Goal: Task Accomplishment & Management: Manage account settings

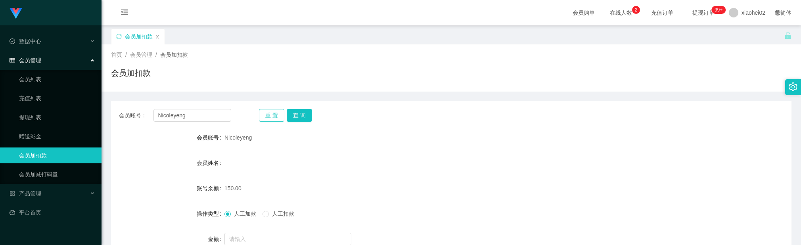
click at [197, 120] on input "Nicoleyeng" at bounding box center [193, 115] width 78 height 13
type input "Alonchong"
click at [307, 113] on button "查 询" at bounding box center [299, 115] width 25 height 13
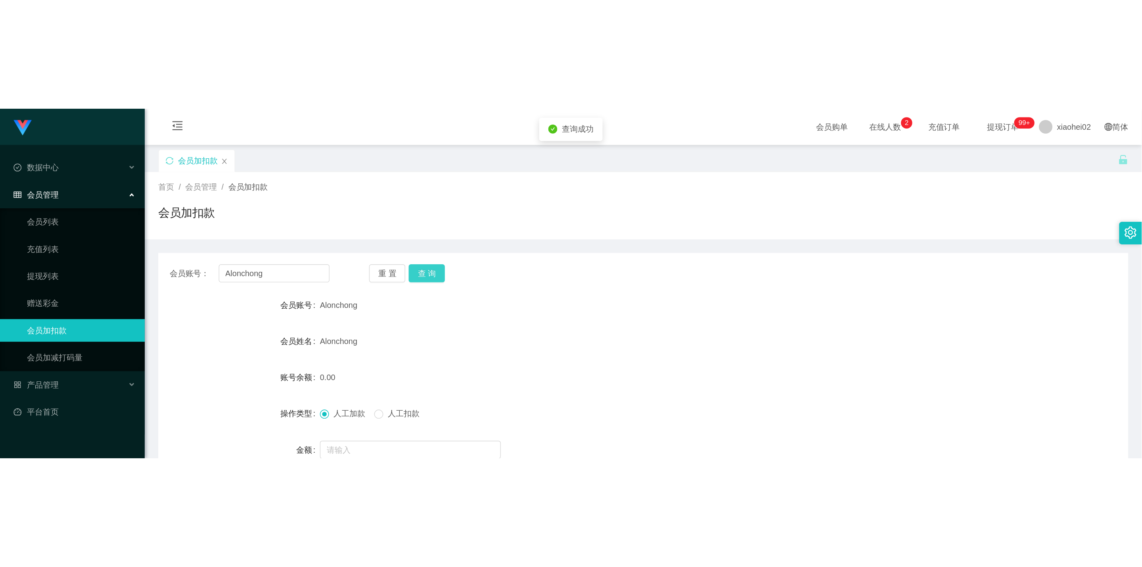
scroll to position [59, 0]
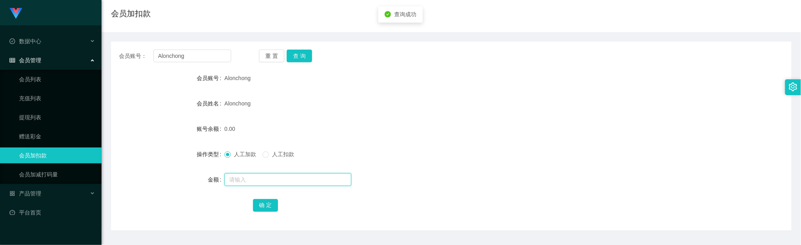
click at [255, 174] on input "text" at bounding box center [288, 179] width 127 height 13
type input "500"
click at [380, 113] on form "会员账号 Alonchong 会员姓名 Alonchong 账号余额 0.00 操作类型 人工加款 人工扣款 金额 500 确 定" at bounding box center [451, 141] width 681 height 143
click at [262, 200] on button "确 定" at bounding box center [265, 205] width 25 height 13
click at [341, 118] on form "会员账号 Alonchong 会员姓名 Alonchong 账号余额 500.00 操作类型 人工加款 人工扣款 金额 确 定" at bounding box center [451, 141] width 681 height 143
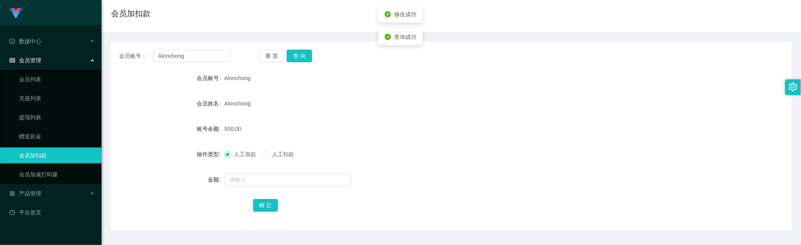
drag, startPoint x: 351, startPoint y: 126, endPoint x: 302, endPoint y: 106, distance: 52.8
click at [302, 106] on div "Alonchong" at bounding box center [423, 104] width 397 height 16
click at [302, 55] on button "查 询" at bounding box center [299, 56] width 25 height 13
drag, startPoint x: 451, startPoint y: 163, endPoint x: 394, endPoint y: 139, distance: 62.0
click at [451, 163] on form "会员账号 Alonchong 会员姓名 Alonchong 账号余额 500.00 操作类型 人工加款 人工扣款 金额 确 定" at bounding box center [451, 141] width 681 height 143
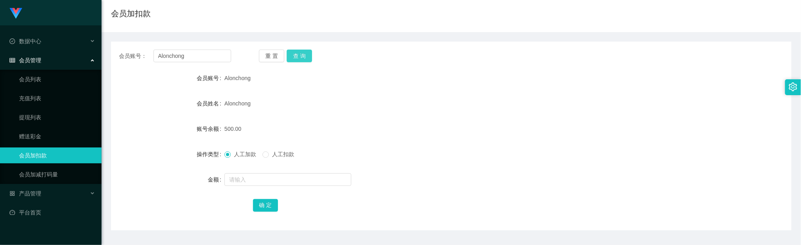
click at [300, 56] on button "查 询" at bounding box center [299, 56] width 25 height 13
click at [301, 56] on button "查 询" at bounding box center [299, 56] width 25 height 13
drag, startPoint x: 410, startPoint y: 97, endPoint x: 400, endPoint y: 97, distance: 9.9
click at [410, 97] on div "Alonchong" at bounding box center [423, 104] width 397 height 16
click at [171, 54] on input "Alonchong" at bounding box center [193, 56] width 78 height 13
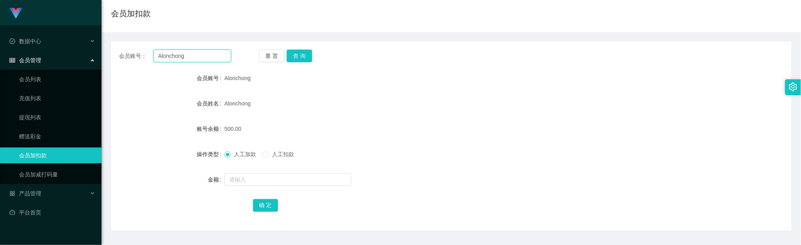
click at [171, 54] on input "Alonchong" at bounding box center [193, 56] width 78 height 13
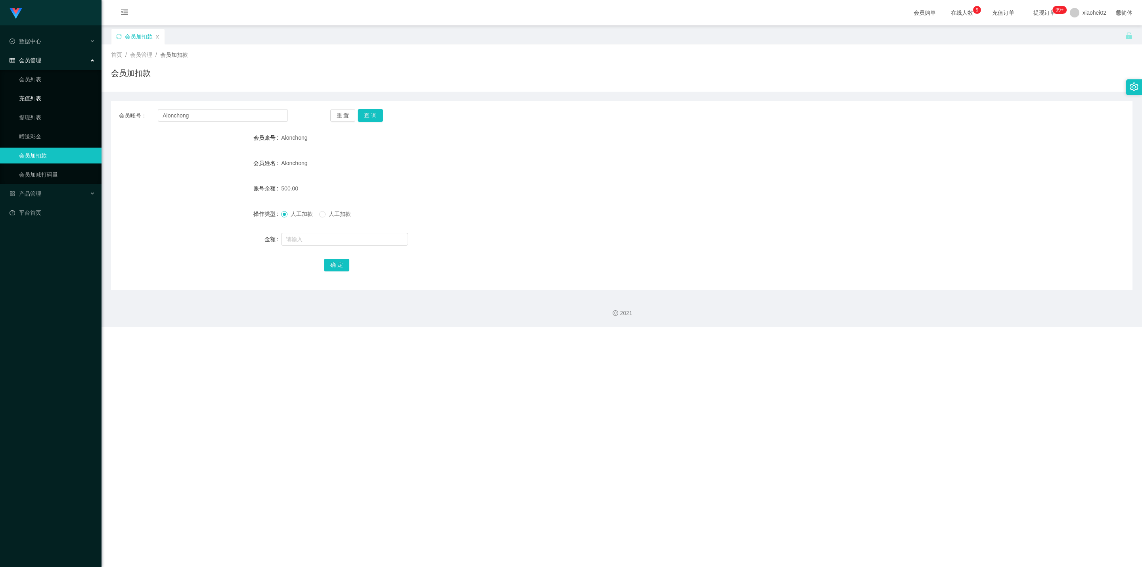
drag, startPoint x: 45, startPoint y: 79, endPoint x: 15, endPoint y: 100, distance: 37.3
drag, startPoint x: 15, startPoint y: 100, endPoint x: 157, endPoint y: 191, distance: 168.9
click at [159, 192] on div "账号余额" at bounding box center [196, 188] width 170 height 16
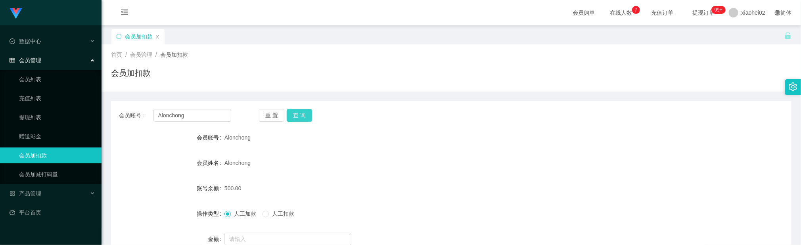
click at [302, 113] on button "查 询" at bounding box center [299, 115] width 25 height 13
click at [307, 127] on div "会员账号： Alonchong 重 置 查 询 会员账号 Alonchong 会员姓名 Alonchong 账号余额 300.00 操作类型 人工加款 人工扣…" at bounding box center [451, 195] width 681 height 189
click at [305, 115] on button "查 询" at bounding box center [299, 115] width 25 height 13
click at [391, 162] on div "Alonchong" at bounding box center [423, 163] width 397 height 16
click at [300, 116] on button "查 询" at bounding box center [299, 115] width 25 height 13
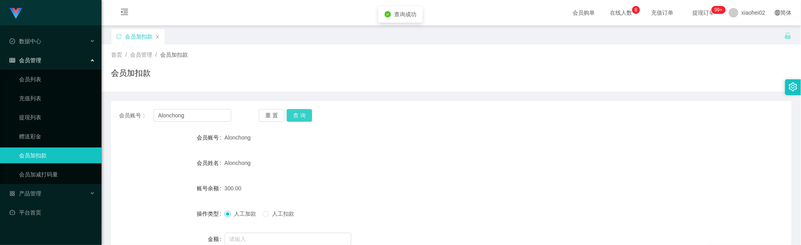
scroll to position [82, 0]
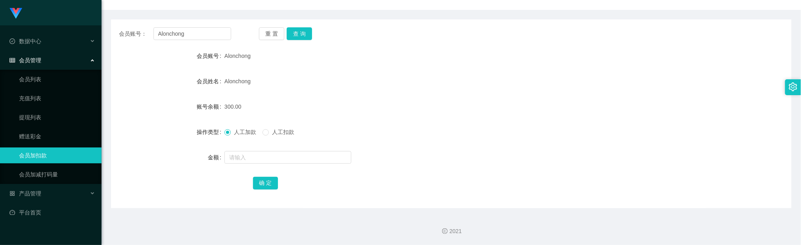
click at [487, 154] on div at bounding box center [423, 158] width 397 height 16
click at [459, 155] on div at bounding box center [423, 158] width 397 height 16
click at [211, 29] on input "Alonchong" at bounding box center [193, 33] width 78 height 13
paste input "Nicoleye"
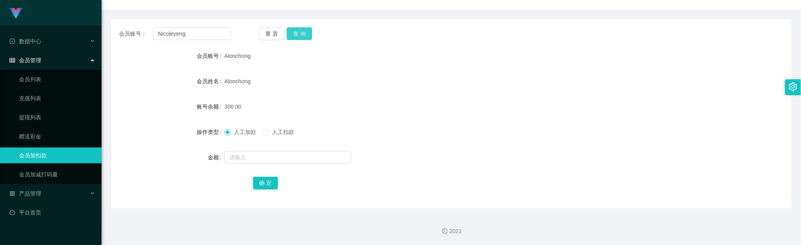
click at [298, 33] on button "查 询" at bounding box center [299, 33] width 25 height 13
click at [316, 90] on form "会员账号 Nicoleyeng 会员姓名 账号余额 150.00 操作类型 人工加款 人工扣款 金额 确 定" at bounding box center [451, 119] width 681 height 143
click at [293, 25] on div "会员账号： Nicoleyeng 重 置 查 询 会员账号 Nicoleyeng 会员姓名 账号余额 150.00 操作类型 人工加款 人工扣款 金额 确 定" at bounding box center [451, 113] width 681 height 189
click at [304, 25] on div "会员账号： Nicoleyeng 重 置 查 询 会员账号 Nicoleyeng 会员姓名 账号余额 150.00 操作类型 人工加款 人工扣款 金额 确 定" at bounding box center [451, 113] width 681 height 189
click at [307, 31] on button "查 询" at bounding box center [299, 33] width 25 height 13
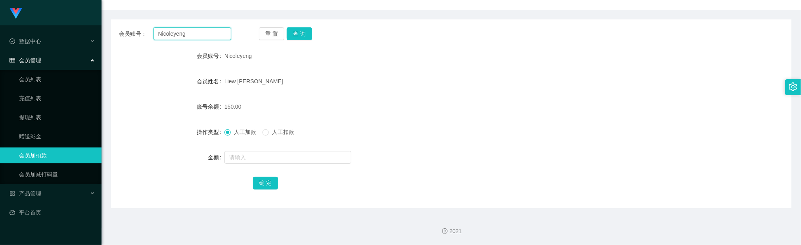
click at [197, 33] on input "Nicoleyeng" at bounding box center [193, 33] width 78 height 13
click at [198, 32] on input "Nicoleyeng" at bounding box center [193, 33] width 78 height 13
paste input "Pennnysua"
type input "Pennnysua"
click at [311, 30] on button "查 询" at bounding box center [299, 33] width 25 height 13
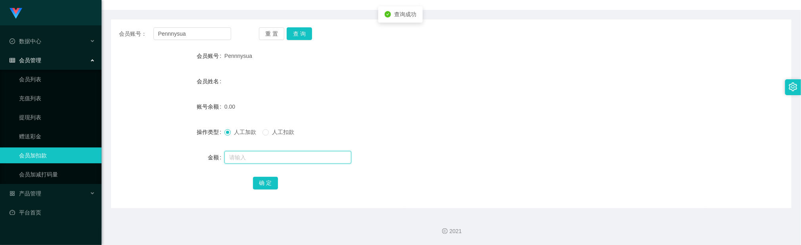
click at [280, 158] on input "text" at bounding box center [288, 157] width 127 height 13
type input "100"
click at [264, 182] on button "确 定" at bounding box center [265, 183] width 25 height 13
click at [308, 162] on input "text" at bounding box center [288, 157] width 127 height 13
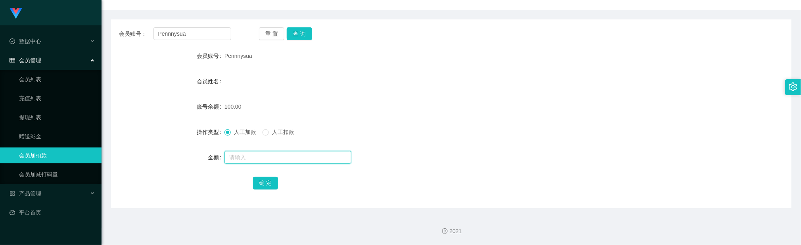
paste input "benbenduo"
type input "benbenduo"
click at [204, 31] on input "Pennnysua" at bounding box center [193, 33] width 78 height 13
paste input "benbenduo"
click at [211, 34] on input "Pennnysuabenbenduo" at bounding box center [193, 33] width 78 height 13
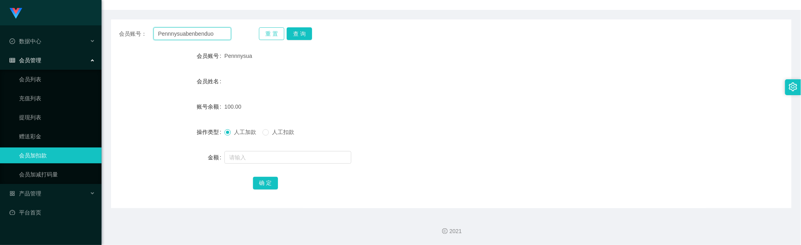
drag, startPoint x: 211, startPoint y: 34, endPoint x: 265, endPoint y: 32, distance: 54.8
click at [211, 33] on input "Pennnysuabenbenduo" at bounding box center [193, 33] width 78 height 13
paste input "text"
type input "benbenduo"
click at [293, 32] on button "查 询" at bounding box center [299, 33] width 25 height 13
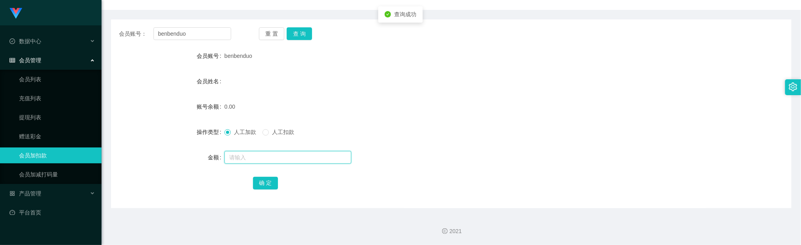
click at [261, 155] on input "text" at bounding box center [288, 157] width 127 height 13
type input "100"
click at [268, 182] on button "确 定" at bounding box center [265, 183] width 25 height 13
drag, startPoint x: 407, startPoint y: 94, endPoint x: 361, endPoint y: 74, distance: 50.6
click at [405, 93] on form "会员账号 benbenduo 会员姓名 账号余额 100.00 操作类型 人工加款 人工扣款 金额 确 定" at bounding box center [451, 119] width 681 height 143
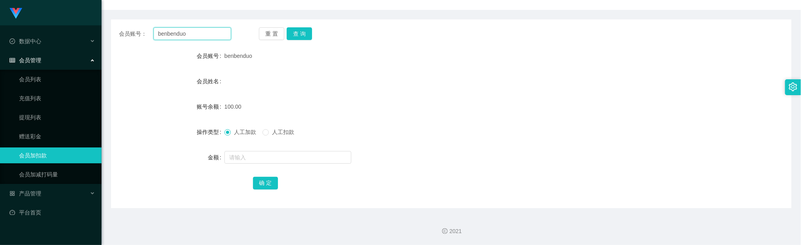
click at [196, 27] on input "benbenduo" at bounding box center [193, 33] width 78 height 13
drag, startPoint x: 196, startPoint y: 27, endPoint x: 228, endPoint y: 29, distance: 32.2
click at [196, 27] on input "benbenduo" at bounding box center [193, 33] width 78 height 13
paste input "Pennnysua"
click at [300, 33] on button "查 询" at bounding box center [299, 33] width 25 height 13
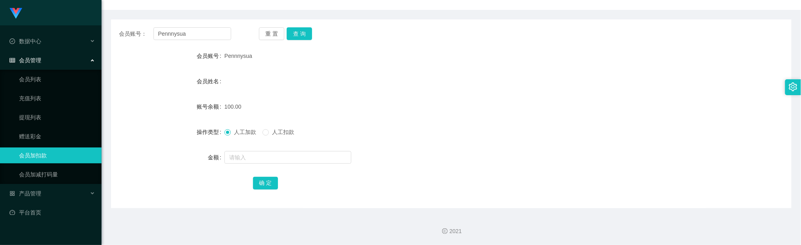
click at [399, 93] on form "会员账号 Pennnysua 会员姓名 账号余额 100.00 操作类型 人工加款 人工扣款 金额 确 定" at bounding box center [451, 119] width 681 height 143
click at [203, 33] on input "Pennnysua" at bounding box center [193, 33] width 78 height 13
click at [205, 33] on input "Pennnysua" at bounding box center [193, 33] width 78 height 13
paste input "benbenduo"
type input "benbenduo"
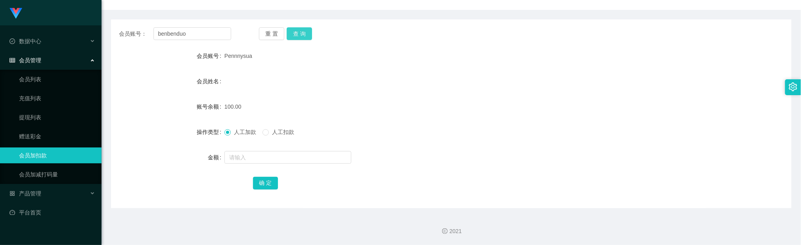
click at [299, 38] on button "查 询" at bounding box center [299, 33] width 25 height 13
click at [264, 165] on form "会员账号 benbenduo 会员姓名 duoduo 账号余额 0.00 操作类型 人工加款 人工扣款 金额 确 定" at bounding box center [451, 119] width 681 height 143
click at [267, 159] on input "text" at bounding box center [288, 157] width 127 height 13
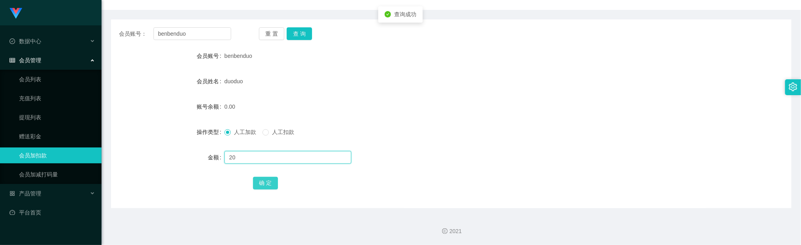
type input "20"
click at [268, 182] on button "确 定" at bounding box center [265, 183] width 25 height 13
click at [534, 75] on div "duoduo" at bounding box center [423, 81] width 397 height 16
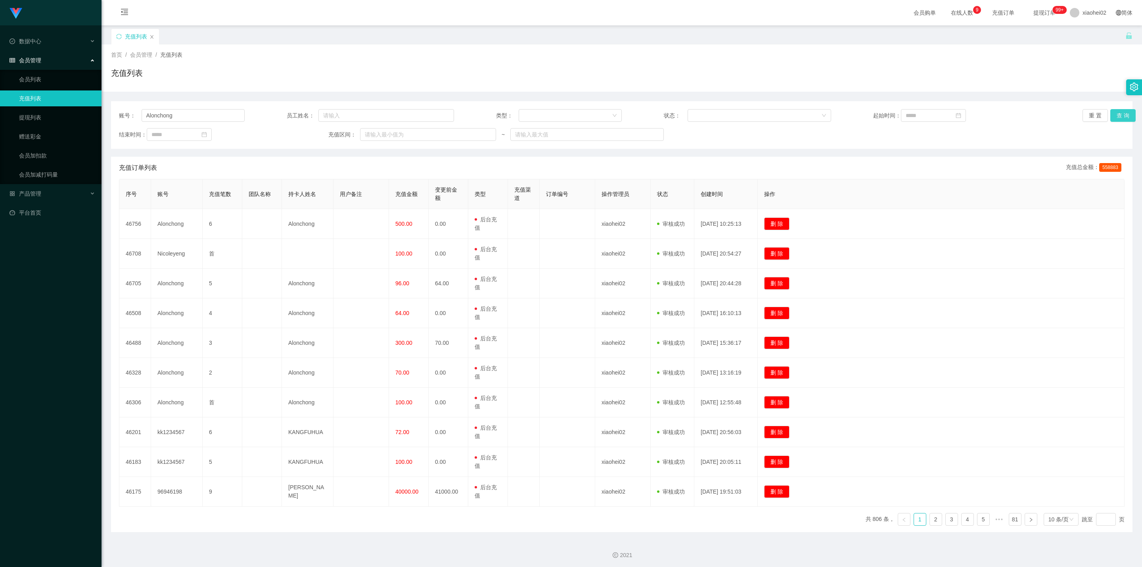
type input "Alonchong"
click at [1114, 116] on button "查 询" at bounding box center [1123, 115] width 25 height 13
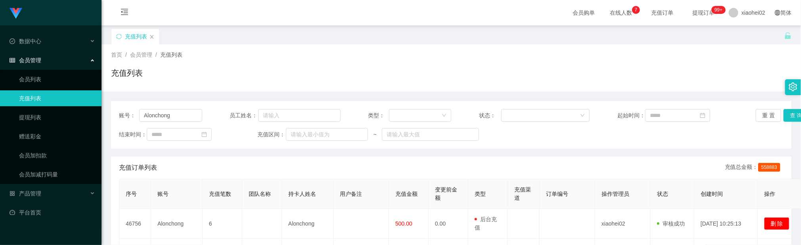
click at [479, 81] on div "充值列表" at bounding box center [451, 76] width 681 height 18
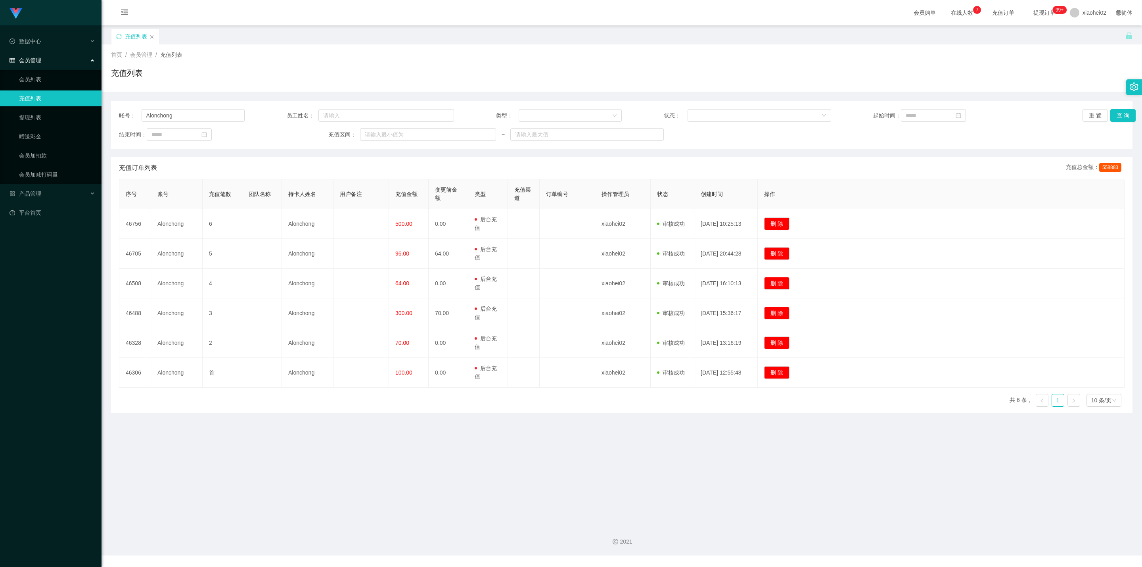
click at [711, 443] on main "关闭左侧 关闭右侧 关闭其它 刷新页面 充值列表 首页 / 会员管理 / 充值列表 / 充值列表 账号： Alonchong 员工姓名： 类型： 状态： 起始…" at bounding box center [622, 271] width 1041 height 493
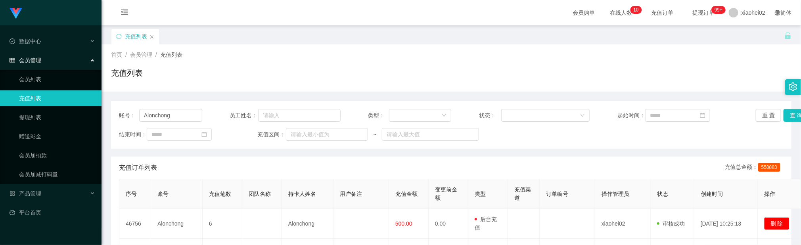
click at [311, 63] on div "首页 / 会员管理 / 充值列表 / 充值列表" at bounding box center [451, 68] width 681 height 35
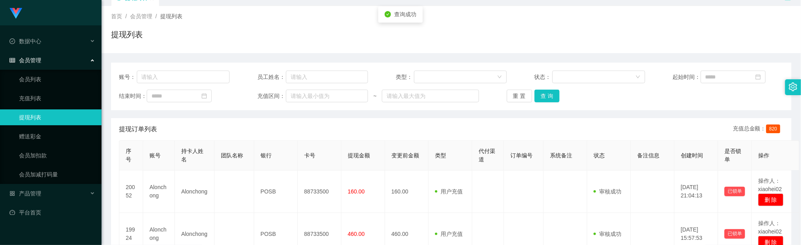
scroll to position [59, 0]
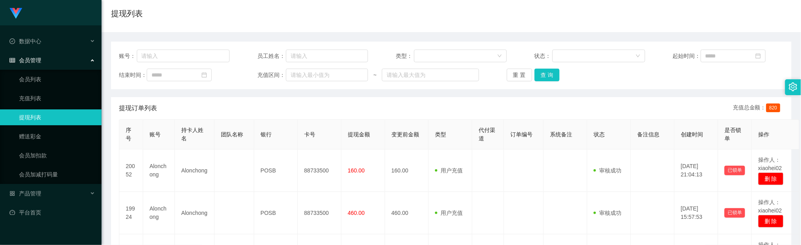
drag, startPoint x: 278, startPoint y: 126, endPoint x: 273, endPoint y: 118, distance: 9.6
click at [277, 125] on th "银行" at bounding box center [276, 135] width 44 height 30
click at [544, 74] on button "查 询" at bounding box center [547, 75] width 25 height 13
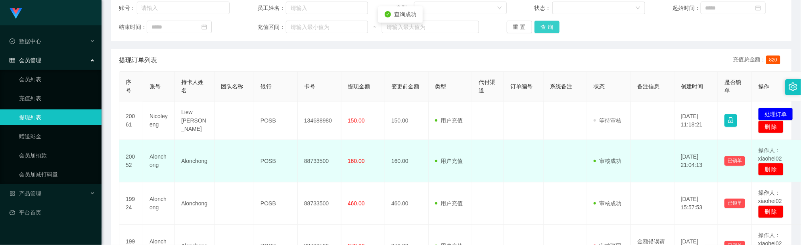
scroll to position [119, 0]
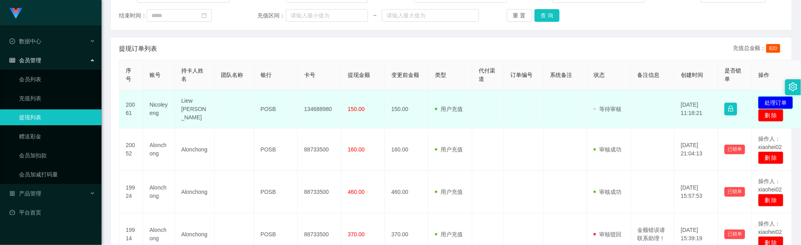
click at [771, 104] on button "处理订单" at bounding box center [775, 102] width 35 height 13
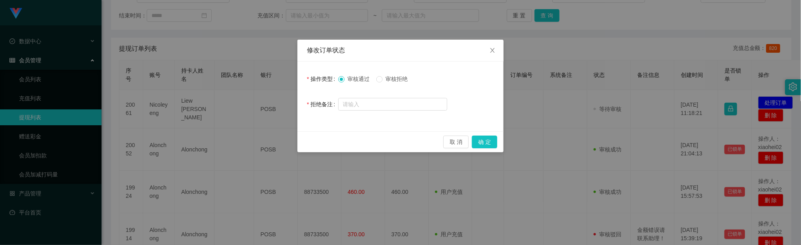
click at [387, 81] on span "审核拒绝" at bounding box center [397, 79] width 29 height 6
click at [362, 107] on input "text" at bounding box center [392, 104] width 109 height 13
paste input "Pay Now账户"
click at [363, 106] on input "请绑定 Pay Now账户" at bounding box center [392, 104] width 109 height 13
click at [411, 107] on input "请绑定Pay Now账户" at bounding box center [392, 104] width 109 height 13
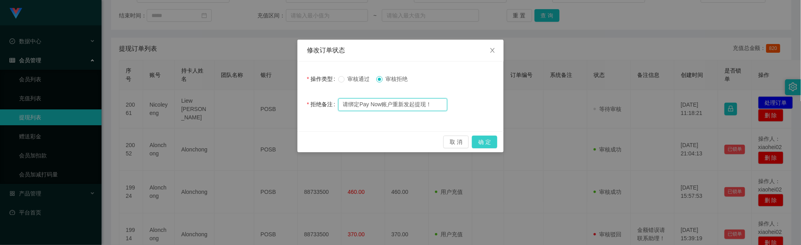
type input "请绑定Pay Now账户重新发起提现！"
click at [484, 144] on button "确 定" at bounding box center [484, 142] width 25 height 13
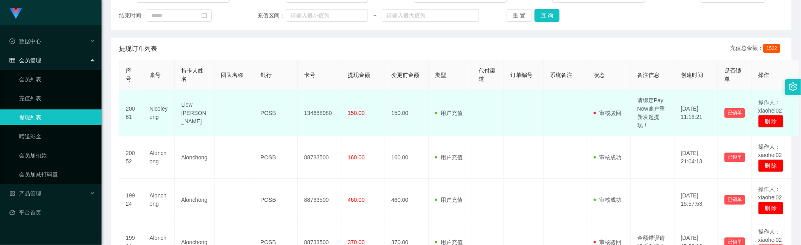
drag, startPoint x: 539, startPoint y: 124, endPoint x: 568, endPoint y: 94, distance: 41.2
click at [539, 124] on td at bounding box center [524, 113] width 40 height 46
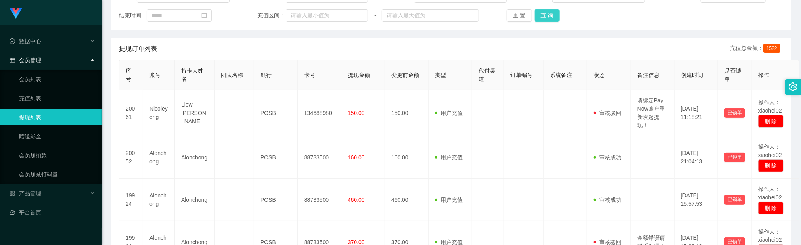
click at [549, 13] on button "查 询" at bounding box center [547, 15] width 25 height 13
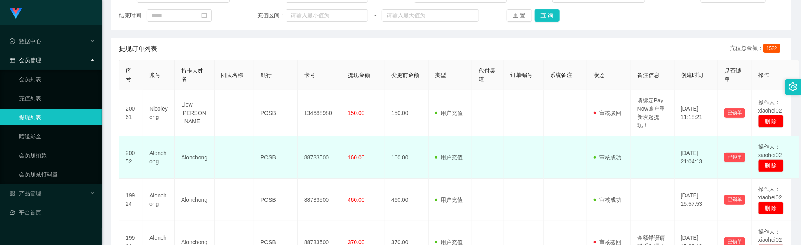
click at [300, 175] on td "88733500" at bounding box center [320, 157] width 44 height 42
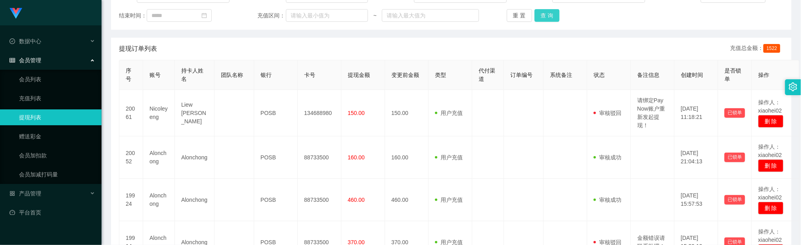
click at [538, 12] on button "查 询" at bounding box center [547, 15] width 25 height 13
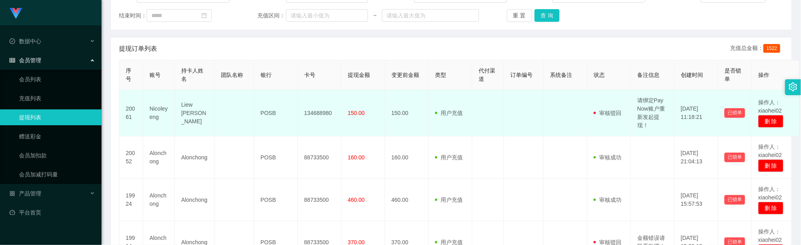
click at [487, 131] on td at bounding box center [488, 113] width 32 height 46
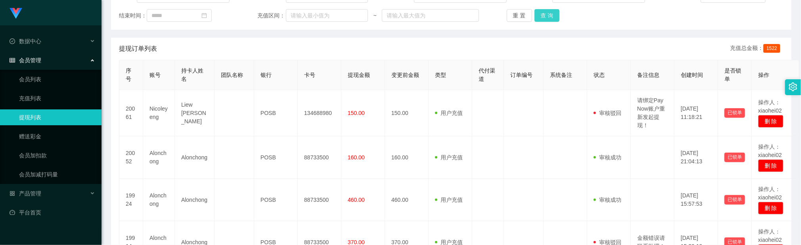
click at [553, 19] on button "查 询" at bounding box center [547, 15] width 25 height 13
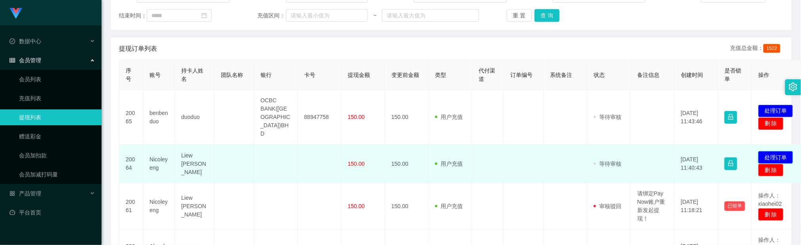
click at [786, 151] on button "处理订单" at bounding box center [775, 157] width 35 height 13
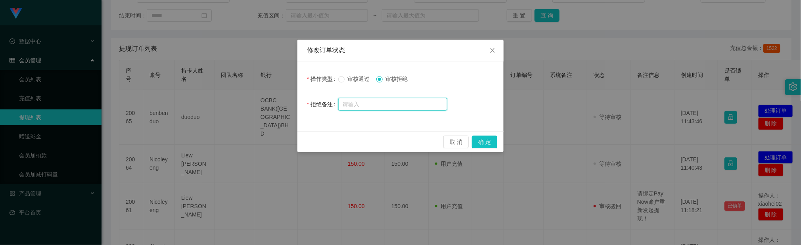
drag, startPoint x: 397, startPoint y: 107, endPoint x: 410, endPoint y: 106, distance: 12.4
click at [397, 107] on input "text" at bounding box center [392, 104] width 109 height 13
type input "绑定号码再发起提现！"
click at [485, 140] on button "确 定" at bounding box center [484, 142] width 25 height 13
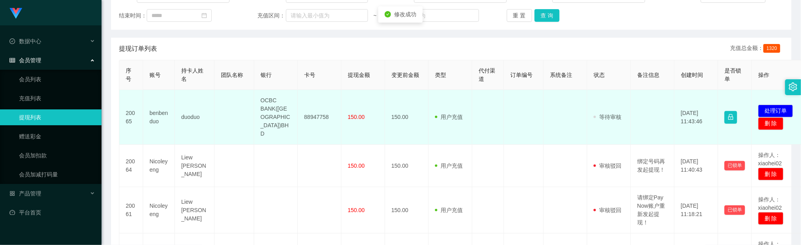
click at [318, 109] on td "88947758" at bounding box center [320, 117] width 44 height 55
copy td "88947758"
click at [500, 123] on td at bounding box center [488, 117] width 32 height 55
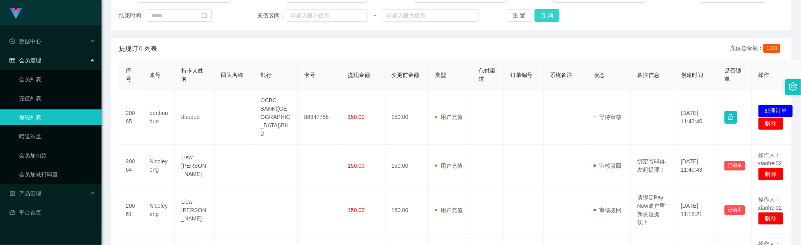
click at [545, 12] on button "查 询" at bounding box center [547, 15] width 25 height 13
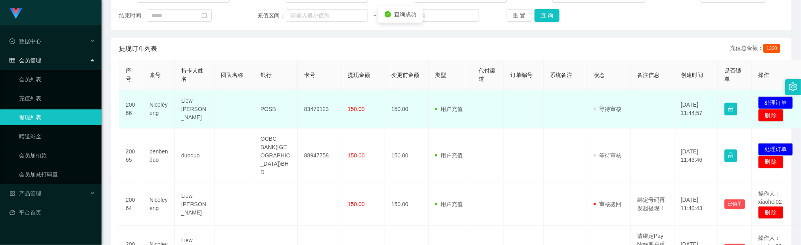
click at [320, 109] on td "83479123" at bounding box center [320, 109] width 44 height 38
copy td "83479123"
drag, startPoint x: 218, startPoint y: 129, endPoint x: 228, endPoint y: 106, distance: 24.5
click at [219, 127] on td at bounding box center [235, 109] width 40 height 38
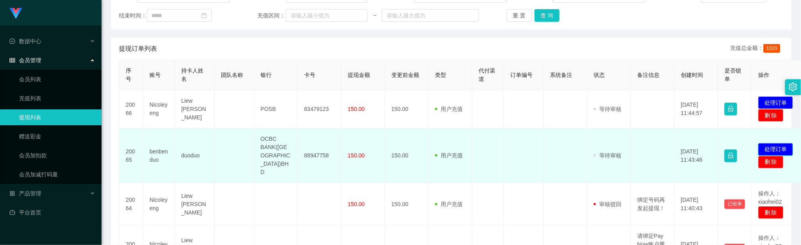
click at [774, 143] on button "处理订单" at bounding box center [775, 149] width 35 height 13
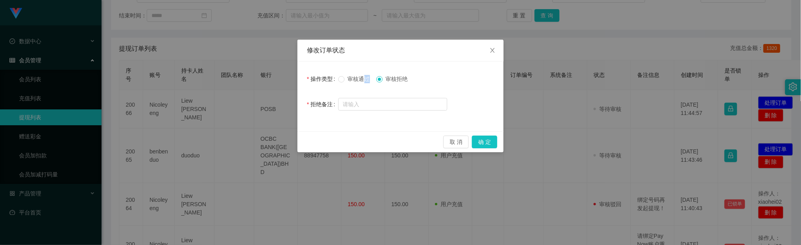
click at [363, 79] on span "审核通过" at bounding box center [359, 79] width 29 height 6
click at [349, 80] on span "审核通过" at bounding box center [359, 79] width 29 height 6
click at [487, 143] on button "确 定" at bounding box center [484, 142] width 25 height 13
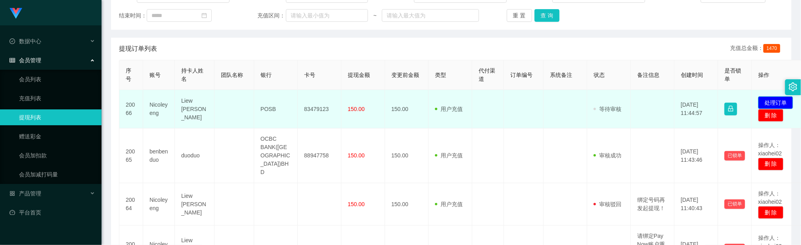
click at [768, 102] on button "处理订单" at bounding box center [775, 102] width 35 height 13
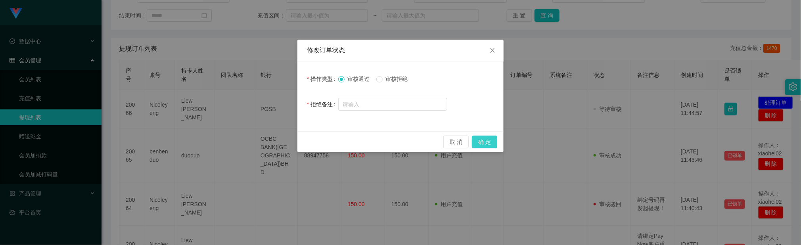
click at [489, 139] on button "确 定" at bounding box center [484, 142] width 25 height 13
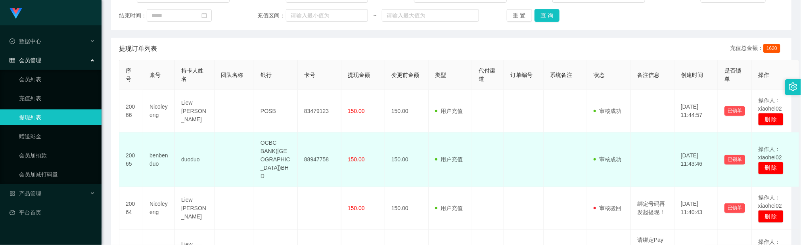
click at [492, 156] on td at bounding box center [488, 159] width 32 height 55
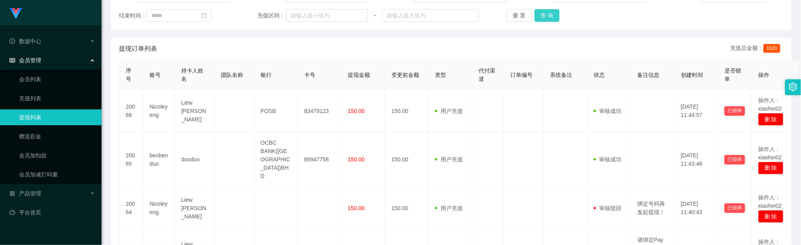
click at [543, 17] on button "查 询" at bounding box center [547, 15] width 25 height 13
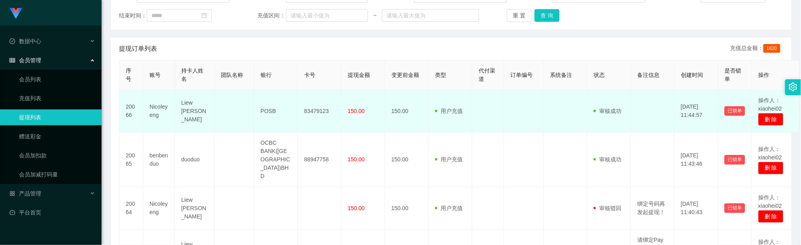
click at [318, 112] on td "83479123" at bounding box center [320, 111] width 44 height 42
copy td "83479123"
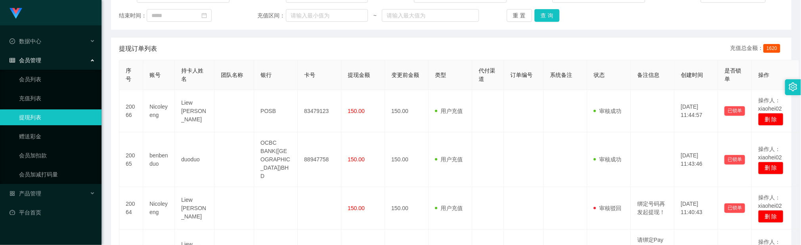
click at [253, 50] on div "提现订单列表 充值总金额： 1620" at bounding box center [451, 49] width 665 height 22
click at [541, 15] on button "查 询" at bounding box center [547, 15] width 25 height 13
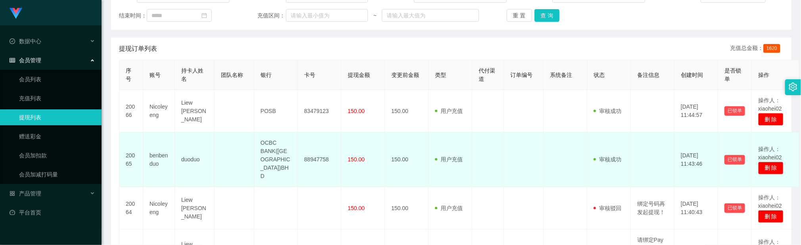
drag, startPoint x: 545, startPoint y: 149, endPoint x: 543, endPoint y: 145, distance: 4.4
click at [544, 149] on td at bounding box center [566, 159] width 44 height 55
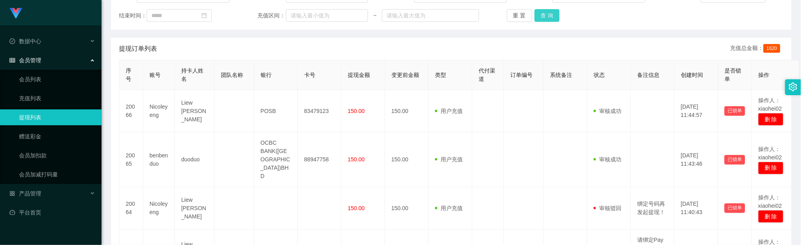
click at [543, 17] on button "查 询" at bounding box center [547, 15] width 25 height 13
click at [539, 15] on button "查 询" at bounding box center [547, 15] width 25 height 13
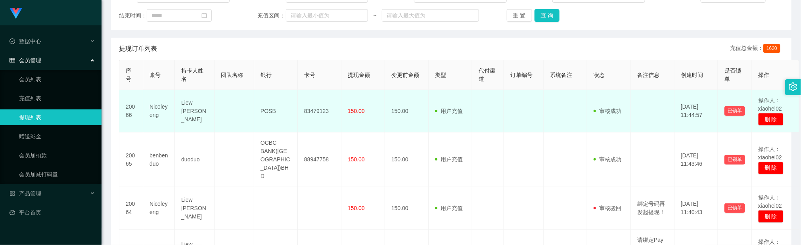
click at [481, 108] on td at bounding box center [488, 111] width 32 height 42
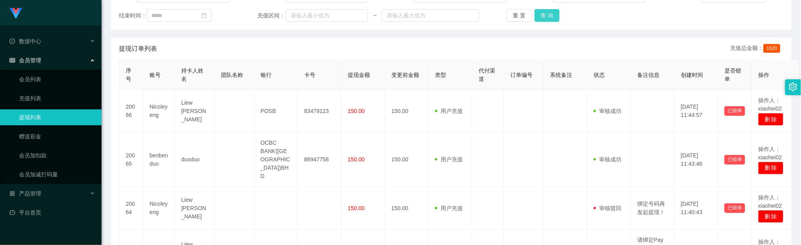
click at [550, 17] on button "查 询" at bounding box center [547, 15] width 25 height 13
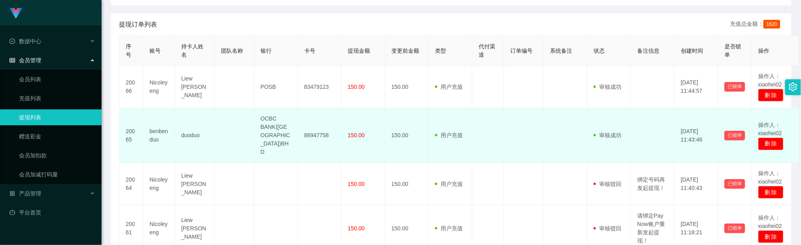
scroll to position [357, 0]
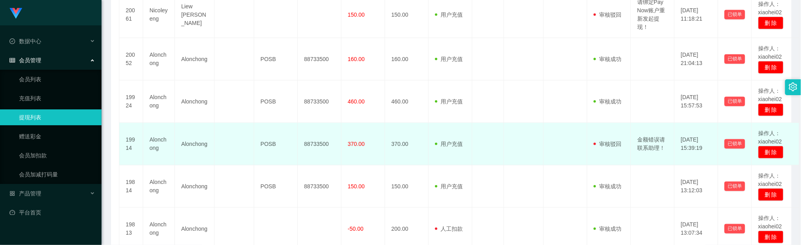
drag, startPoint x: 290, startPoint y: 125, endPoint x: 290, endPoint y: 121, distance: 4.8
click at [289, 125] on td "POSB" at bounding box center [276, 144] width 44 height 42
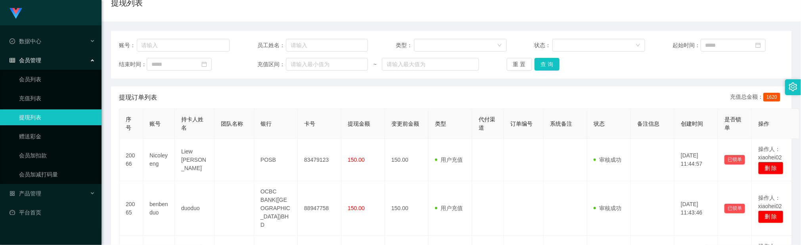
scroll to position [59, 0]
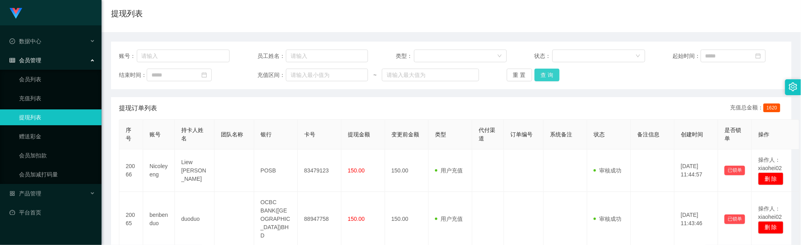
click at [545, 74] on button "查 询" at bounding box center [547, 75] width 25 height 13
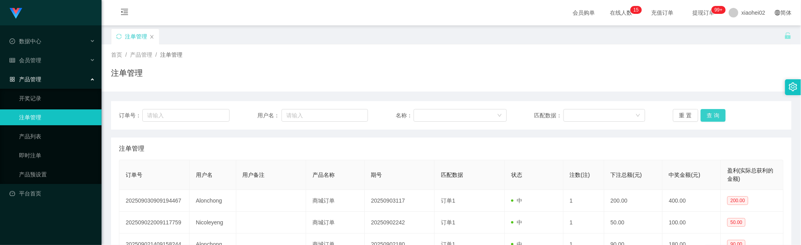
scroll to position [59, 0]
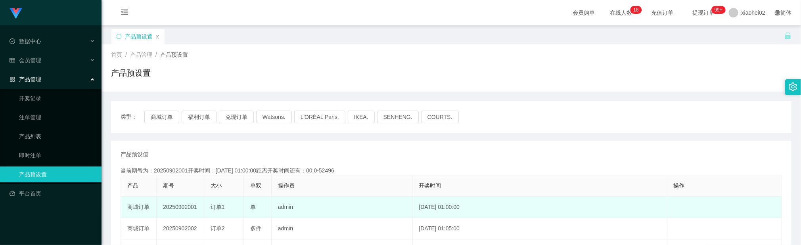
scroll to position [59, 0]
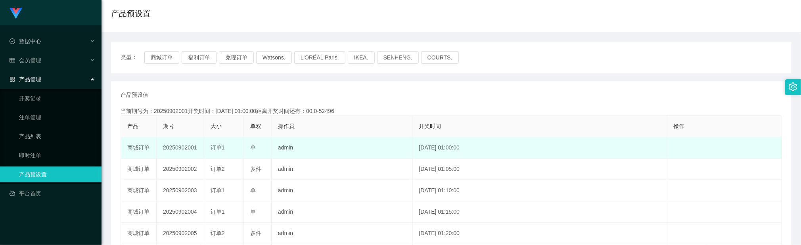
click at [509, 150] on td "2025-09-02 01:00:00" at bounding box center [540, 147] width 255 height 21
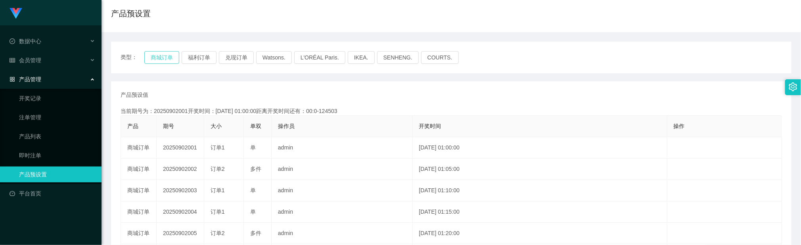
click at [168, 53] on button "商城订单" at bounding box center [161, 57] width 35 height 13
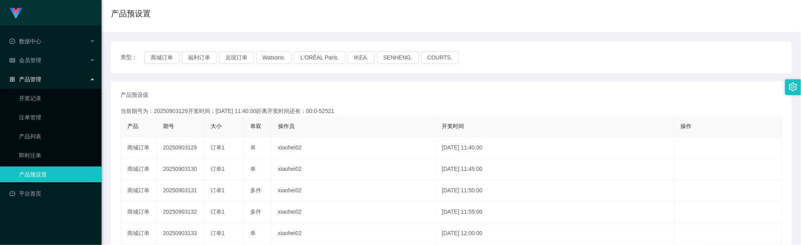
click at [467, 74] on div "类型： 商城订单 福利订单 兑现订单 Watsons. L'ORÉAL Paris. IKEA. SENHENG. COURTS. 产品预设值 添加期号 当前…" at bounding box center [451, 214] width 681 height 345
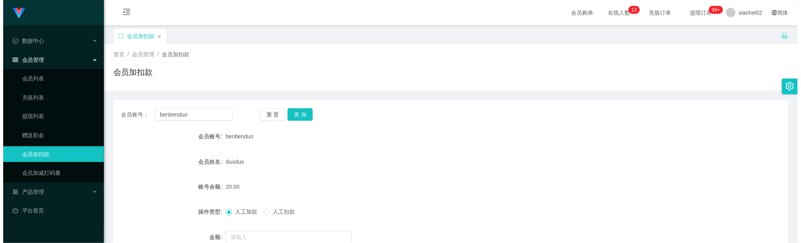
scroll to position [82, 0]
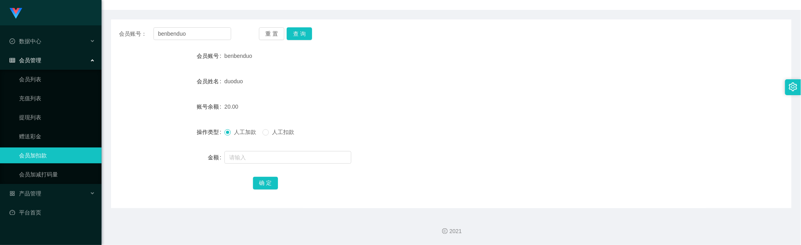
click at [363, 131] on div "人工加款 人工扣款" at bounding box center [423, 132] width 397 height 16
click at [217, 35] on input "benbenduo" at bounding box center [193, 33] width 78 height 13
drag, startPoint x: 217, startPoint y: 35, endPoint x: 270, endPoint y: 34, distance: 53.6
click at [218, 35] on input "benbenduo" at bounding box center [193, 33] width 78 height 13
paste input "Am58"
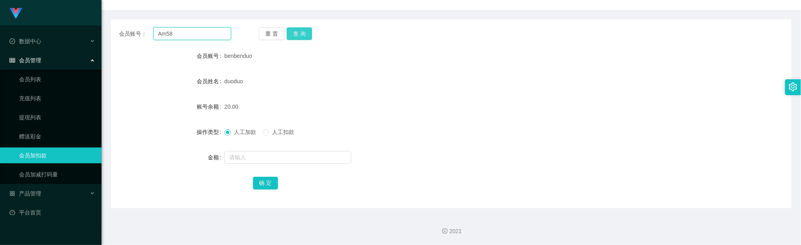
type input "Am58"
click at [302, 33] on button "查 询" at bounding box center [299, 33] width 25 height 13
click at [256, 155] on input "text" at bounding box center [288, 157] width 127 height 13
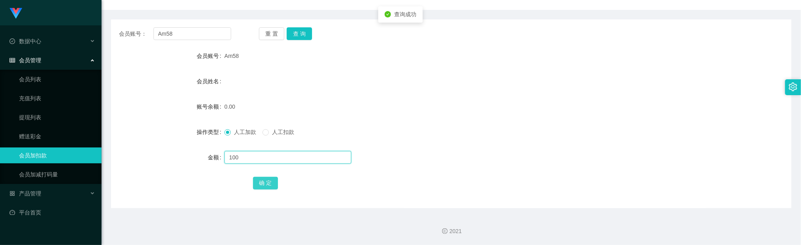
type input "100"
click at [269, 179] on button "确 定" at bounding box center [265, 183] width 25 height 13
click at [479, 154] on div at bounding box center [423, 158] width 397 height 16
click at [200, 27] on input "Am58" at bounding box center [193, 33] width 78 height 13
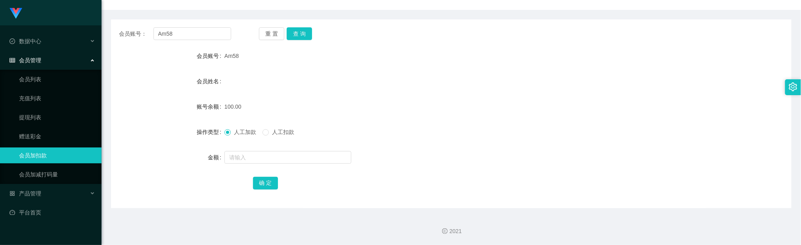
click at [295, 26] on div "会员账号： Am58 重 置 查 询 会员账号 Am58 会员姓名 账号余额 100.00 操作类型 人工加款 人工扣款 金额 确 定" at bounding box center [451, 113] width 681 height 189
click at [300, 33] on button "查 询" at bounding box center [299, 33] width 25 height 13
drag, startPoint x: 204, startPoint y: 38, endPoint x: 204, endPoint y: 33, distance: 4.8
click at [204, 38] on input "Am58" at bounding box center [193, 33] width 78 height 13
click at [204, 33] on input "Am58" at bounding box center [193, 33] width 78 height 13
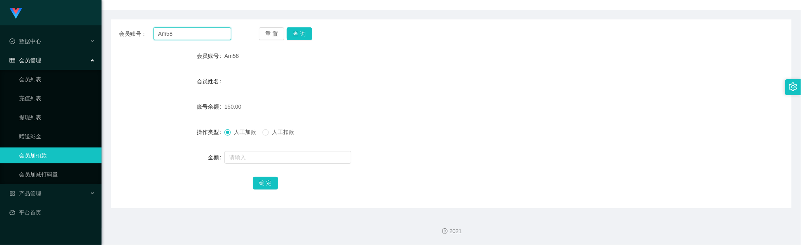
click at [204, 33] on input "Am58" at bounding box center [193, 33] width 78 height 13
click at [300, 30] on button "查 询" at bounding box center [299, 33] width 25 height 13
drag, startPoint x: 254, startPoint y: 158, endPoint x: 250, endPoint y: 147, distance: 12.2
click at [254, 158] on input "text" at bounding box center [288, 157] width 127 height 13
click at [242, 134] on span "人工加款" at bounding box center [245, 132] width 29 height 6
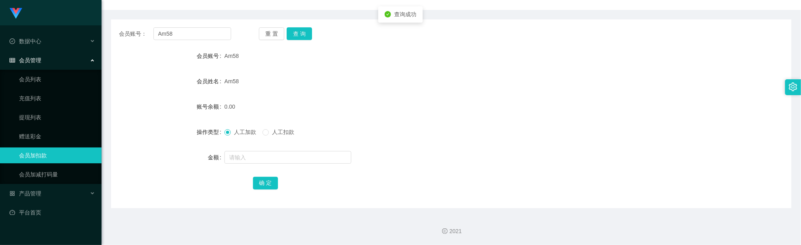
click at [254, 167] on form "会员账号 Am58 会员姓名 Am58 账号余额 0.00 操作类型 人工加款 人工扣款 金额 确 定" at bounding box center [451, 119] width 681 height 143
click at [254, 157] on input "text" at bounding box center [288, 157] width 127 height 13
type input "20"
click at [267, 186] on button "确 定" at bounding box center [265, 183] width 25 height 13
click at [419, 105] on div "20.00" at bounding box center [423, 107] width 397 height 16
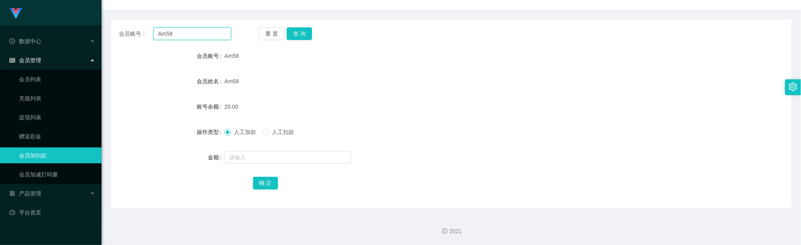
click at [204, 27] on input "Am58" at bounding box center [193, 33] width 78 height 13
click at [307, 34] on button "查 询" at bounding box center [299, 33] width 25 height 13
click at [265, 161] on input "text" at bounding box center [288, 157] width 127 height 13
type input "16"
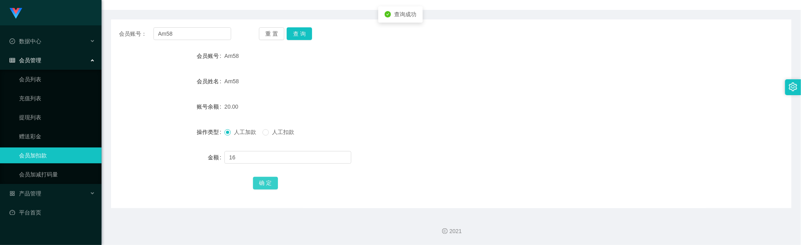
click at [267, 183] on button "确 定" at bounding box center [265, 183] width 25 height 13
drag, startPoint x: 379, startPoint y: 104, endPoint x: 355, endPoint y: 99, distance: 24.7
click at [376, 104] on div "36.00" at bounding box center [423, 107] width 397 height 16
click at [202, 23] on div "会员账号： Am58 重 置 查 询 会员账号 Am58 会员姓名 Am58 账号余额 36.00 操作类型 人工加款 人工扣款 金额 确 定" at bounding box center [451, 113] width 681 height 189
click at [202, 31] on input "Am58" at bounding box center [193, 33] width 78 height 13
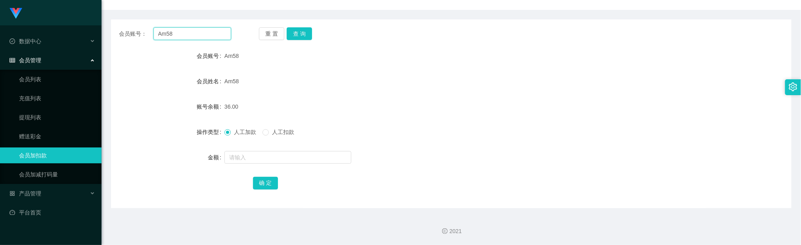
click at [202, 31] on input "Am58" at bounding box center [193, 33] width 78 height 13
paste input "benbenduo"
type input "benbenduo"
drag, startPoint x: 303, startPoint y: 29, endPoint x: 299, endPoint y: 35, distance: 6.9
click at [303, 29] on button "查 询" at bounding box center [299, 33] width 25 height 13
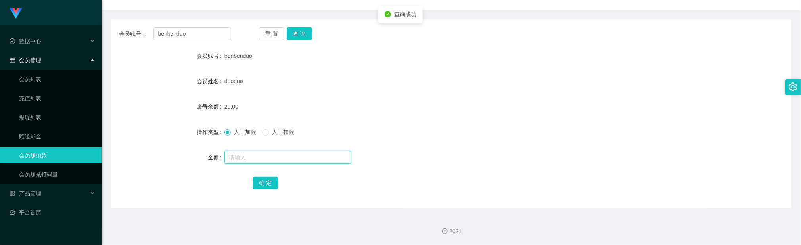
click at [255, 157] on input "text" at bounding box center [288, 157] width 127 height 13
type input "48"
click at [271, 183] on button "确 定" at bounding box center [265, 183] width 25 height 13
click at [414, 130] on div "人工加款 人工扣款" at bounding box center [423, 132] width 397 height 16
click at [206, 33] on input "benbenduo" at bounding box center [193, 33] width 78 height 13
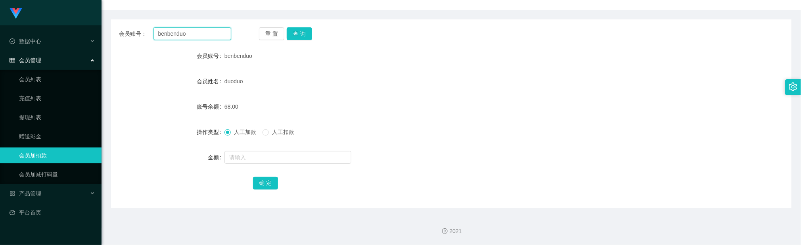
drag, startPoint x: 206, startPoint y: 32, endPoint x: 235, endPoint y: 40, distance: 29.7
click at [206, 32] on input "benbenduo" at bounding box center [193, 33] width 78 height 13
paste input "benbenduo"
click at [200, 36] on input "benbenduobenbenduo" at bounding box center [193, 33] width 78 height 13
drag, startPoint x: 200, startPoint y: 35, endPoint x: 228, endPoint y: 36, distance: 28.6
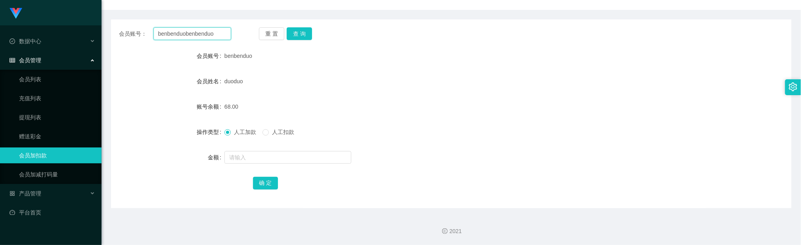
click at [200, 35] on input "benbenduobenbenduo" at bounding box center [193, 33] width 78 height 13
click at [220, 38] on input "benbenduobenbenduo" at bounding box center [193, 33] width 78 height 13
paste input "text"
type input "benbenduo"
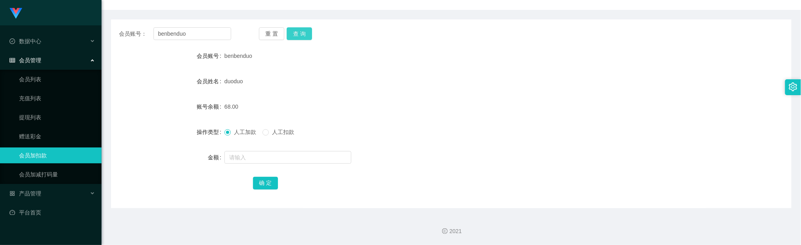
click at [296, 31] on button "查 询" at bounding box center [299, 33] width 25 height 13
click at [242, 158] on input "text" at bounding box center [288, 157] width 127 height 13
type input "8"
click at [269, 180] on button "确 定" at bounding box center [265, 183] width 25 height 13
click at [376, 107] on div "76.00" at bounding box center [423, 107] width 397 height 16
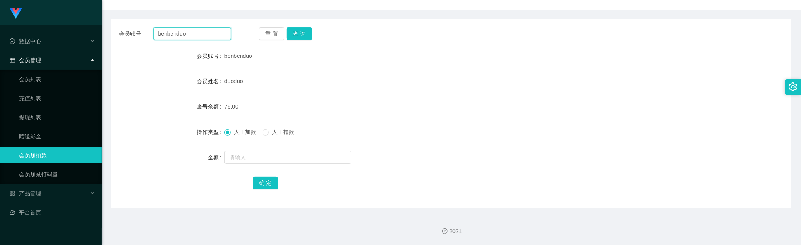
click at [199, 28] on input "benbenduo" at bounding box center [193, 33] width 78 height 13
paste input "Am58"
type input "Am58"
click at [302, 27] on button "查 询" at bounding box center [299, 33] width 25 height 13
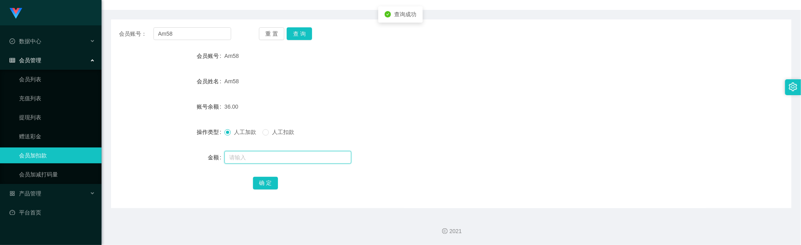
click at [249, 155] on input "text" at bounding box center [288, 157] width 127 height 13
type input "8"
drag, startPoint x: 265, startPoint y: 180, endPoint x: 255, endPoint y: 186, distance: 11.0
click at [265, 181] on button "确 定" at bounding box center [265, 183] width 25 height 13
drag, startPoint x: 380, startPoint y: 116, endPoint x: 246, endPoint y: 59, distance: 145.4
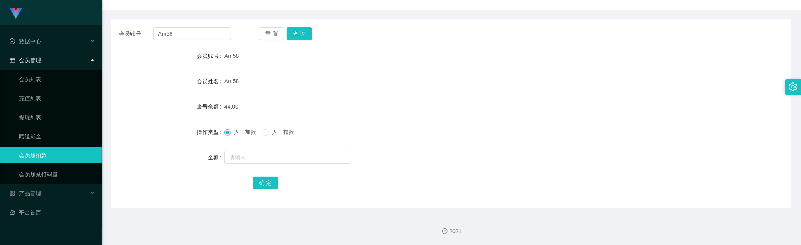
click at [374, 111] on form "会员账号 Am58 会员姓名 Am58 账号余额 44.00 操作类型 人工加款 人工扣款 金额 确 定" at bounding box center [451, 119] width 681 height 143
click at [207, 25] on div "会员账号： Am58 重 置 查 询 会员账号 Am58 会员姓名 Am58 账号余额 44.00 操作类型 人工加款 人工扣款 金额 确 定" at bounding box center [451, 113] width 681 height 189
click at [212, 33] on input "Am58" at bounding box center [193, 33] width 78 height 13
paste input "benbenduo"
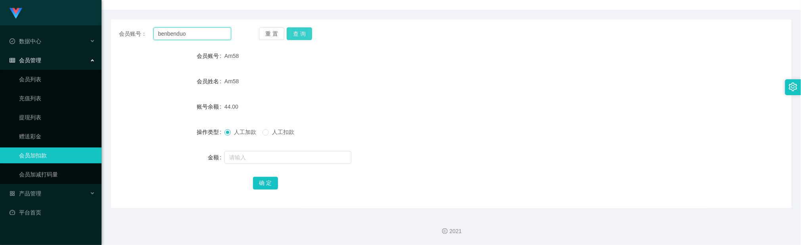
type input "benbenduo"
click at [304, 33] on button "查 询" at bounding box center [299, 33] width 25 height 13
click at [263, 157] on input "text" at bounding box center [288, 157] width 127 height 13
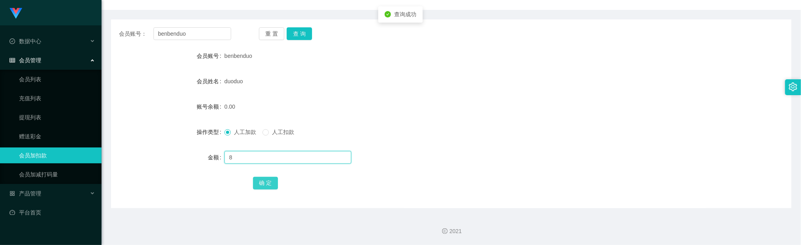
type input "8"
click at [268, 179] on button "确 定" at bounding box center [265, 183] width 25 height 13
click at [200, 29] on input "benbenduo" at bounding box center [193, 33] width 78 height 13
paste input "Am58"
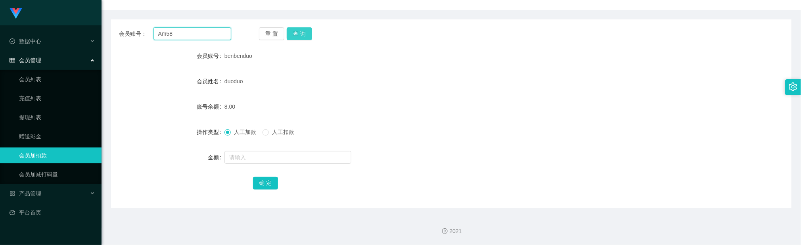
type input "Am58"
click at [303, 34] on button "查 询" at bounding box center [299, 33] width 25 height 13
click at [238, 159] on input "text" at bounding box center [288, 157] width 127 height 13
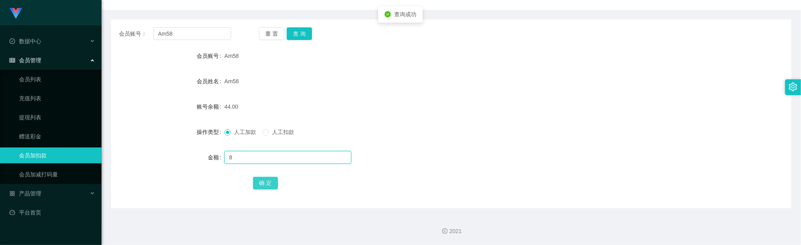
type input "8"
click at [268, 180] on button "确 定" at bounding box center [265, 183] width 25 height 13
drag, startPoint x: 412, startPoint y: 146, endPoint x: 416, endPoint y: 144, distance: 5.0
click at [414, 145] on form "会员账号 Am58 会员姓名 Am58 账号余额 52.00 操作类型 人工加款 人工扣款 金额 确 定" at bounding box center [451, 119] width 681 height 143
click at [201, 30] on input "Am58" at bounding box center [193, 33] width 78 height 13
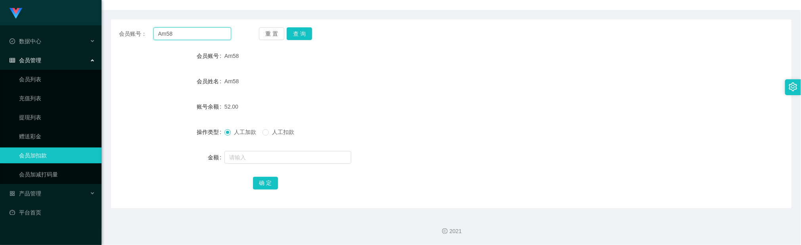
click at [201, 30] on input "Am58" at bounding box center [193, 33] width 78 height 13
paste input "Pennnysua"
type input "Pennnysua"
click at [307, 24] on div "会员账号： Pennnysua 重 置 查 询 会员账号 Am58 会员姓名 Am58 账号余额 52.00 操作类型 人工加款 人工扣款 金额 确 定" at bounding box center [451, 113] width 681 height 189
click at [302, 30] on button "查 询" at bounding box center [299, 33] width 25 height 13
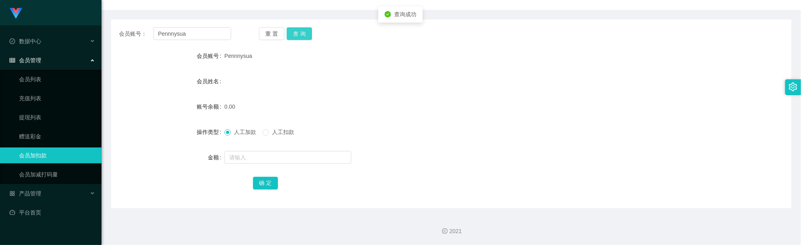
click at [296, 36] on button "查 询" at bounding box center [299, 33] width 25 height 13
click at [206, 37] on input "Pennnysua" at bounding box center [193, 33] width 78 height 13
click at [296, 30] on button "查 询" at bounding box center [299, 33] width 25 height 13
click at [300, 31] on button "查 询" at bounding box center [299, 33] width 25 height 13
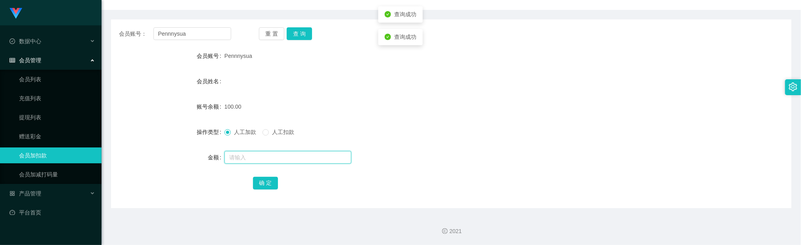
click at [282, 158] on input "text" at bounding box center [288, 157] width 127 height 13
type input "50"
click at [268, 184] on button "确 定" at bounding box center [265, 183] width 25 height 13
click at [410, 87] on div "会员姓名" at bounding box center [451, 81] width 681 height 16
click at [215, 33] on input "Pennnysua" at bounding box center [193, 33] width 78 height 13
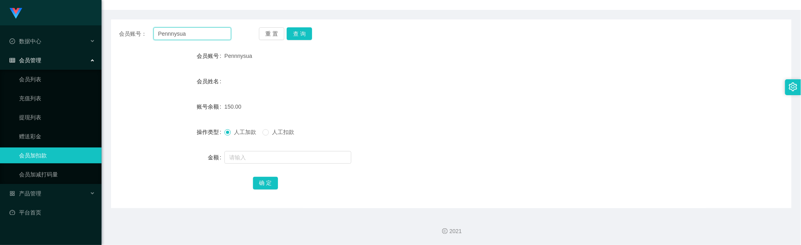
click at [215, 32] on input "Pennnysua" at bounding box center [193, 33] width 78 height 13
paste input "benbenduo"
type input "benbenduo"
click at [299, 31] on button "查 询" at bounding box center [299, 33] width 25 height 13
click at [256, 154] on input "text" at bounding box center [288, 157] width 127 height 13
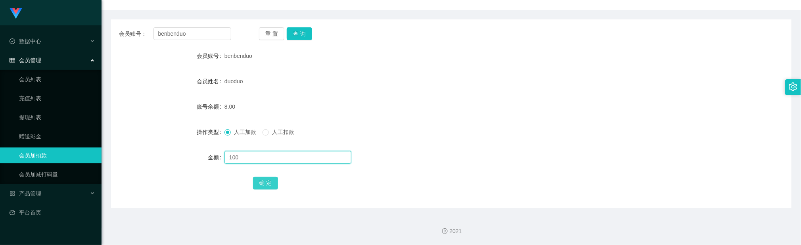
type input "100"
click at [269, 182] on button "确 定" at bounding box center [265, 183] width 25 height 13
click at [386, 86] on div "duoduo" at bounding box center [423, 81] width 397 height 16
click at [199, 34] on input "benbenduo" at bounding box center [193, 33] width 78 height 13
drag, startPoint x: 199, startPoint y: 34, endPoint x: 245, endPoint y: 36, distance: 46.5
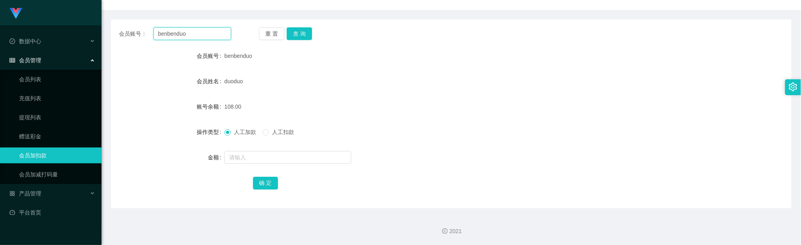
click at [200, 34] on input "benbenduo" at bounding box center [193, 33] width 78 height 13
paste input "Am58"
type input "Am58"
click at [296, 32] on button "查 询" at bounding box center [299, 33] width 25 height 13
click at [263, 161] on input "text" at bounding box center [288, 157] width 127 height 13
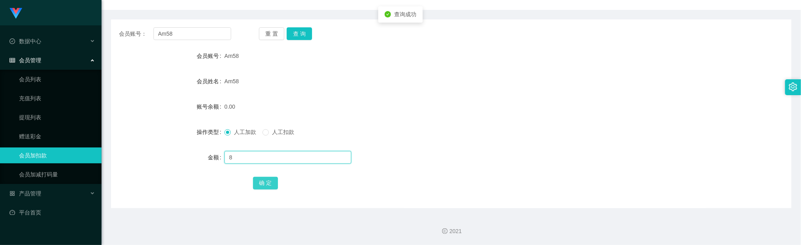
type input "8"
click at [270, 184] on button "确 定" at bounding box center [265, 183] width 25 height 13
click at [376, 123] on form "会员账号 Am58 会员姓名 Am58 账号余额 8.00 操作类型 人工加款 人工扣款 金额 确 定" at bounding box center [451, 119] width 681 height 143
click at [209, 37] on input "Am58" at bounding box center [193, 33] width 78 height 13
click at [209, 35] on input "Am58" at bounding box center [193, 33] width 78 height 13
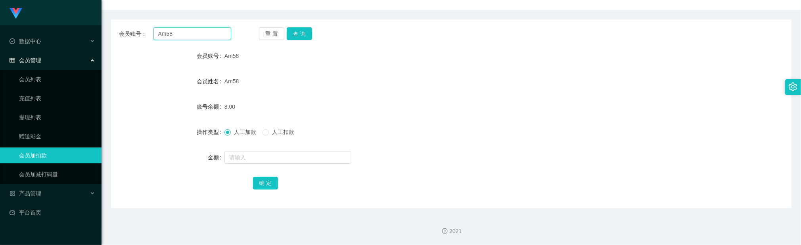
click at [209, 35] on input "Am58" at bounding box center [193, 33] width 78 height 13
click at [304, 34] on button "查 询" at bounding box center [299, 33] width 25 height 13
click at [259, 157] on input "text" at bounding box center [288, 157] width 127 height 13
type input "100"
click at [268, 178] on button "确 定" at bounding box center [265, 183] width 25 height 13
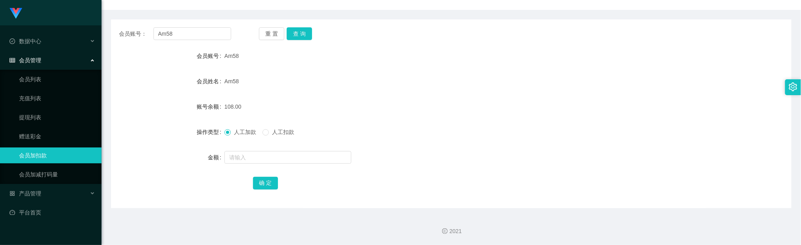
drag, startPoint x: 377, startPoint y: 63, endPoint x: 371, endPoint y: 62, distance: 6.2
click at [372, 62] on form "会员账号 Am58 会员姓名 Am58 账号余额 108.00 操作类型 人工加款 人工扣款 金额 确 定" at bounding box center [451, 119] width 681 height 143
click at [299, 31] on button "查 询" at bounding box center [299, 33] width 25 height 13
click at [367, 100] on div "108.00" at bounding box center [423, 107] width 397 height 16
click at [292, 32] on button "查 询" at bounding box center [299, 33] width 25 height 13
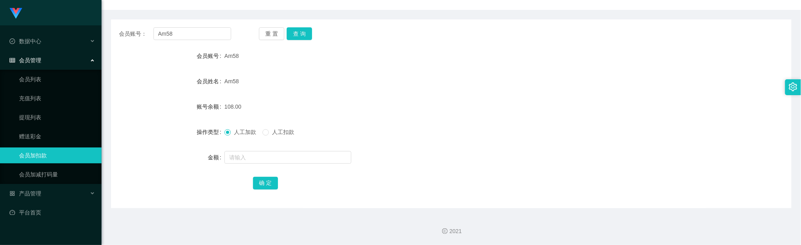
click at [391, 87] on div "Am58" at bounding box center [423, 81] width 397 height 16
click at [212, 32] on input "Am58" at bounding box center [193, 33] width 78 height 13
paste input "Pennnysua"
type input "Pennnysua"
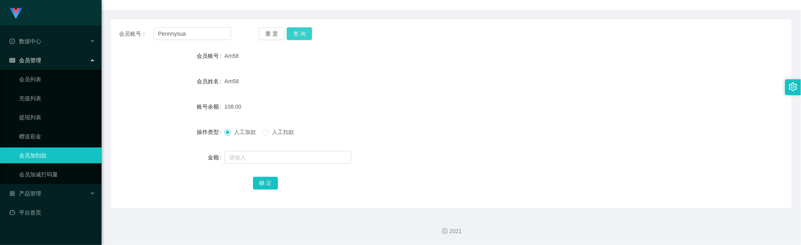
click at [297, 29] on button "查 询" at bounding box center [299, 33] width 25 height 13
click at [262, 157] on input "text" at bounding box center [288, 157] width 127 height 13
type input "300"
click at [263, 181] on button "确 定" at bounding box center [265, 183] width 25 height 13
click at [215, 33] on input "Pennnysua" at bounding box center [193, 33] width 78 height 13
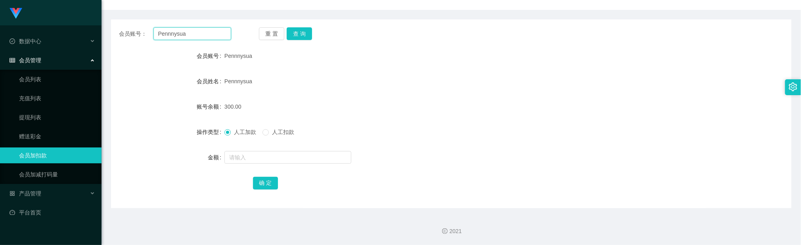
click at [215, 33] on input "Pennnysua" at bounding box center [193, 33] width 78 height 13
paste input "Am58"
type input "Am58"
click at [305, 30] on button "查 询" at bounding box center [299, 33] width 25 height 13
click at [475, 129] on div "人工加款 人工扣款" at bounding box center [423, 132] width 397 height 16
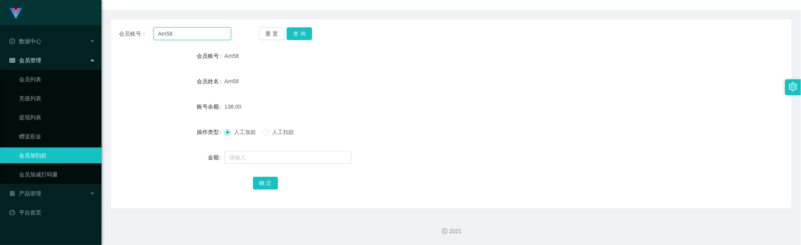
click at [209, 33] on input "Am58" at bounding box center [193, 33] width 78 height 13
click at [302, 35] on button "查 询" at bounding box center [299, 33] width 25 height 13
click at [194, 40] on div "会员账号： Am58 重 置 查 询 会员账号 Am58 会员姓名 Am58 账号余额 138.00 操作类型 人工加款 人工扣款 金额 确 定" at bounding box center [451, 113] width 681 height 189
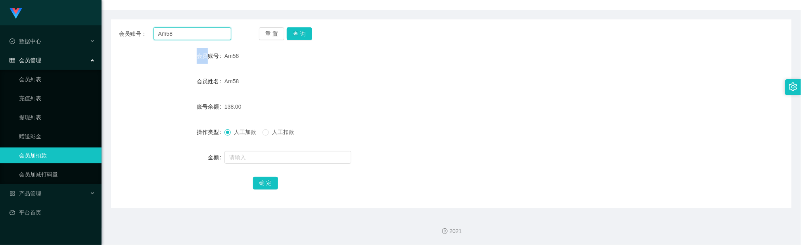
click at [196, 34] on input "Am58" at bounding box center [193, 33] width 78 height 13
click at [195, 34] on input "Am58" at bounding box center [193, 33] width 78 height 13
click at [306, 32] on button "查 询" at bounding box center [299, 33] width 25 height 13
click at [297, 37] on button "查 询" at bounding box center [299, 33] width 25 height 13
click at [399, 84] on div "Am58" at bounding box center [423, 81] width 397 height 16
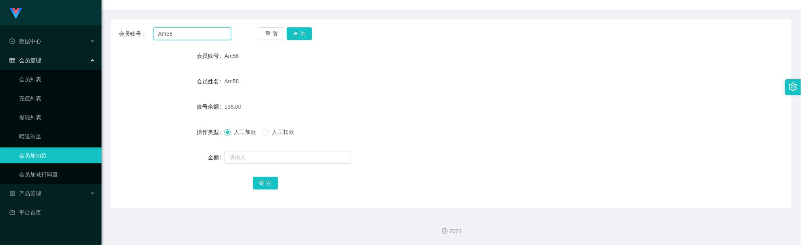
click at [206, 35] on input "Am58" at bounding box center [193, 33] width 78 height 13
drag, startPoint x: 206, startPoint y: 35, endPoint x: 282, endPoint y: 37, distance: 76.2
click at [207, 35] on input "Am58" at bounding box center [193, 33] width 78 height 13
click at [305, 36] on button "查 询" at bounding box center [299, 33] width 25 height 13
click at [245, 154] on input "text" at bounding box center [288, 157] width 127 height 13
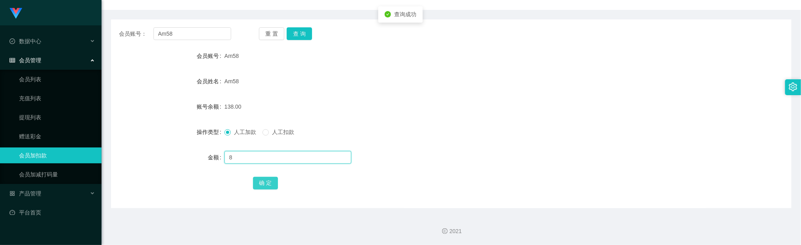
type input "8"
click at [269, 177] on button "确 定" at bounding box center [265, 183] width 25 height 13
click at [436, 123] on form "会员账号 Am58 会员姓名 Am58 账号余额 146.00 操作类型 人工加款 人工扣款 金额 确 定" at bounding box center [451, 119] width 681 height 143
click at [201, 35] on input "Am58" at bounding box center [193, 33] width 78 height 13
click at [259, 156] on input "text" at bounding box center [288, 157] width 127 height 13
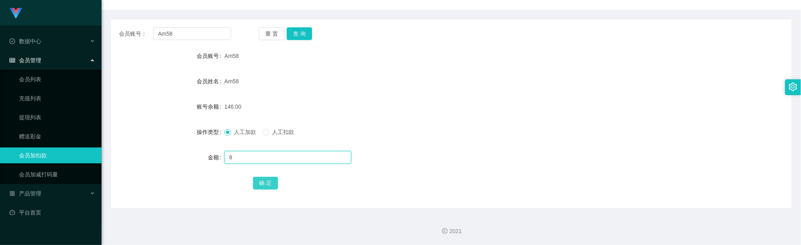
type input "8"
click at [269, 181] on button "确 定" at bounding box center [265, 183] width 25 height 13
drag, startPoint x: 376, startPoint y: 107, endPoint x: 271, endPoint y: 84, distance: 107.3
click at [375, 105] on div "154.00" at bounding box center [423, 107] width 397 height 16
click at [313, 88] on div "Am58" at bounding box center [423, 81] width 397 height 16
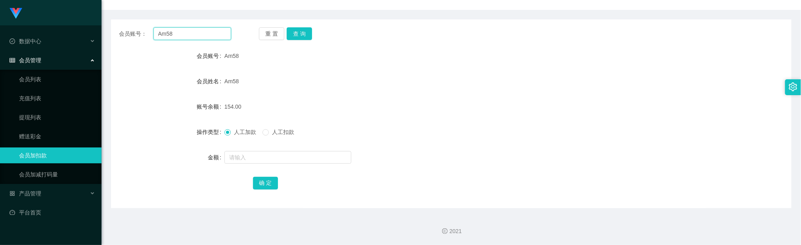
click at [193, 31] on input "Am58" at bounding box center [193, 33] width 78 height 13
paste input "Pennnysua"
click at [302, 27] on button "查 询" at bounding box center [299, 33] width 25 height 13
click at [297, 33] on button "查 询" at bounding box center [299, 33] width 25 height 13
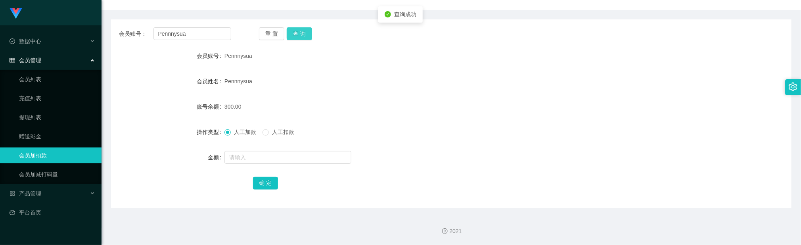
click at [298, 33] on button "查 询" at bounding box center [299, 33] width 25 height 13
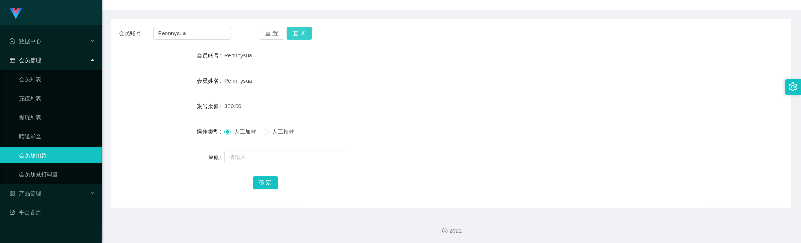
click at [299, 27] on button "查 询" at bounding box center [299, 33] width 25 height 13
click at [196, 38] on input "Pennnysua" at bounding box center [193, 33] width 78 height 13
paste input "Am58"
type input "Am58"
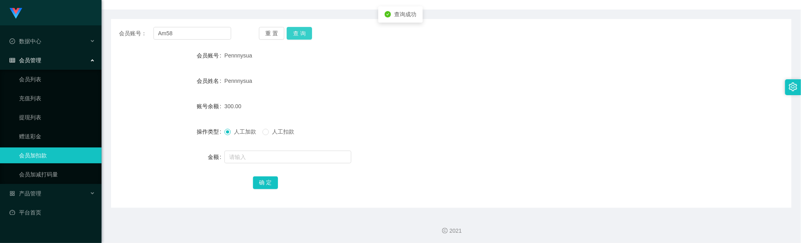
click at [307, 30] on button "查 询" at bounding box center [299, 33] width 25 height 13
click at [272, 157] on input "text" at bounding box center [288, 157] width 127 height 13
type input "8"
click at [268, 186] on button "确 定" at bounding box center [265, 183] width 25 height 13
click at [401, 117] on form "会员账号 Am58 会员姓名 Am58 账号余额 162.00 操作类型 人工加款 人工扣款 金额 确 定" at bounding box center [451, 119] width 681 height 143
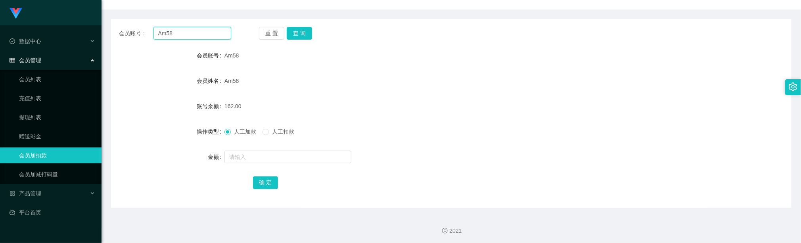
click at [221, 33] on input "Am58" at bounding box center [193, 33] width 78 height 13
drag, startPoint x: 221, startPoint y: 33, endPoint x: 280, endPoint y: 27, distance: 59.4
click at [222, 33] on input "Am58" at bounding box center [193, 33] width 78 height 13
paste input "Pennnysua"
click at [309, 33] on button "查 询" at bounding box center [299, 33] width 25 height 13
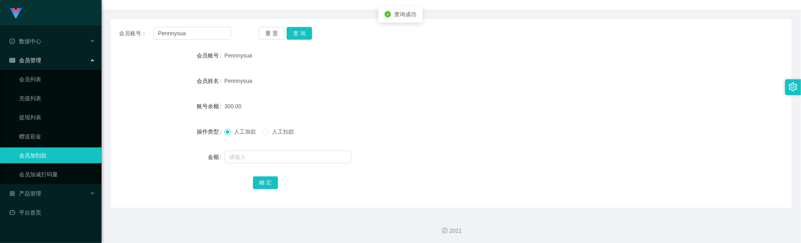
click at [370, 94] on form "会员账号 Pennnysua 会员姓名 Pennnysua 账号余额 300.00 操作类型 人工加款 人工扣款 金额 确 定" at bounding box center [451, 119] width 681 height 143
click at [386, 137] on div "人工加款 人工扣款" at bounding box center [423, 132] width 397 height 16
click at [256, 184] on button "确 定" at bounding box center [265, 183] width 25 height 13
click at [266, 184] on button "确 定" at bounding box center [265, 183] width 25 height 13
click at [382, 142] on form "会员账号 Pennnysua 会员姓名 Pennnysua 账号余额 300.00 操作类型 人工加款 人工扣款 金额 确 定" at bounding box center [451, 119] width 681 height 143
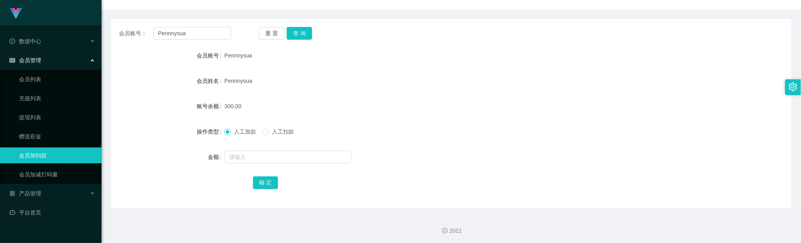
click at [440, 84] on div "Pennnysua" at bounding box center [423, 81] width 397 height 16
click at [301, 33] on button "查 询" at bounding box center [299, 33] width 25 height 13
click at [308, 36] on button "查 询" at bounding box center [299, 33] width 25 height 13
click at [309, 32] on button "查 询" at bounding box center [299, 33] width 25 height 13
drag, startPoint x: 366, startPoint y: 83, endPoint x: 369, endPoint y: 80, distance: 4.5
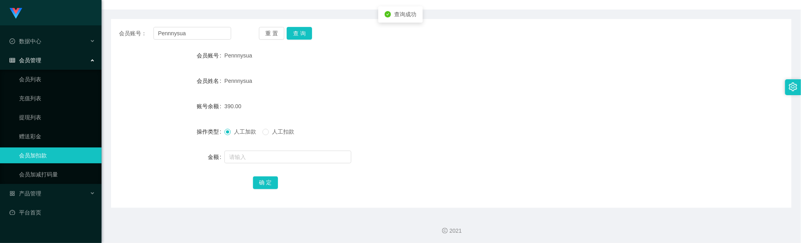
click at [368, 82] on div "Pennnysua" at bounding box center [423, 81] width 397 height 16
click at [213, 37] on input "Pennnysua" at bounding box center [193, 33] width 78 height 13
paste input "Am58"
type input "Am58"
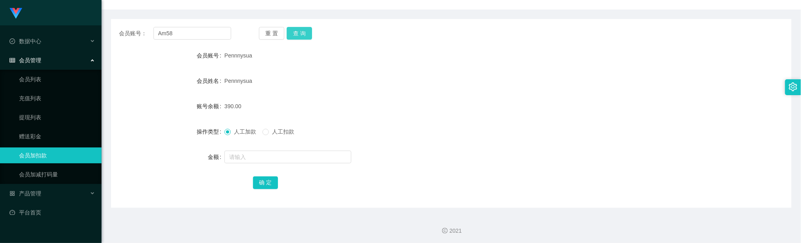
click at [311, 33] on button "查 询" at bounding box center [299, 33] width 25 height 13
click at [268, 153] on input "text" at bounding box center [288, 157] width 127 height 13
type input "8"
click at [269, 177] on button "确 定" at bounding box center [265, 183] width 25 height 13
click at [453, 118] on form "会员账号 Am58 会员姓名 Am58 账号余额 170.00 操作类型 人工加款 人工扣款 金额 确 定" at bounding box center [451, 119] width 681 height 143
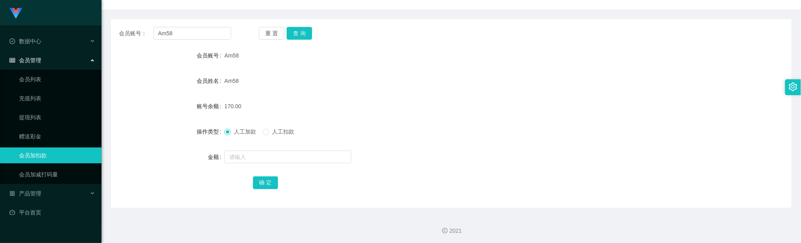
click at [503, 102] on div "170.00" at bounding box center [423, 106] width 397 height 16
click at [185, 35] on input "Am58" at bounding box center [193, 33] width 78 height 13
drag, startPoint x: 186, startPoint y: 35, endPoint x: 282, endPoint y: 30, distance: 96.5
click at [188, 35] on input "Am58" at bounding box center [193, 33] width 78 height 13
paste input "Pennnysua"
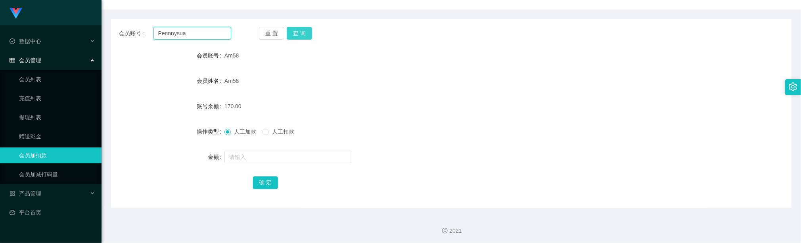
type input "Pennnysua"
click at [300, 27] on button "查 询" at bounding box center [299, 33] width 25 height 13
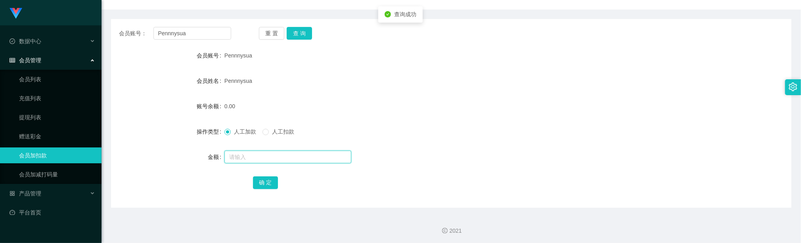
click at [267, 154] on input "text" at bounding box center [288, 157] width 127 height 13
type input "40"
click at [266, 180] on button "确 定" at bounding box center [265, 183] width 25 height 13
click at [265, 175] on div "确 定" at bounding box center [451, 183] width 397 height 16
drag, startPoint x: 440, startPoint y: 111, endPoint x: 435, endPoint y: 70, distance: 41.2
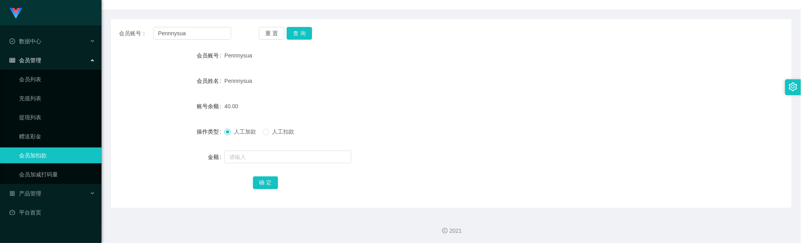
click at [440, 111] on div "40.00" at bounding box center [423, 106] width 397 height 16
click at [205, 38] on input "Pennnysua" at bounding box center [193, 33] width 78 height 13
click at [205, 37] on input "Pennnysua" at bounding box center [193, 33] width 78 height 13
click at [213, 37] on input "Pennnysua" at bounding box center [193, 33] width 78 height 13
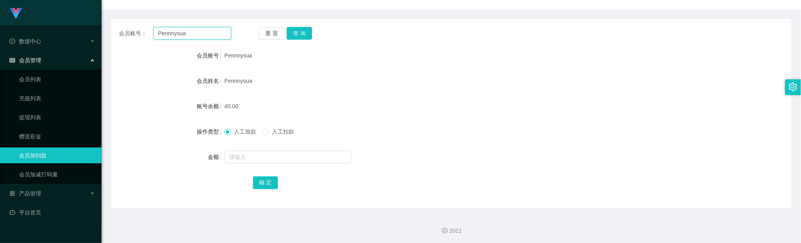
click at [213, 37] on input "Pennnysua" at bounding box center [193, 33] width 78 height 13
paste input "Am58"
type input "Am58"
click at [299, 35] on button "查 询" at bounding box center [299, 33] width 25 height 13
click at [248, 156] on input "text" at bounding box center [288, 157] width 127 height 13
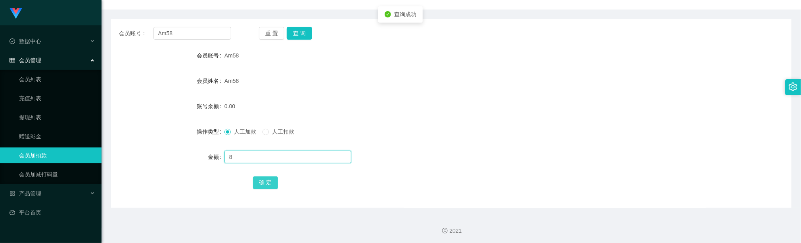
type input "8"
click at [267, 185] on button "确 定" at bounding box center [265, 183] width 25 height 13
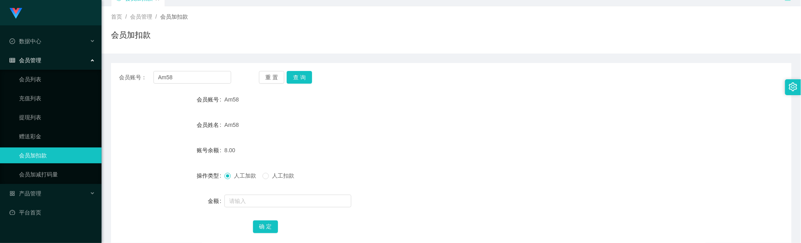
scroll to position [0, 0]
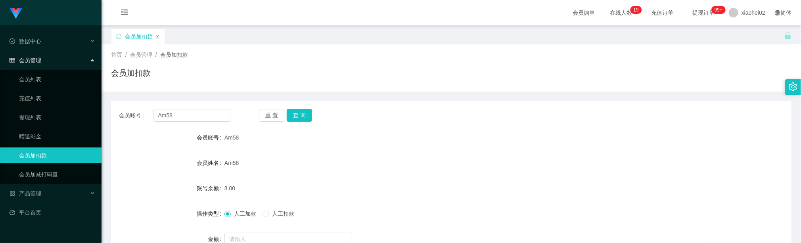
drag, startPoint x: 370, startPoint y: 134, endPoint x: 388, endPoint y: 118, distance: 24.1
click at [370, 134] on div "Am58" at bounding box center [423, 138] width 397 height 16
click at [193, 109] on input "Am58" at bounding box center [193, 115] width 78 height 13
paste input "benbenduo"
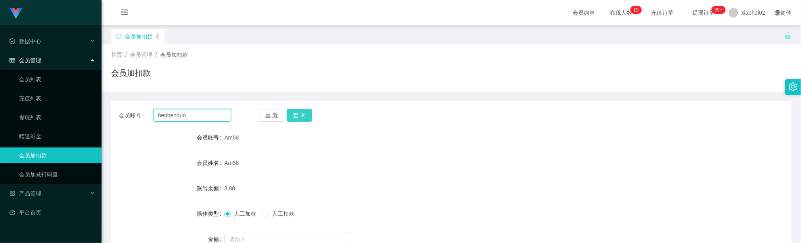
type input "benbenduo"
click at [301, 115] on button "查 询" at bounding box center [299, 115] width 25 height 13
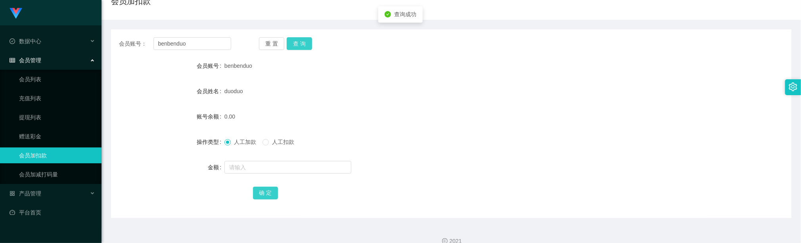
scroll to position [84, 0]
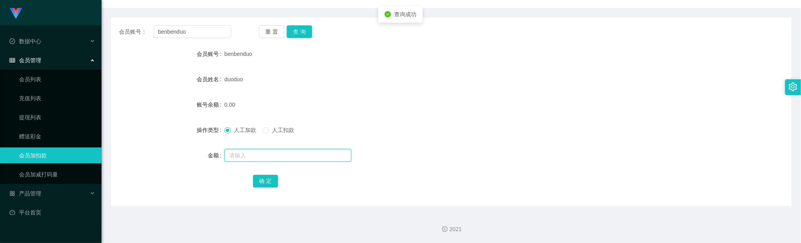
click at [276, 155] on input "text" at bounding box center [288, 155] width 127 height 13
type input "48"
click at [274, 182] on button "确 定" at bounding box center [265, 181] width 25 height 13
click at [204, 35] on input "benbenduo" at bounding box center [193, 31] width 78 height 13
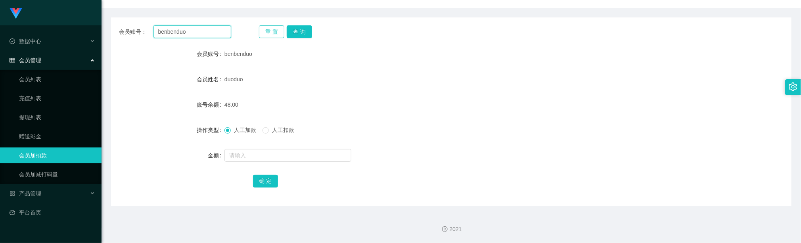
drag, startPoint x: 205, startPoint y: 35, endPoint x: 273, endPoint y: 31, distance: 68.3
click at [207, 35] on input "benbenduo" at bounding box center [193, 31] width 78 height 13
paste input "Am58"
click at [205, 36] on input "benbenduoAm58" at bounding box center [193, 31] width 78 height 13
click at [206, 35] on input "benbenduoAm58" at bounding box center [193, 31] width 78 height 13
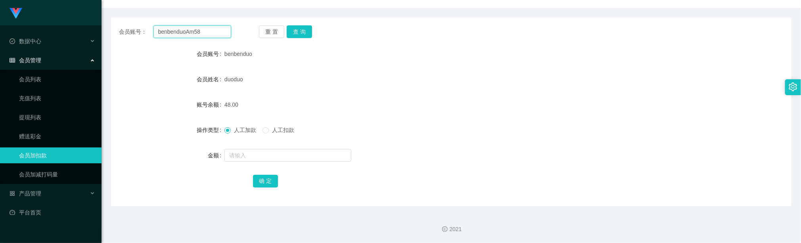
click at [206, 35] on input "benbenduoAm58" at bounding box center [193, 31] width 78 height 13
paste input "text"
type input "Am58"
drag, startPoint x: 302, startPoint y: 27, endPoint x: 305, endPoint y: 48, distance: 20.8
click at [303, 27] on button "查 询" at bounding box center [299, 31] width 25 height 13
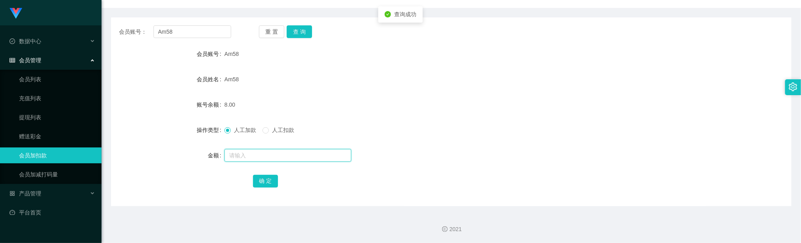
drag, startPoint x: 253, startPoint y: 154, endPoint x: 257, endPoint y: 156, distance: 4.3
click at [256, 155] on input "text" at bounding box center [288, 155] width 127 height 13
type input "8"
click at [273, 180] on button "确 定" at bounding box center [265, 181] width 25 height 13
click at [428, 101] on div "16.00" at bounding box center [423, 105] width 397 height 16
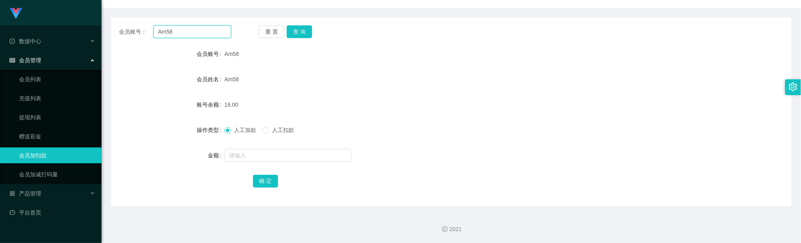
click at [206, 31] on input "Am58" at bounding box center [193, 31] width 78 height 13
click at [304, 33] on button "查 询" at bounding box center [299, 31] width 25 height 13
click at [253, 157] on input "text" at bounding box center [288, 155] width 127 height 13
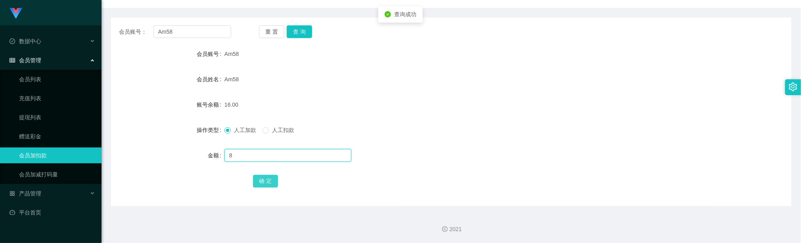
type input "8"
click at [270, 176] on button "确 定" at bounding box center [265, 181] width 25 height 13
click at [531, 149] on div at bounding box center [423, 156] width 397 height 16
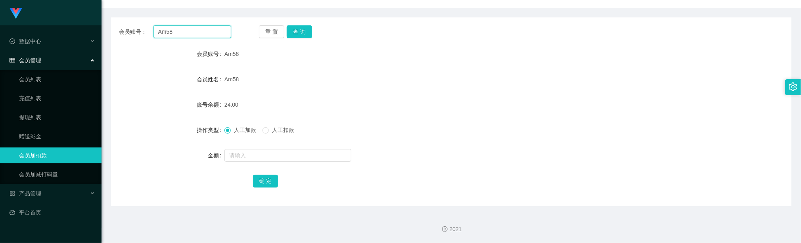
click at [191, 31] on input "Am58" at bounding box center [193, 31] width 78 height 13
drag, startPoint x: 299, startPoint y: 31, endPoint x: 299, endPoint y: 37, distance: 5.6
click at [299, 31] on button "查 询" at bounding box center [299, 31] width 25 height 13
click at [260, 157] on input "text" at bounding box center [288, 155] width 127 height 13
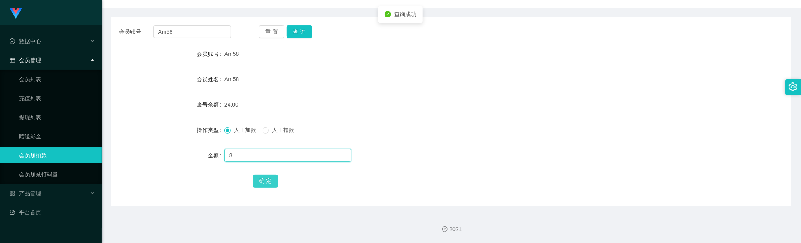
type input "8"
click at [271, 180] on button "确 定" at bounding box center [265, 181] width 25 height 13
click at [400, 78] on div "Am58" at bounding box center [423, 79] width 397 height 16
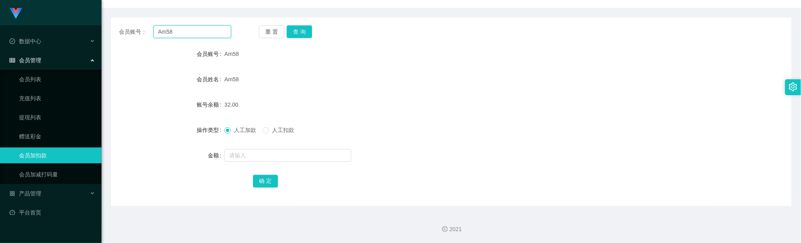
click at [198, 33] on input "Am58" at bounding box center [193, 31] width 78 height 13
click at [299, 30] on button "查 询" at bounding box center [299, 31] width 25 height 13
click at [244, 155] on input "text" at bounding box center [288, 155] width 127 height 13
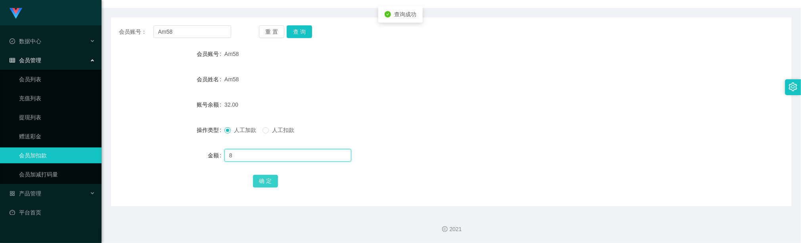
type input "8"
click at [269, 184] on button "确 定" at bounding box center [265, 181] width 25 height 13
click at [380, 132] on div "人工加款 人工扣款" at bounding box center [423, 130] width 397 height 16
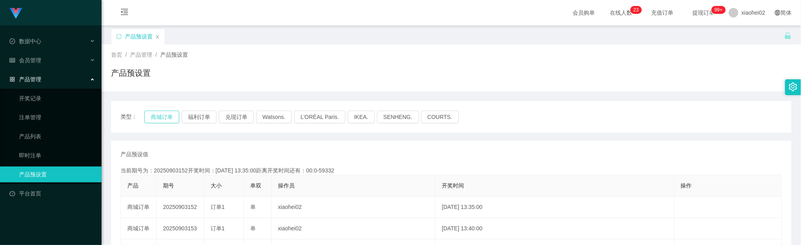
scroll to position [59, 0]
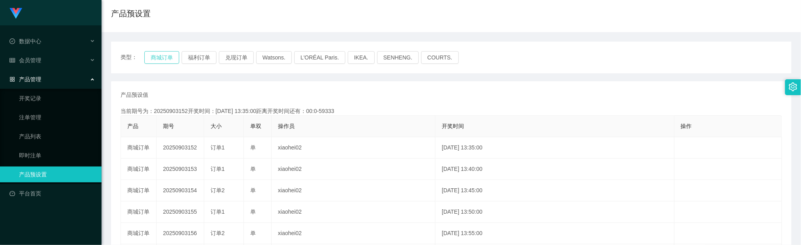
click at [173, 56] on button "商城订单" at bounding box center [161, 57] width 35 height 13
drag, startPoint x: 480, startPoint y: 103, endPoint x: 405, endPoint y: 47, distance: 93.8
click at [479, 103] on div "产品预设值 添加期号 当前期号为：20250903153开奖时间：[DATE] 13:40:00距离开奖时间还有：00:0-59658 产品 期号 大小 单双…" at bounding box center [452, 234] width 662 height 286
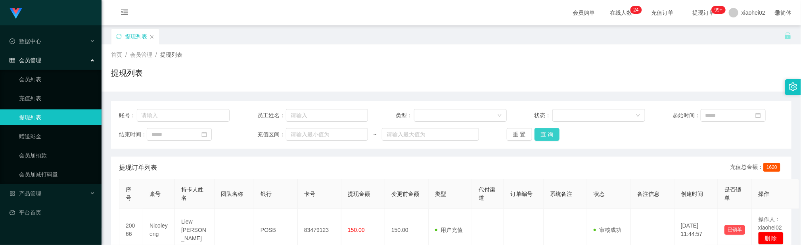
scroll to position [59, 0]
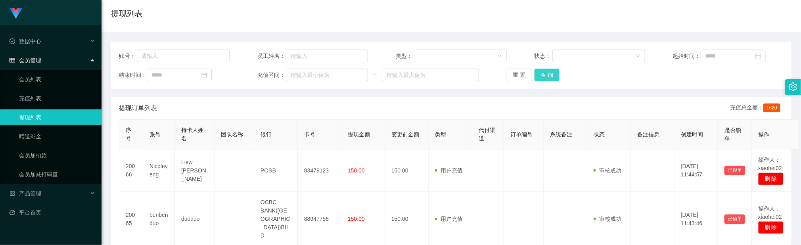
click at [544, 78] on button "查 询" at bounding box center [547, 75] width 25 height 13
click at [474, 136] on th "代付渠道" at bounding box center [488, 135] width 32 height 30
click at [545, 69] on button "查 询" at bounding box center [547, 75] width 25 height 13
click at [549, 73] on button "查 询" at bounding box center [547, 75] width 25 height 13
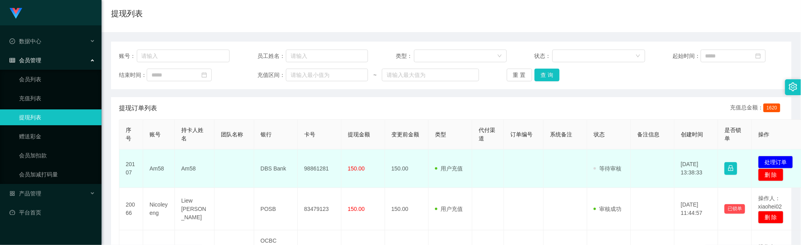
click at [317, 174] on td "98861281" at bounding box center [320, 169] width 44 height 38
click at [316, 170] on td "98861281" at bounding box center [320, 169] width 44 height 38
click at [315, 170] on td "98861281" at bounding box center [320, 169] width 44 height 38
copy td "98861281"
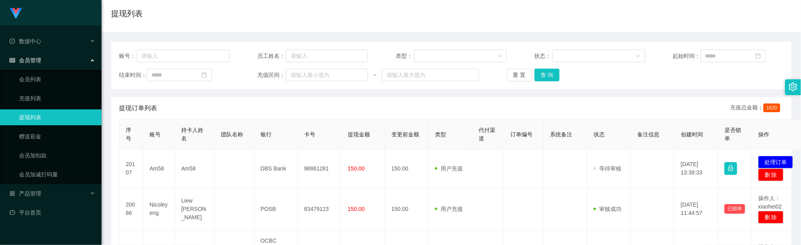
drag, startPoint x: 256, startPoint y: 140, endPoint x: 252, endPoint y: 132, distance: 8.3
click at [255, 137] on th "银行" at bounding box center [276, 135] width 44 height 30
click at [546, 80] on button "查 询" at bounding box center [547, 75] width 25 height 13
click at [138, 26] on div "首页 / 会员管理 / 提现列表 / 提现列表" at bounding box center [452, 8] width 700 height 47
click at [542, 80] on button "查 询" at bounding box center [547, 75] width 25 height 13
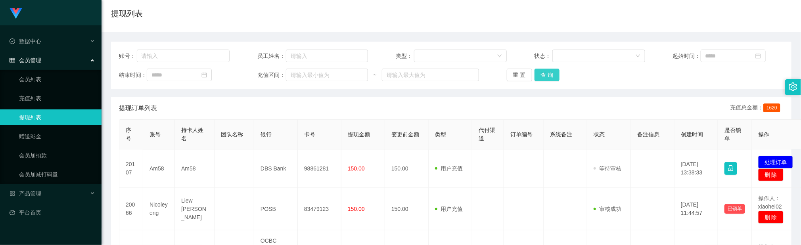
click at [549, 75] on button "查 询" at bounding box center [547, 75] width 25 height 13
click at [769, 159] on button "处理订单" at bounding box center [775, 162] width 35 height 13
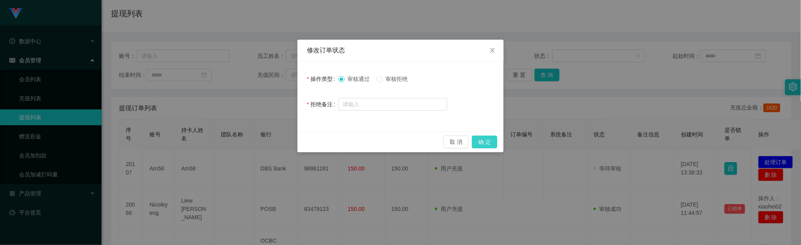
click at [485, 142] on button "确 定" at bounding box center [484, 142] width 25 height 13
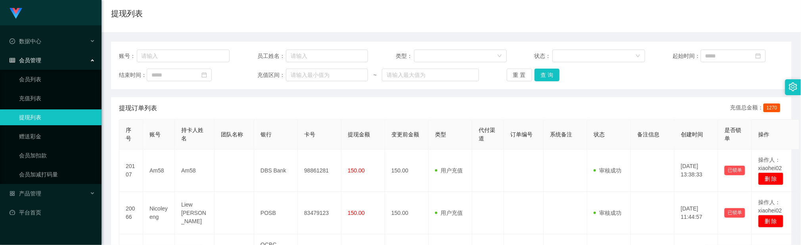
click at [687, 84] on div "账号： 员工姓名： 类型： 状态： 起始时间： 结束时间： 充值区间： ~ 重 置 查 询" at bounding box center [451, 66] width 681 height 48
drag, startPoint x: 275, startPoint y: 109, endPoint x: 269, endPoint y: 108, distance: 6.1
click at [272, 109] on div "提现订单列表 充值总金额： 1270" at bounding box center [451, 108] width 665 height 22
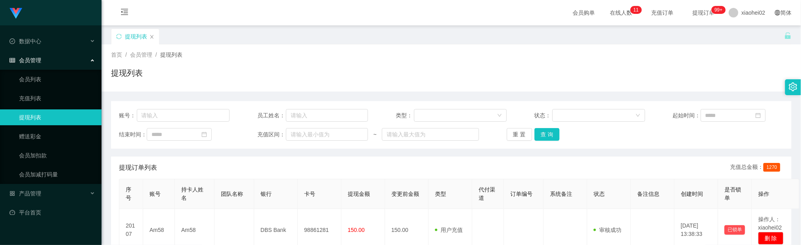
click at [551, 128] on button "查 询" at bounding box center [547, 134] width 25 height 13
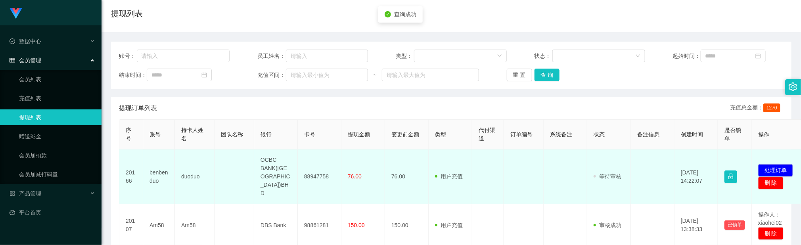
click at [317, 165] on td "88947758" at bounding box center [320, 177] width 44 height 55
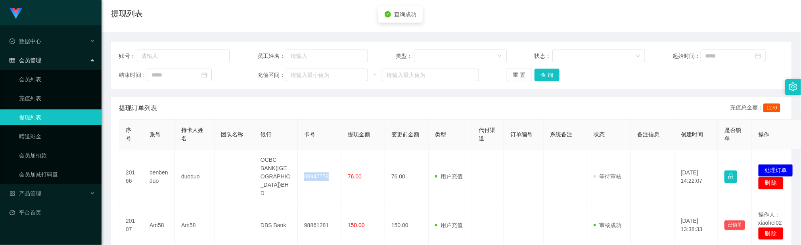
copy td "88947758"
click at [280, 13] on div "提现列表" at bounding box center [451, 17] width 681 height 18
click at [551, 83] on div "账号： 员工姓名： 类型： 状态： 起始时间： 结束时间： 充值区间： ~ 重 置 查 询" at bounding box center [451, 66] width 681 height 48
click at [551, 77] on button "查 询" at bounding box center [547, 75] width 25 height 13
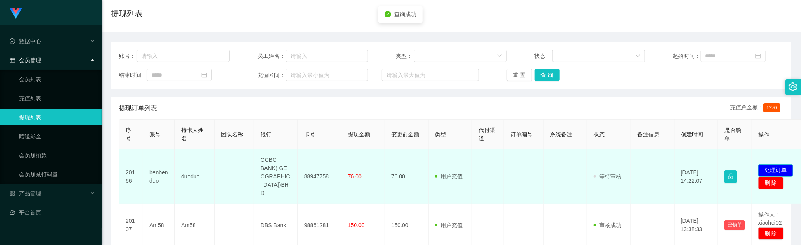
click at [775, 164] on button "处理订单" at bounding box center [775, 170] width 35 height 13
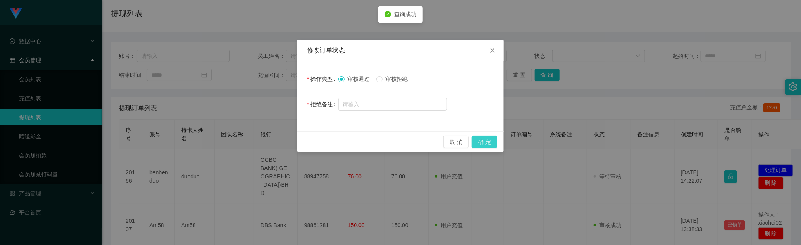
click at [489, 142] on button "确 定" at bounding box center [484, 142] width 25 height 13
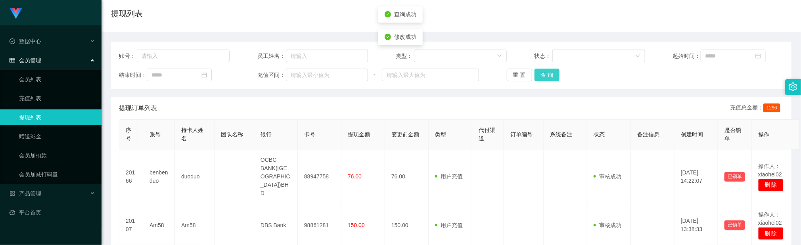
click at [553, 73] on button "查 询" at bounding box center [547, 75] width 25 height 13
click at [546, 77] on button "查 询" at bounding box center [547, 75] width 25 height 13
drag, startPoint x: 423, startPoint y: 131, endPoint x: 491, endPoint y: 108, distance: 72.4
click at [425, 129] on th "变更前金额" at bounding box center [407, 135] width 44 height 30
click at [549, 80] on button "查 询" at bounding box center [547, 75] width 25 height 13
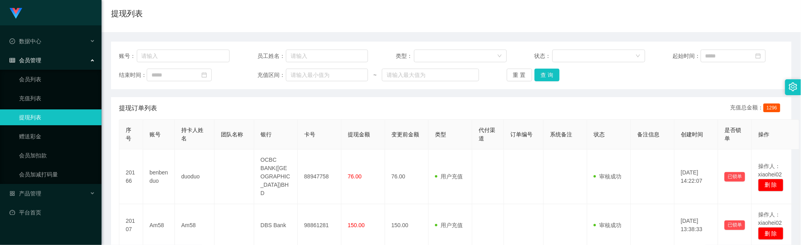
drag, startPoint x: 482, startPoint y: 130, endPoint x: 537, endPoint y: 103, distance: 61.6
click at [482, 130] on span "代付渠道" at bounding box center [487, 134] width 17 height 15
click at [552, 78] on button "查 询" at bounding box center [547, 75] width 25 height 13
click at [548, 78] on button "查 询" at bounding box center [547, 75] width 25 height 13
click at [544, 80] on button "查 询" at bounding box center [547, 75] width 25 height 13
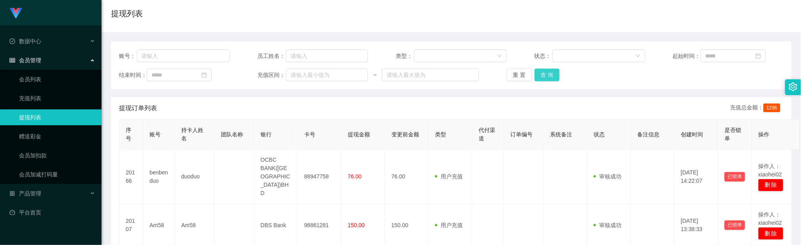
click at [549, 79] on button "查 询" at bounding box center [547, 75] width 25 height 13
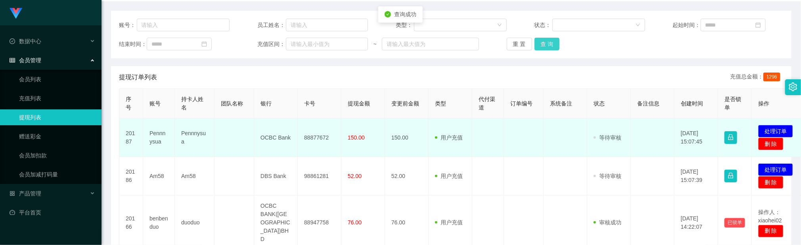
scroll to position [119, 0]
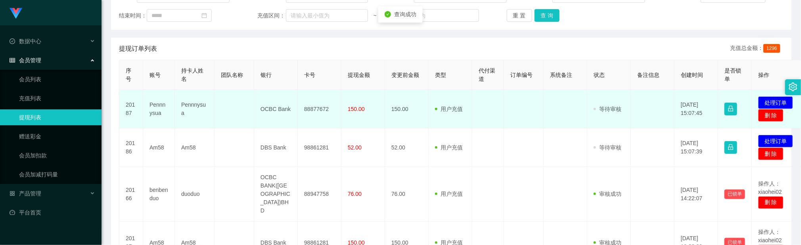
click at [316, 111] on td "88877672" at bounding box center [320, 109] width 44 height 38
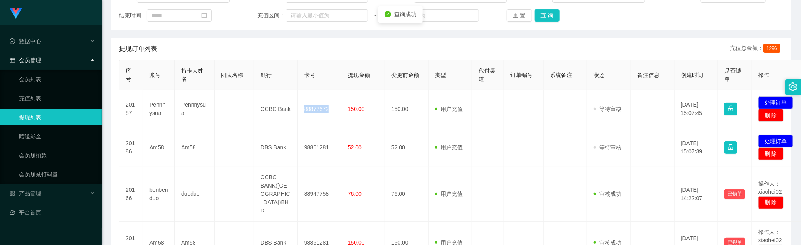
copy td "88877672"
drag, startPoint x: 363, startPoint y: 54, endPoint x: 368, endPoint y: 52, distance: 4.6
click at [365, 54] on div "提现订单列表 充值总金额： 1296" at bounding box center [451, 49] width 665 height 22
click at [538, 11] on button "查 询" at bounding box center [547, 15] width 25 height 13
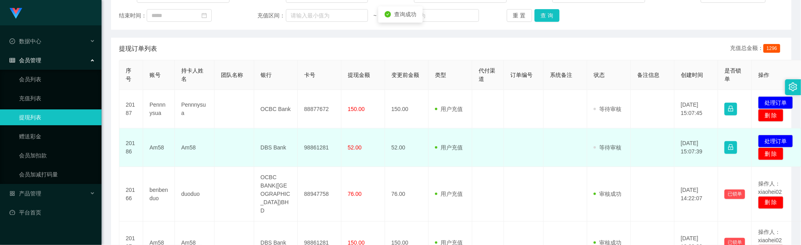
click at [314, 147] on td "98861281" at bounding box center [320, 148] width 44 height 38
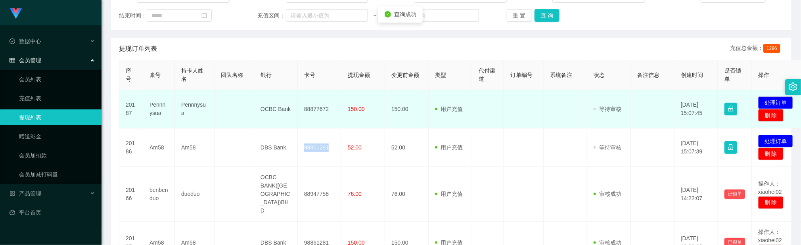
copy td "98861281"
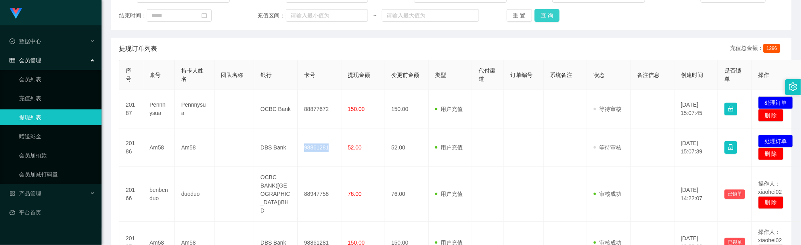
drag, startPoint x: 545, startPoint y: 18, endPoint x: 541, endPoint y: 16, distance: 4.1
click at [545, 18] on button "查 询" at bounding box center [547, 15] width 25 height 13
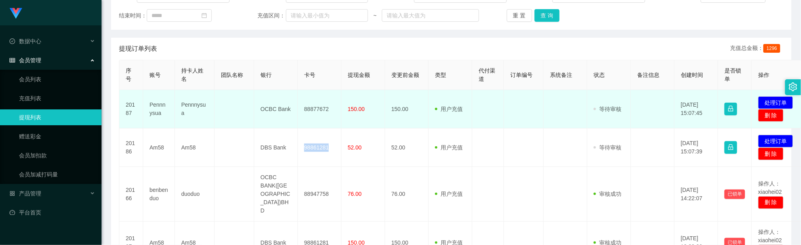
drag, startPoint x: 206, startPoint y: 164, endPoint x: 358, endPoint y: 115, distance: 159.8
click at [213, 164] on td "Am58" at bounding box center [195, 148] width 40 height 38
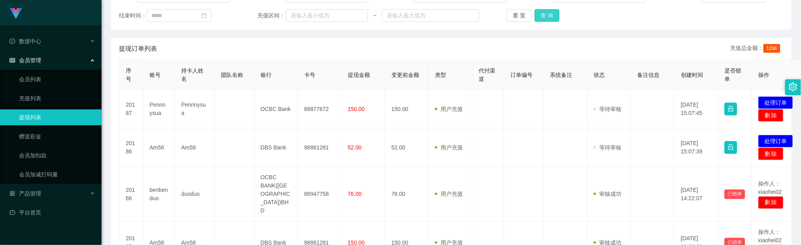
drag, startPoint x: 551, startPoint y: 17, endPoint x: 535, endPoint y: 19, distance: 16.4
click at [550, 16] on button "查 询" at bounding box center [547, 15] width 25 height 13
click at [766, 99] on button "处理订单" at bounding box center [775, 102] width 35 height 13
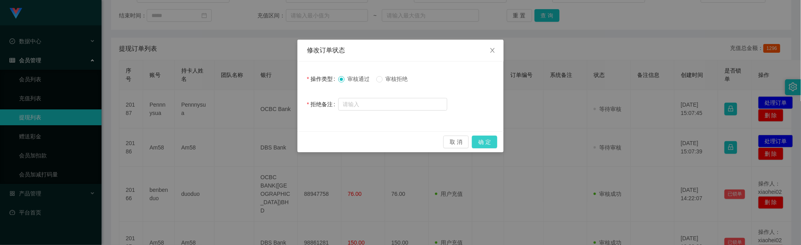
click at [493, 144] on button "确 定" at bounding box center [484, 142] width 25 height 13
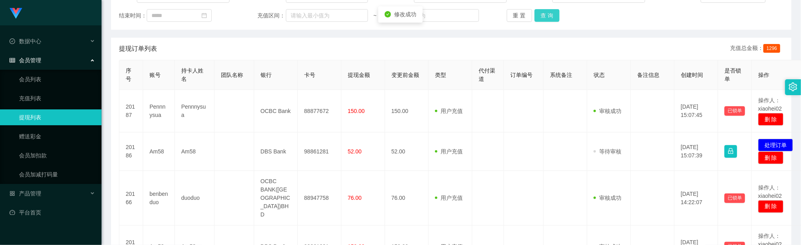
click at [546, 13] on button "查 询" at bounding box center [547, 15] width 25 height 13
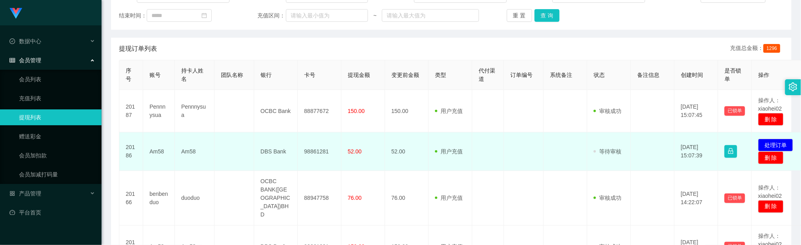
click at [575, 154] on td at bounding box center [566, 151] width 44 height 38
click at [772, 142] on button "处理订单" at bounding box center [775, 145] width 35 height 13
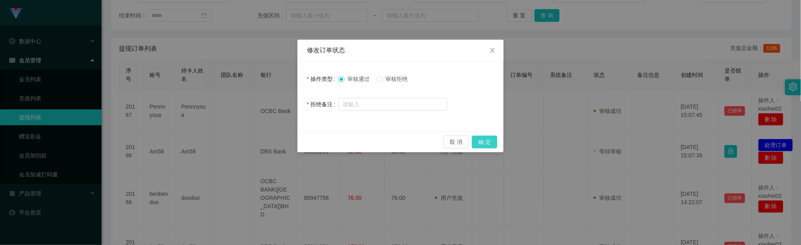
click at [488, 143] on button "确 定" at bounding box center [484, 142] width 25 height 13
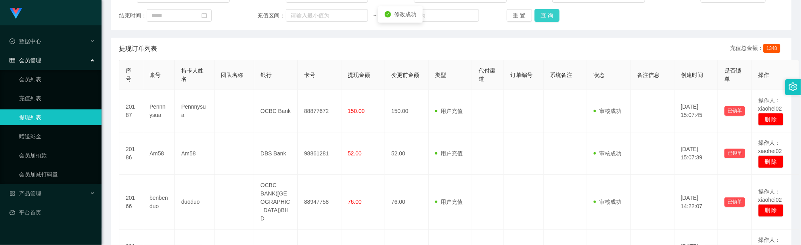
click at [543, 18] on button "查 询" at bounding box center [547, 15] width 25 height 13
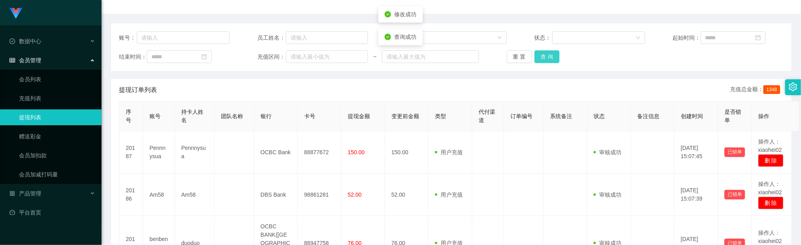
scroll to position [59, 0]
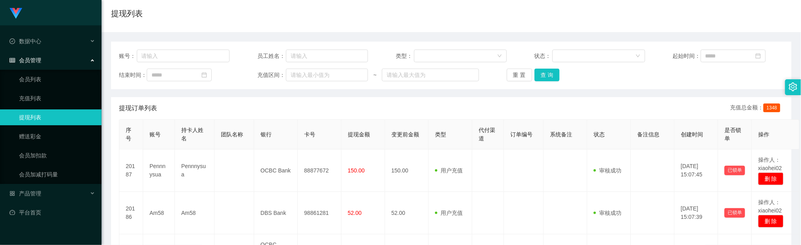
drag, startPoint x: 414, startPoint y: 110, endPoint x: 452, endPoint y: 90, distance: 43.1
click at [415, 108] on div "提现订单列表 充值总金额： 1348" at bounding box center [451, 108] width 665 height 22
click at [556, 71] on button "查 询" at bounding box center [547, 75] width 25 height 13
click at [290, 144] on th "银行" at bounding box center [276, 135] width 44 height 30
click at [283, 21] on div "提现列表" at bounding box center [451, 17] width 681 height 18
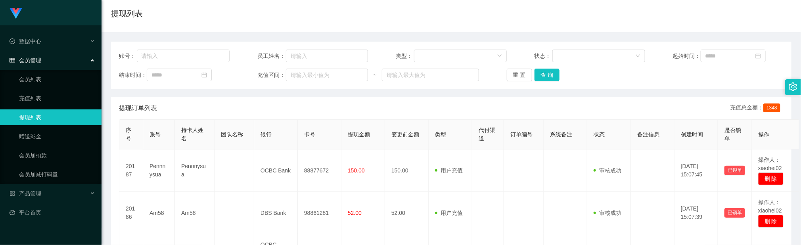
click at [542, 68] on div "账号： 员工姓名： 类型： 状态： 起始时间： 结束时间： 充值区间： ~ 重 置 查 询" at bounding box center [451, 66] width 681 height 48
click at [545, 73] on button "查 询" at bounding box center [547, 75] width 25 height 13
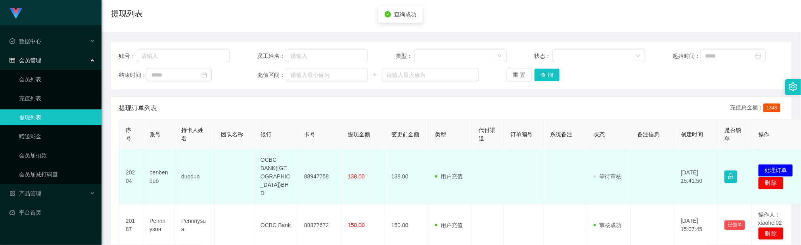
click at [318, 173] on td "88947758" at bounding box center [320, 177] width 44 height 55
click at [317, 171] on td "88947758" at bounding box center [320, 177] width 44 height 55
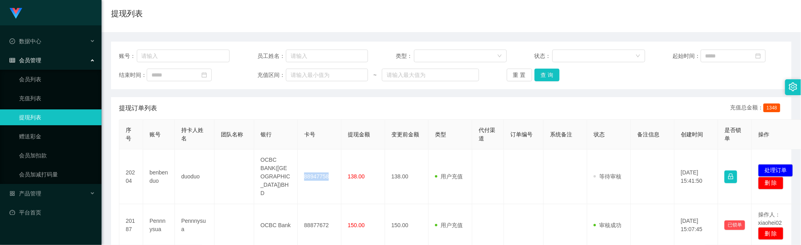
copy td "88947758"
click at [543, 83] on div "账号： 员工姓名： 类型： 状态： 起始时间： 结束时间： 充值区间： ~ 重 置 查 询" at bounding box center [451, 66] width 681 height 48
click at [546, 77] on button "查 询" at bounding box center [547, 75] width 25 height 13
click at [441, 99] on div "提现订单列表 充值总金额： 1348" at bounding box center [451, 108] width 665 height 22
click at [535, 74] on button "查 询" at bounding box center [547, 75] width 25 height 13
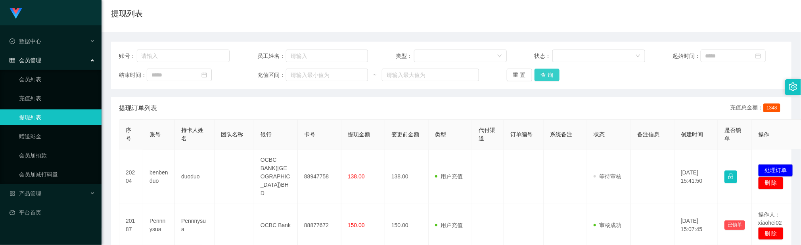
click at [545, 75] on button "查 询" at bounding box center [547, 75] width 25 height 13
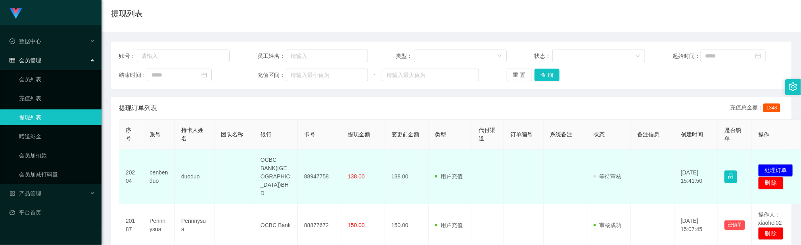
click at [271, 180] on td "OCBC BANK(MALAYSIA)BHD" at bounding box center [276, 177] width 44 height 55
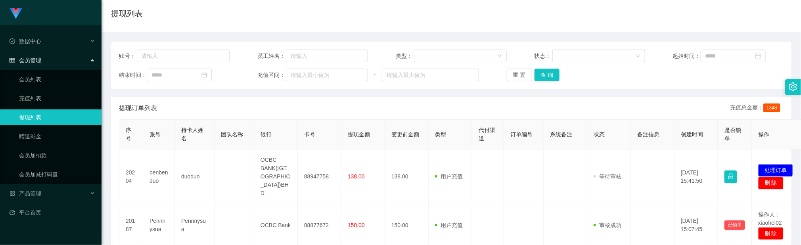
drag, startPoint x: 292, startPoint y: 19, endPoint x: 295, endPoint y: 16, distance: 4.8
click at [292, 19] on div "提现列表" at bounding box center [451, 17] width 681 height 18
click at [543, 75] on button "查 询" at bounding box center [547, 75] width 25 height 13
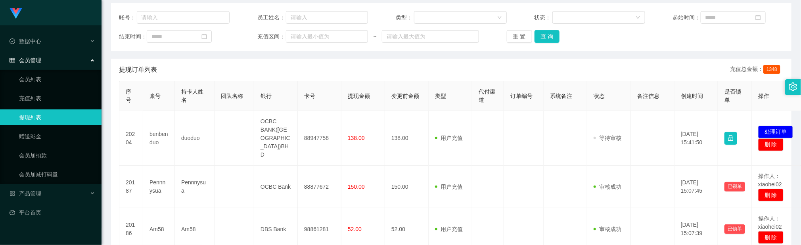
scroll to position [119, 0]
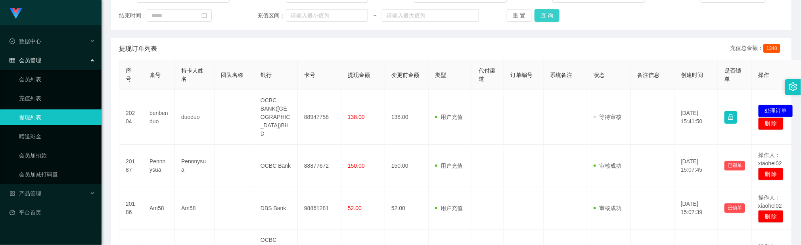
drag, startPoint x: 551, startPoint y: 13, endPoint x: 614, endPoint y: 49, distance: 72.7
click at [551, 13] on button "查 询" at bounding box center [547, 15] width 25 height 13
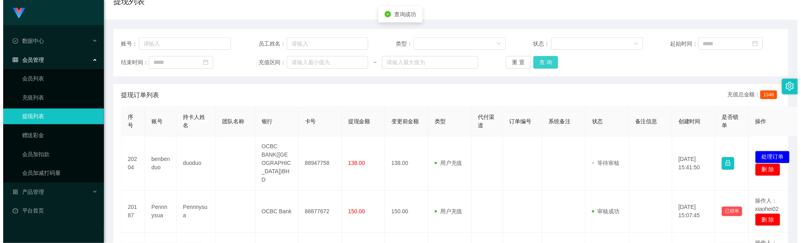
scroll to position [59, 0]
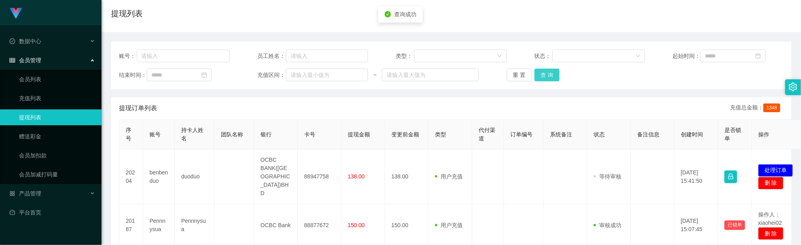
click at [542, 79] on button "查 询" at bounding box center [547, 75] width 25 height 13
drag, startPoint x: 774, startPoint y: 162, endPoint x: 770, endPoint y: 165, distance: 4.3
click at [774, 164] on button "处理订单" at bounding box center [775, 170] width 35 height 13
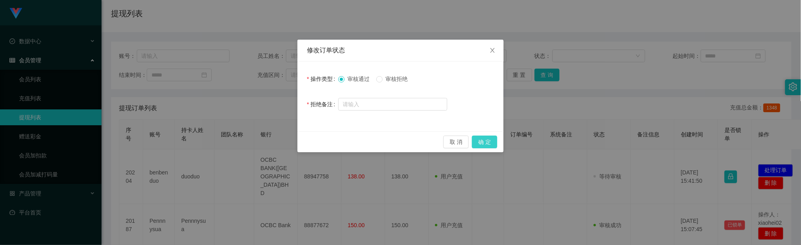
drag, startPoint x: 488, startPoint y: 144, endPoint x: 494, endPoint y: 140, distance: 6.9
click at [487, 144] on button "确 定" at bounding box center [484, 142] width 25 height 13
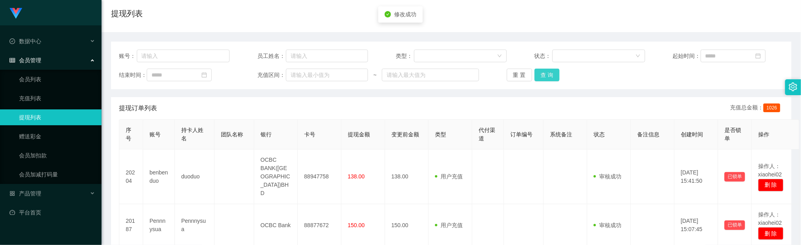
click at [542, 73] on button "查 询" at bounding box center [547, 75] width 25 height 13
click at [541, 66] on div "账号： 员工姓名： 类型： 状态： 起始时间： 结束时间： 充值区间： ~ 重 置 查 询" at bounding box center [451, 66] width 681 height 48
click at [307, 105] on div "提现订单列表 充值总金额： 1026" at bounding box center [451, 108] width 665 height 22
click at [542, 74] on button "查 询" at bounding box center [547, 75] width 25 height 13
click at [545, 77] on button "查 询" at bounding box center [547, 75] width 25 height 13
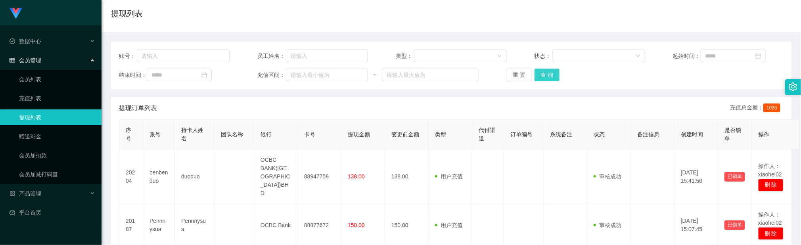
click at [549, 73] on button "查 询" at bounding box center [547, 75] width 25 height 13
click at [546, 74] on button "查 询" at bounding box center [547, 75] width 25 height 13
click at [541, 73] on button "查 询" at bounding box center [547, 75] width 25 height 13
click at [254, 25] on div "首页 / 会员管理 / 提现列表 / 提现列表" at bounding box center [452, 8] width 700 height 47
drag, startPoint x: 546, startPoint y: 81, endPoint x: 549, endPoint y: 77, distance: 5.3
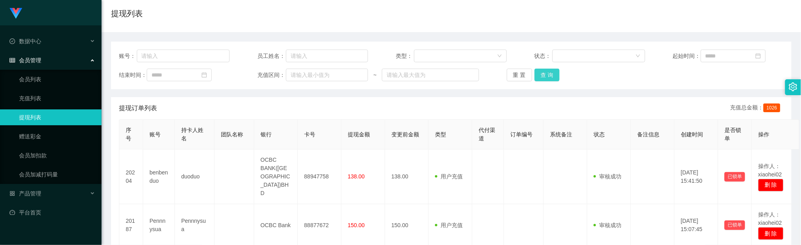
click at [547, 81] on div "账号： 员工姓名： 类型： 状态： 起始时间： 结束时间： 充值区间： ~ 重 置 查 询" at bounding box center [451, 66] width 681 height 48
click at [549, 75] on button "查 询" at bounding box center [547, 75] width 25 height 13
click at [550, 74] on button "查 询" at bounding box center [547, 75] width 25 height 13
click at [544, 74] on button "查 询" at bounding box center [547, 75] width 25 height 13
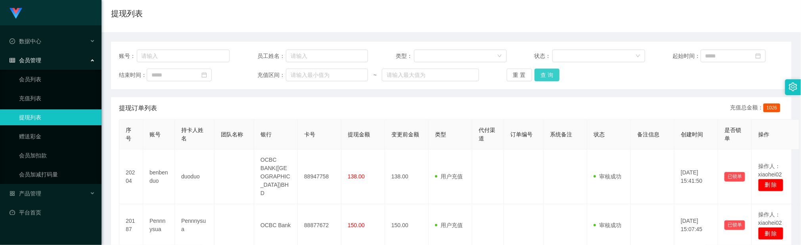
click at [547, 80] on button "查 询" at bounding box center [547, 75] width 25 height 13
click at [541, 77] on button "查 询" at bounding box center [547, 75] width 25 height 13
drag, startPoint x: 555, startPoint y: 75, endPoint x: 539, endPoint y: 75, distance: 15.5
click at [555, 75] on button "查 询" at bounding box center [547, 75] width 25 height 13
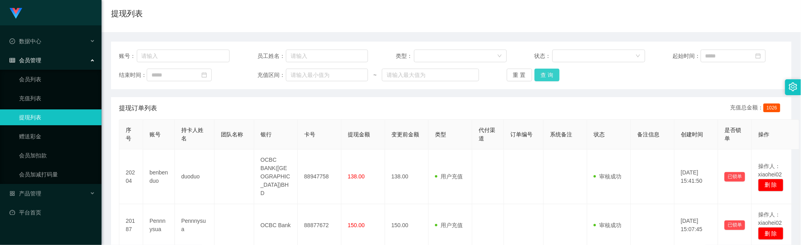
click at [548, 75] on button "查 询" at bounding box center [547, 75] width 25 height 13
click at [305, 2] on div "首页 / 会员管理 / 提现列表 / 提现列表" at bounding box center [451, 8] width 681 height 35
drag, startPoint x: 553, startPoint y: 80, endPoint x: 550, endPoint y: 75, distance: 5.6
click at [553, 80] on button "查 询" at bounding box center [547, 75] width 25 height 13
drag, startPoint x: 373, startPoint y: 154, endPoint x: 551, endPoint y: 104, distance: 184.9
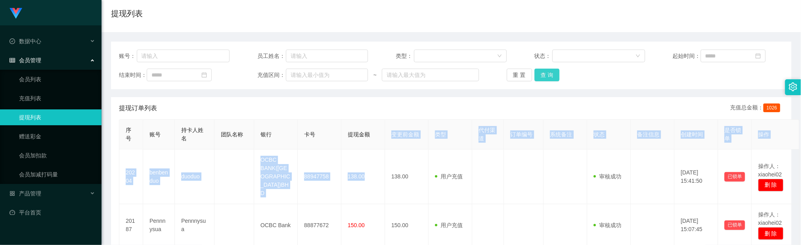
click at [549, 79] on button "查 询" at bounding box center [547, 75] width 25 height 13
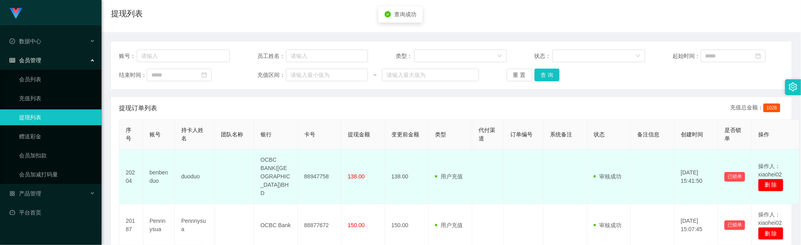
click at [528, 183] on td at bounding box center [524, 177] width 40 height 55
click at [386, 154] on td "138.00" at bounding box center [407, 177] width 44 height 55
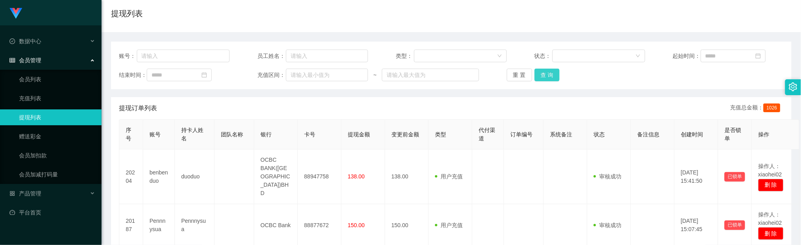
click at [550, 74] on button "查 询" at bounding box center [547, 75] width 25 height 13
click at [307, 100] on div "提现订单列表 充值总金额： 1026" at bounding box center [451, 108] width 665 height 22
click at [548, 79] on button "查 询" at bounding box center [547, 75] width 25 height 13
click at [544, 74] on button "查 询" at bounding box center [547, 75] width 25 height 13
click at [542, 75] on button "查 询" at bounding box center [547, 75] width 25 height 13
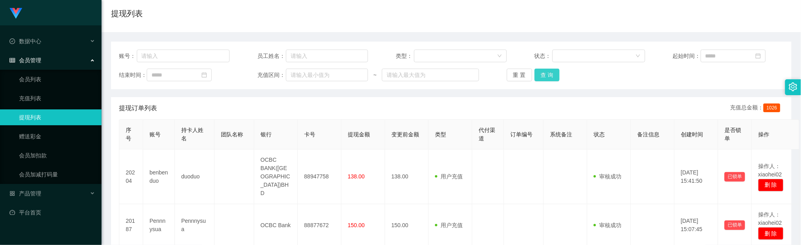
click at [543, 71] on button "查 询" at bounding box center [547, 75] width 25 height 13
drag, startPoint x: 275, startPoint y: 8, endPoint x: 274, endPoint y: 0, distance: 7.6
click at [275, 5] on div "首页 / 会员管理 / 提现列表 / 提现列表" at bounding box center [451, 8] width 681 height 35
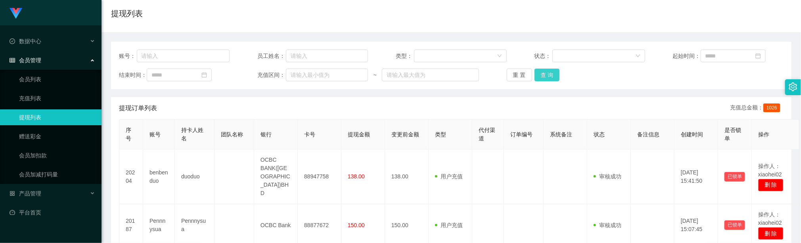
click at [538, 74] on button "查 询" at bounding box center [547, 75] width 25 height 13
click at [547, 82] on div "账号： 员工姓名： 类型： 状态： 起始时间： 结束时间： 充值区间： ~ 重 置 查 询" at bounding box center [451, 66] width 681 height 48
click at [546, 70] on button "查 询" at bounding box center [547, 75] width 25 height 13
click at [426, 121] on th "变更前金额" at bounding box center [407, 135] width 44 height 30
click at [549, 73] on button "查 询" at bounding box center [547, 75] width 25 height 13
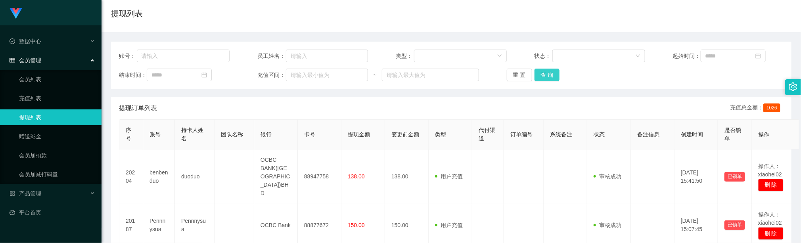
click at [552, 77] on button "查 询" at bounding box center [547, 75] width 25 height 13
click at [546, 75] on button "查 询" at bounding box center [547, 75] width 25 height 13
click at [236, 118] on div "提现订单列表 充值总金额： 1026" at bounding box center [451, 108] width 665 height 22
click at [544, 76] on button "查 询" at bounding box center [547, 75] width 25 height 13
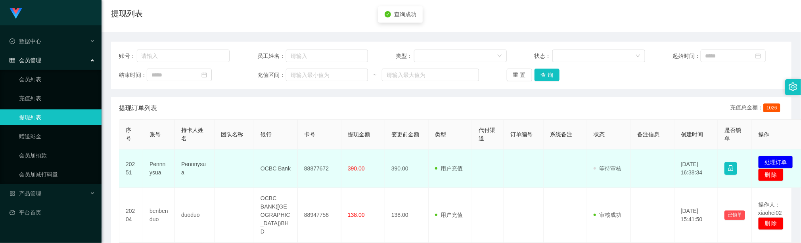
click at [319, 171] on td "88877672" at bounding box center [320, 169] width 44 height 38
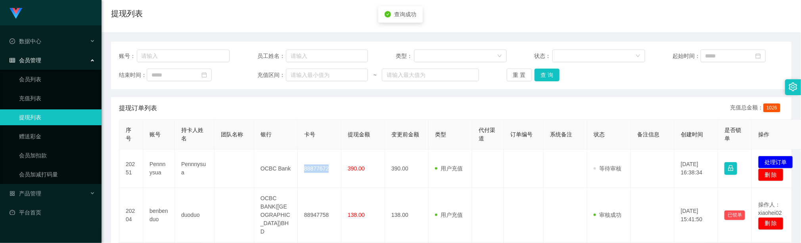
copy td "88877672"
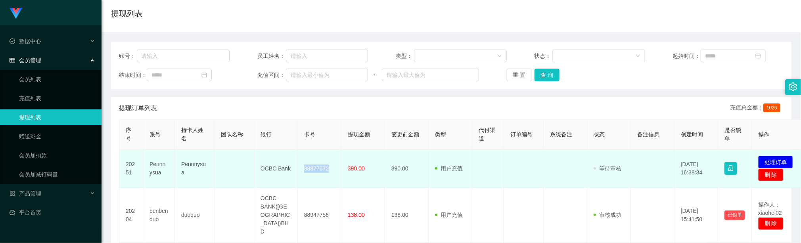
click at [234, 175] on td at bounding box center [235, 169] width 40 height 38
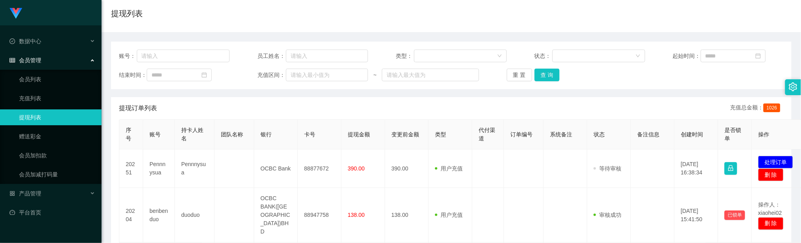
click at [541, 85] on div "账号： 员工姓名： 类型： 状态： 起始时间： 结束时间： 充值区间： ~ 重 置 查 询" at bounding box center [451, 66] width 681 height 48
click at [543, 77] on button "查 询" at bounding box center [547, 75] width 25 height 13
click at [543, 72] on button "查 询" at bounding box center [547, 75] width 25 height 13
click at [546, 73] on button "查 询" at bounding box center [547, 75] width 25 height 13
click at [545, 74] on button "查 询" at bounding box center [547, 75] width 25 height 13
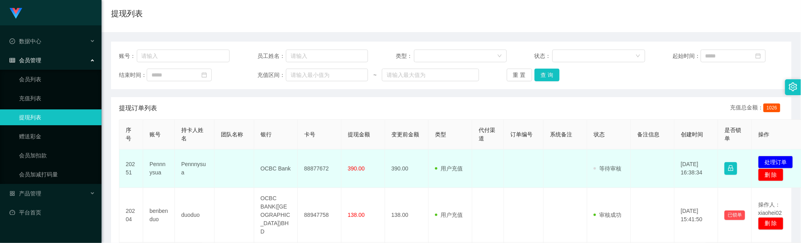
drag, startPoint x: 511, startPoint y: 173, endPoint x: 531, endPoint y: 152, distance: 28.3
click at [512, 173] on td at bounding box center [524, 169] width 40 height 38
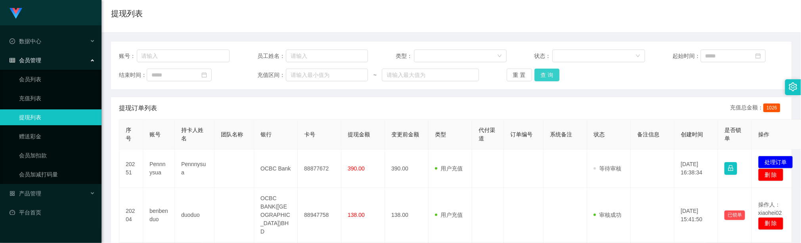
click at [545, 69] on button "查 询" at bounding box center [547, 75] width 25 height 13
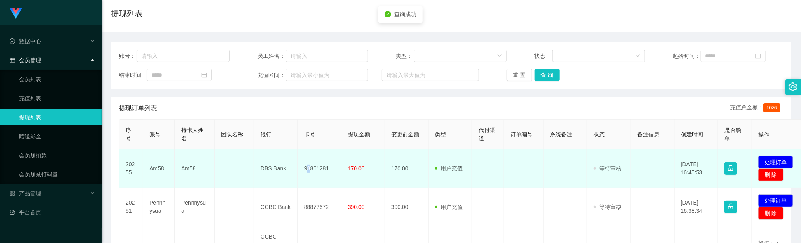
click at [309, 166] on td "98861281" at bounding box center [320, 169] width 44 height 38
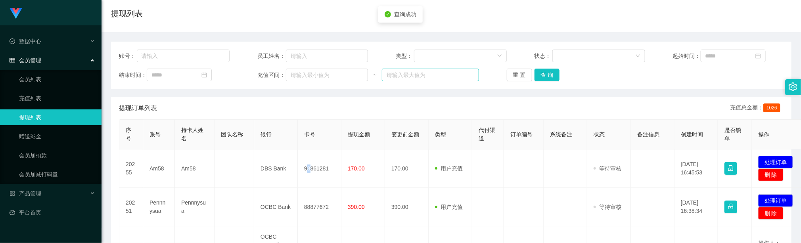
copy td "8"
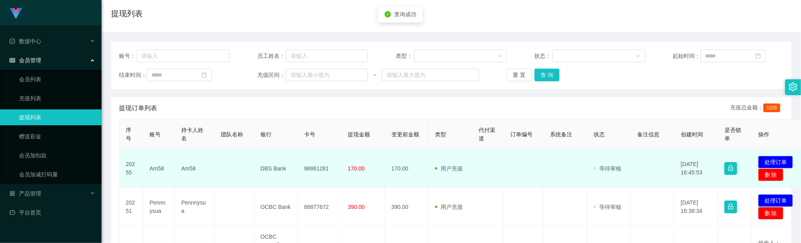
click at [324, 172] on td "98861281" at bounding box center [320, 169] width 44 height 38
click at [323, 171] on td "98861281" at bounding box center [320, 169] width 44 height 38
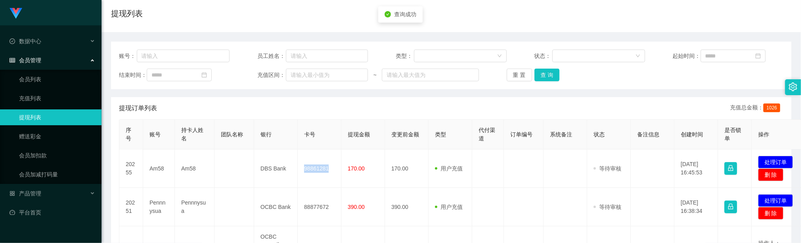
copy td "98861281"
click at [206, 102] on div "提现订单列表 充值总金额： 1026" at bounding box center [451, 108] width 665 height 22
click at [539, 68] on div "账号： 员工姓名： 类型： 状态： 起始时间： 结束时间： 充值区间： ~ 重 置 查 询" at bounding box center [451, 66] width 681 height 48
click at [541, 69] on button "查 询" at bounding box center [547, 75] width 25 height 13
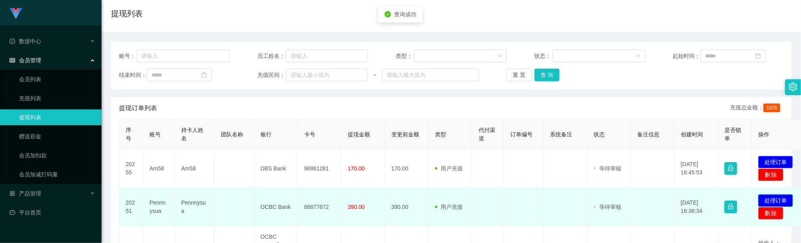
click at [775, 198] on button "处理订单" at bounding box center [775, 200] width 35 height 13
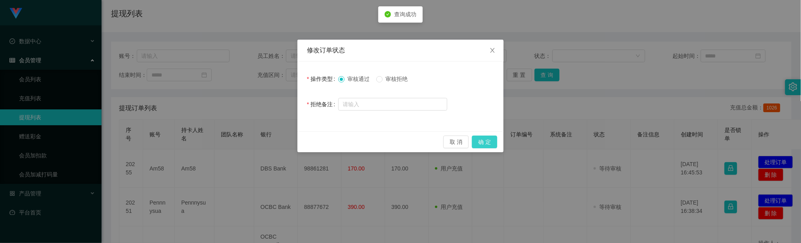
click at [485, 139] on button "确 定" at bounding box center [484, 142] width 25 height 13
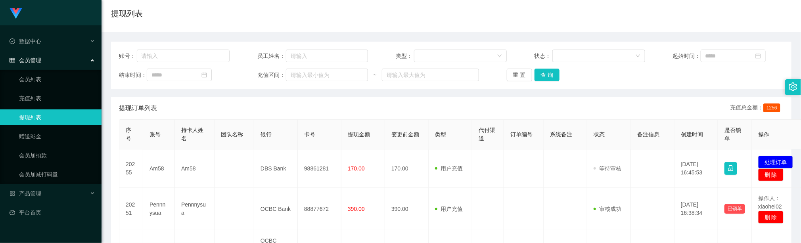
click at [246, 123] on th "团队名称" at bounding box center [235, 135] width 40 height 30
click at [543, 74] on button "查 询" at bounding box center [547, 75] width 25 height 13
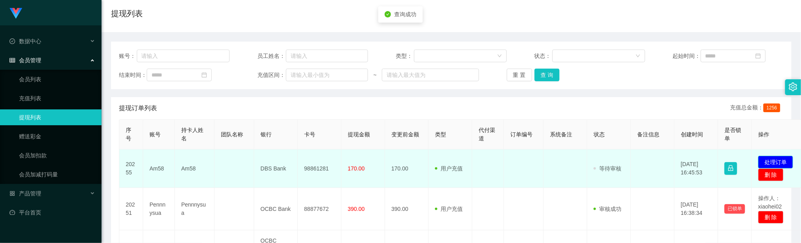
click at [769, 156] on button "处理订单" at bounding box center [775, 162] width 35 height 13
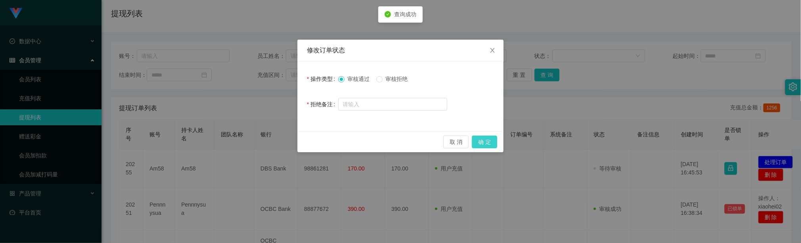
click at [489, 136] on button "确 定" at bounding box center [484, 142] width 25 height 13
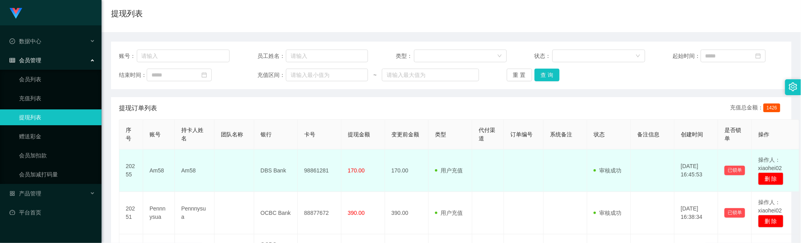
click at [393, 156] on td "170.00" at bounding box center [407, 171] width 44 height 42
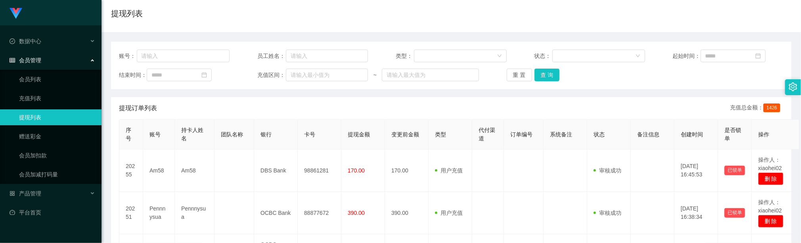
click at [544, 84] on div "账号： 员工姓名： 类型： 状态： 起始时间： 结束时间： 充值区间： ~ 重 置 查 询" at bounding box center [451, 66] width 681 height 48
click at [545, 76] on button "查 询" at bounding box center [547, 75] width 25 height 13
click at [347, 84] on div "账号： 员工姓名： 类型： 状态： 起始时间： 结束时间： 充值区间： ~ 重 置 查 询" at bounding box center [451, 66] width 681 height 48
click at [549, 76] on button "查 询" at bounding box center [547, 75] width 25 height 13
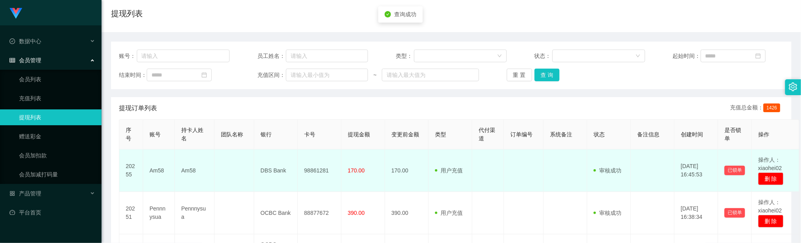
click at [323, 172] on td "98861281" at bounding box center [320, 171] width 44 height 42
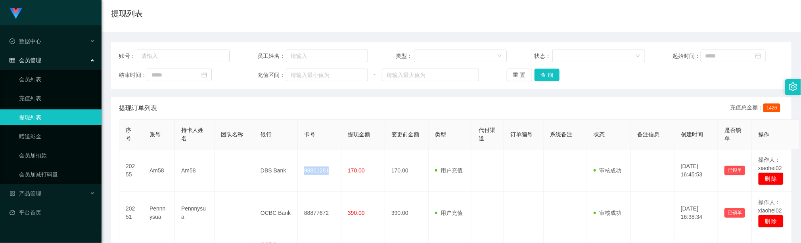
copy td "98861281"
click at [539, 77] on button "查 询" at bounding box center [547, 75] width 25 height 13
click at [550, 79] on button "查 询" at bounding box center [547, 75] width 25 height 13
click at [549, 69] on button "查 询" at bounding box center [547, 75] width 25 height 13
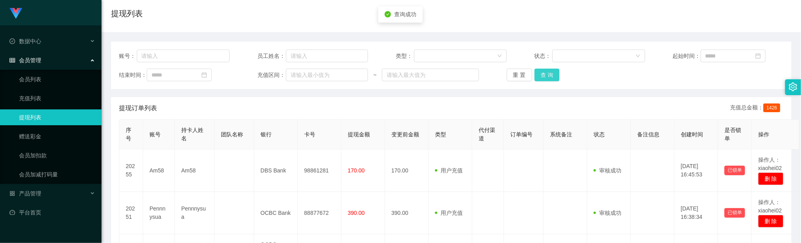
drag, startPoint x: 548, startPoint y: 74, endPoint x: 542, endPoint y: 72, distance: 6.3
click at [545, 74] on button "查 询" at bounding box center [547, 75] width 25 height 13
click at [543, 74] on button "查 询" at bounding box center [547, 75] width 25 height 13
click at [622, 84] on div "账号： 员工姓名： 类型： 状态： 起始时间： 结束时间： 充值区间： ~ 重 置 查 询" at bounding box center [451, 66] width 681 height 48
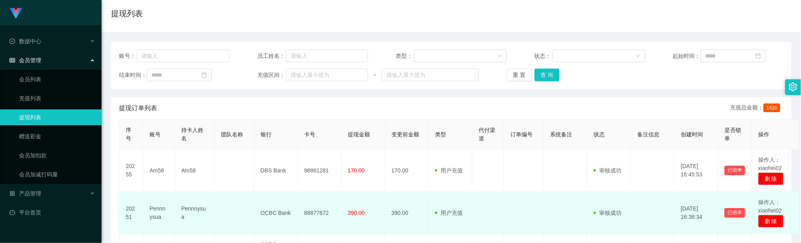
click at [365, 203] on td "390.00" at bounding box center [364, 213] width 44 height 42
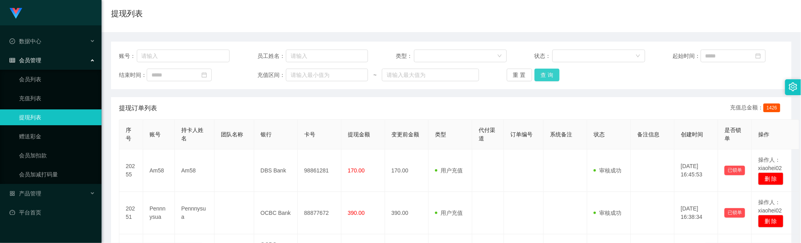
click at [554, 73] on button "查 询" at bounding box center [547, 75] width 25 height 13
drag, startPoint x: 301, startPoint y: 97, endPoint x: 282, endPoint y: 96, distance: 19.1
click at [298, 97] on div "提现订单列表 充值总金额： 1426" at bounding box center [451, 108] width 665 height 22
click at [545, 73] on button "查 询" at bounding box center [547, 75] width 25 height 13
click at [436, 111] on div "提现订单列表 充值总金额： 1426" at bounding box center [451, 108] width 665 height 22
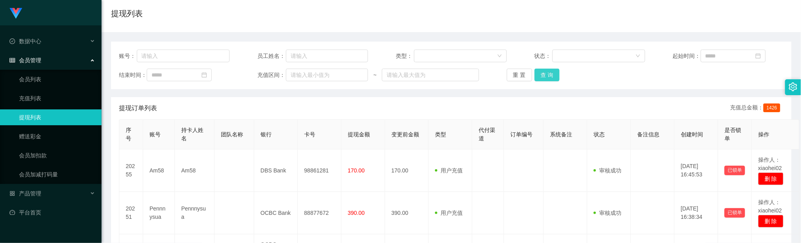
click at [556, 76] on button "查 询" at bounding box center [547, 75] width 25 height 13
click at [235, 98] on div "提现订单列表 充值总金额： 1426" at bounding box center [451, 108] width 665 height 22
click at [541, 69] on button "查 询" at bounding box center [547, 75] width 25 height 13
click at [474, 104] on div "提现订单列表 充值总金额： 1426" at bounding box center [451, 108] width 665 height 22
click at [561, 76] on div "重 置 查 询" at bounding box center [562, 75] width 111 height 13
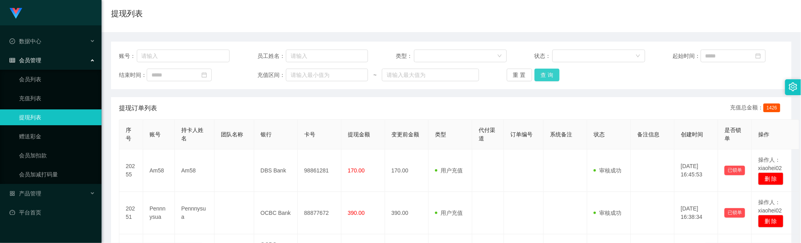
click at [547, 73] on button "查 询" at bounding box center [547, 75] width 25 height 13
click at [269, 104] on div "提现订单列表 充值总金额： 1426" at bounding box center [451, 108] width 665 height 22
click at [545, 75] on button "查 询" at bounding box center [547, 75] width 25 height 13
click at [547, 71] on button "查 询" at bounding box center [547, 75] width 25 height 13
click at [488, 144] on th "代付渠道" at bounding box center [488, 135] width 32 height 30
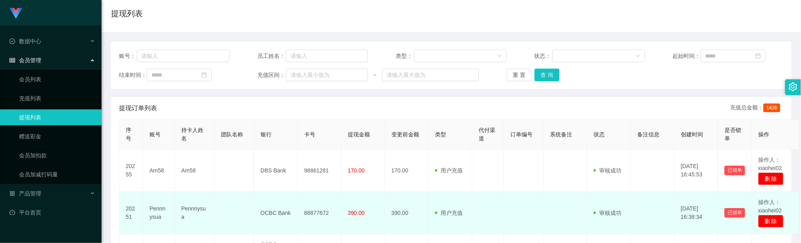
click at [479, 196] on td at bounding box center [488, 213] width 32 height 42
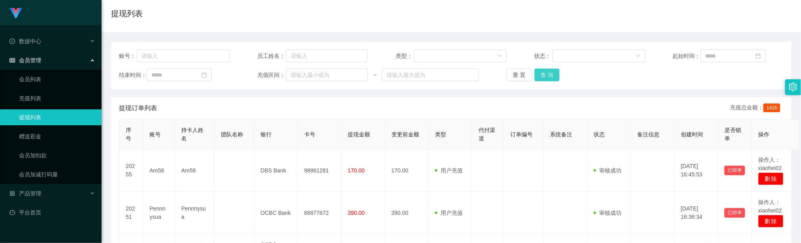
click at [539, 80] on button "查 询" at bounding box center [547, 75] width 25 height 13
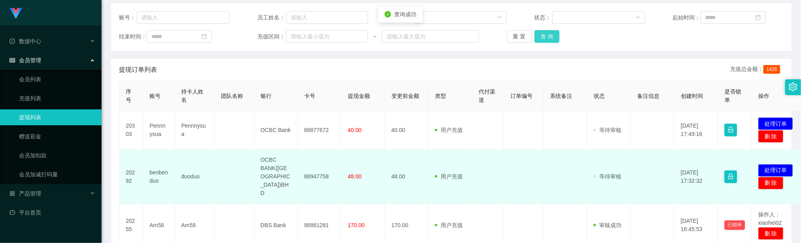
scroll to position [119, 0]
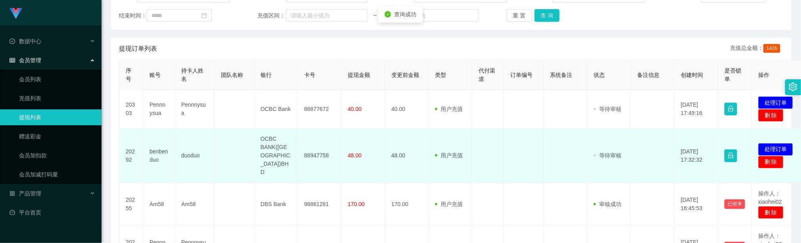
click at [317, 150] on td "88947758" at bounding box center [320, 156] width 44 height 55
drag, startPoint x: 317, startPoint y: 150, endPoint x: 232, endPoint y: 135, distance: 85.8
click at [317, 150] on td "88947758" at bounding box center [320, 156] width 44 height 55
copy td "88947758"
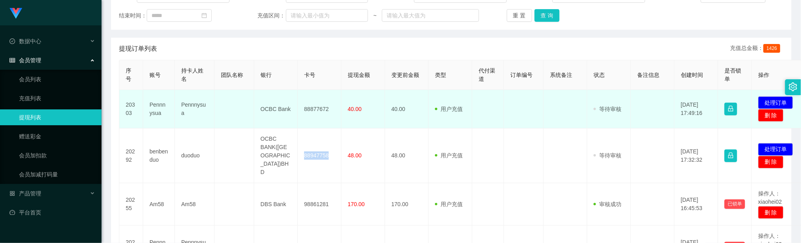
click at [311, 111] on td "88877672" at bounding box center [320, 109] width 44 height 38
copy td "88877672"
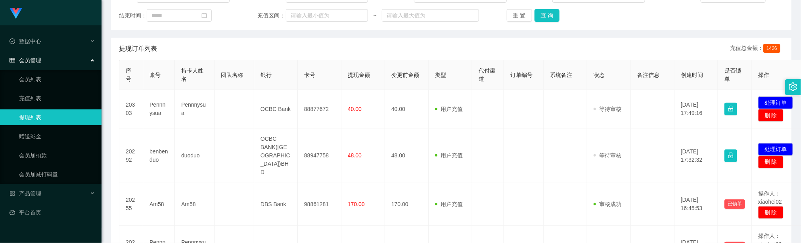
click at [267, 47] on div "提现订单列表 充值总金额： 1426" at bounding box center [451, 49] width 665 height 22
click at [780, 143] on button "处理订单" at bounding box center [775, 149] width 35 height 13
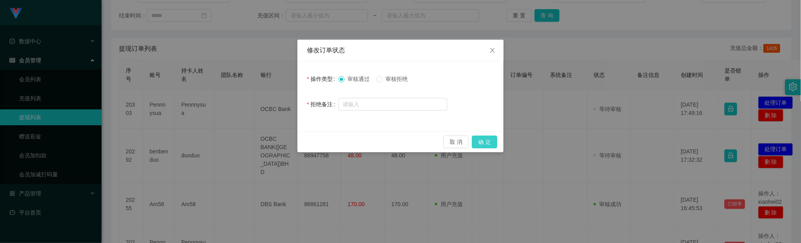
click at [492, 144] on button "确 定" at bounding box center [484, 142] width 25 height 13
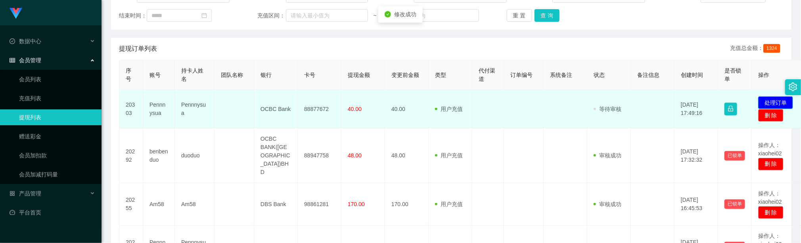
click at [767, 105] on button "处理订单" at bounding box center [775, 102] width 35 height 13
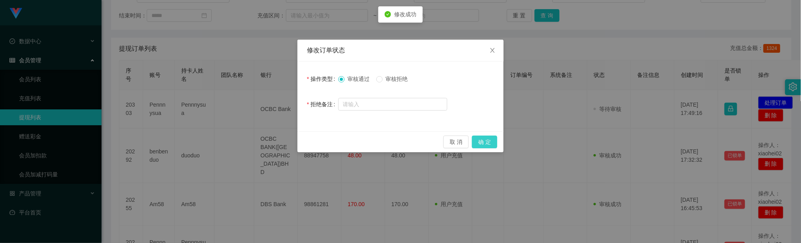
click at [488, 136] on button "确 定" at bounding box center [484, 142] width 25 height 13
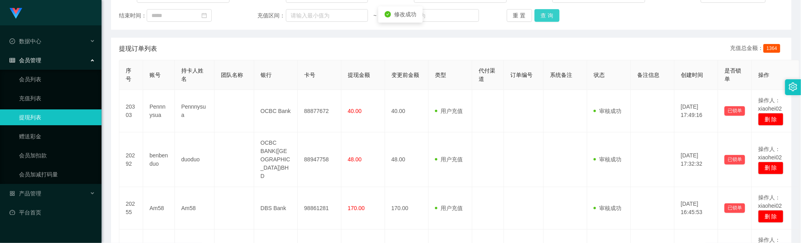
click at [538, 15] on button "查 询" at bounding box center [547, 15] width 25 height 13
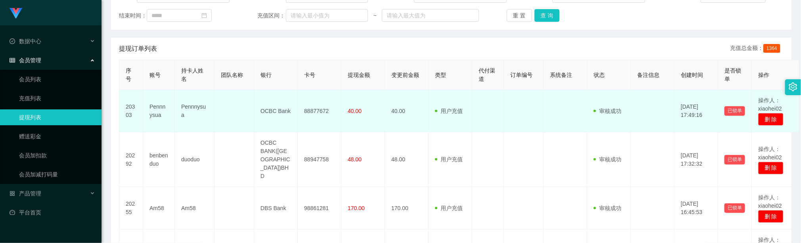
drag, startPoint x: 505, startPoint y: 158, endPoint x: 502, endPoint y: 119, distance: 38.9
click at [503, 156] on tr "20292 benbenduo duoduo OCBC BANK(MALAYSIA)BHD 88947758 48.00 48.00 用户充值 人工扣款 审核…" at bounding box center [459, 159] width 680 height 55
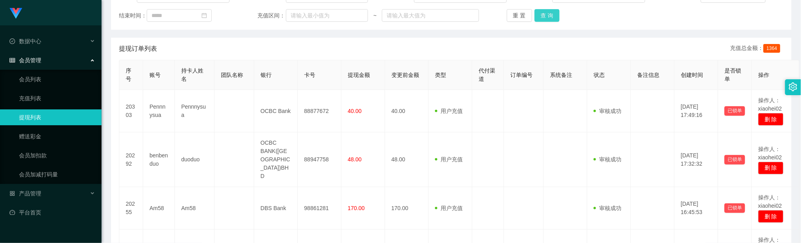
click at [555, 17] on button "查 询" at bounding box center [547, 15] width 25 height 13
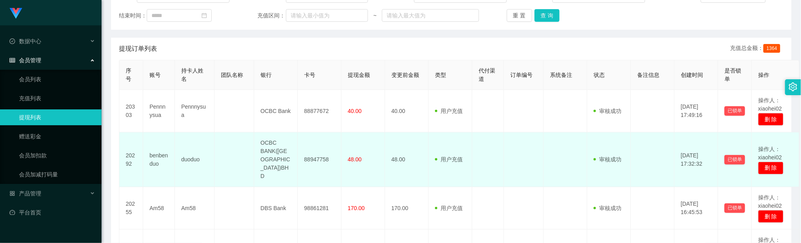
click at [259, 163] on td "OCBC BANK([GEOGRAPHIC_DATA])BHD" at bounding box center [276, 159] width 44 height 55
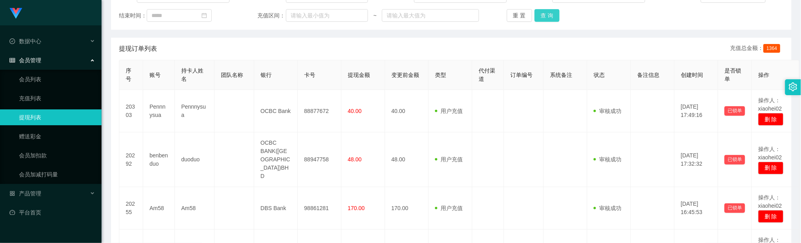
click at [551, 18] on button "查 询" at bounding box center [547, 15] width 25 height 13
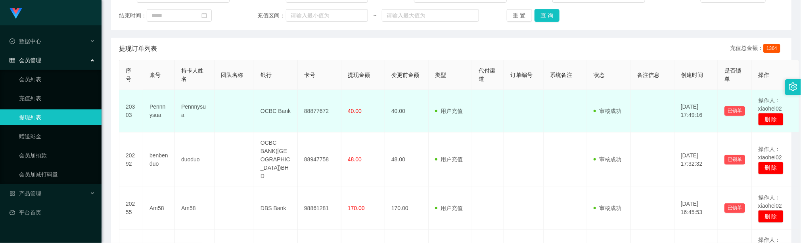
click at [253, 117] on td at bounding box center [235, 111] width 40 height 42
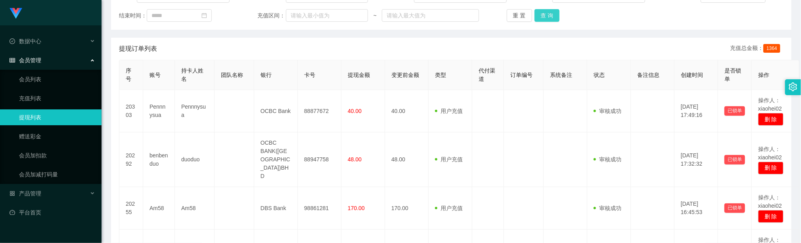
click at [545, 10] on button "查 询" at bounding box center [547, 15] width 25 height 13
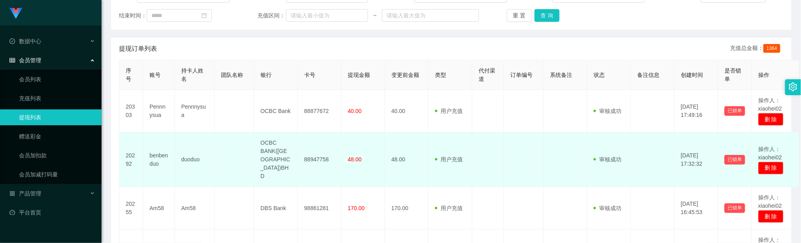
click at [231, 141] on td at bounding box center [235, 159] width 40 height 55
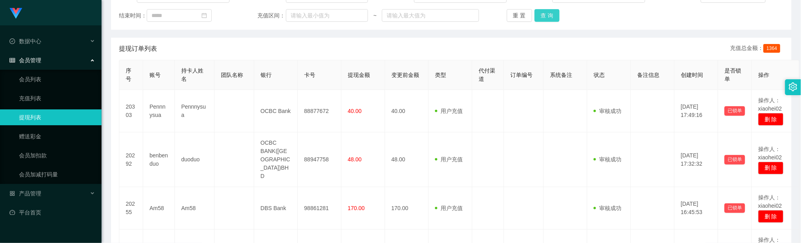
click at [535, 17] on button "查 询" at bounding box center [547, 15] width 25 height 13
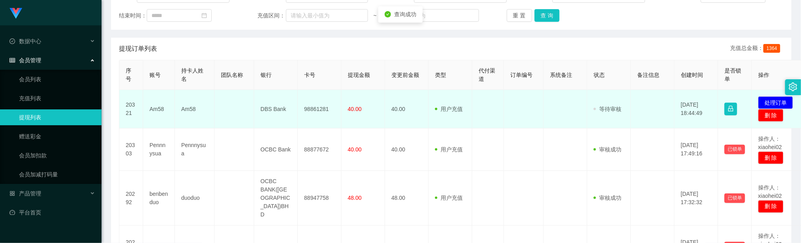
click at [307, 112] on td "98861281" at bounding box center [320, 109] width 44 height 38
click at [769, 102] on button "处理订单" at bounding box center [775, 102] width 35 height 13
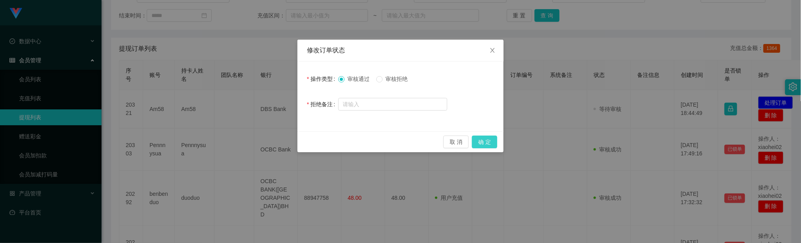
click at [490, 146] on button "确 定" at bounding box center [484, 142] width 25 height 13
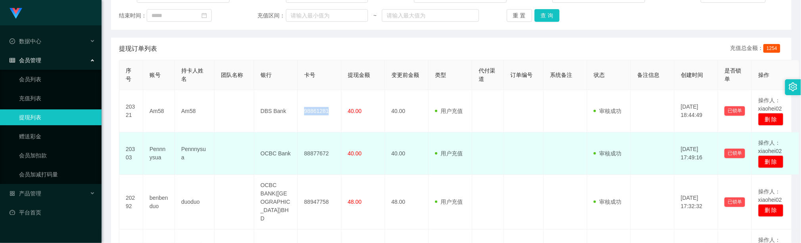
click at [406, 160] on td "40.00" at bounding box center [407, 153] width 44 height 42
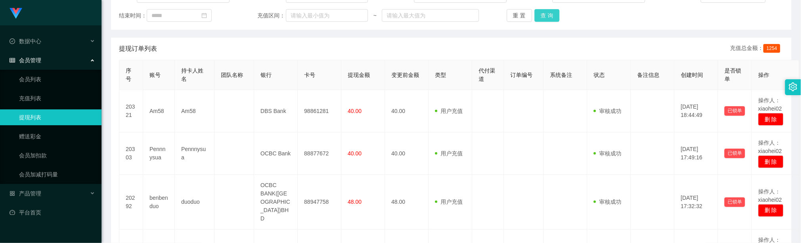
click at [547, 20] on button "查 询" at bounding box center [547, 15] width 25 height 13
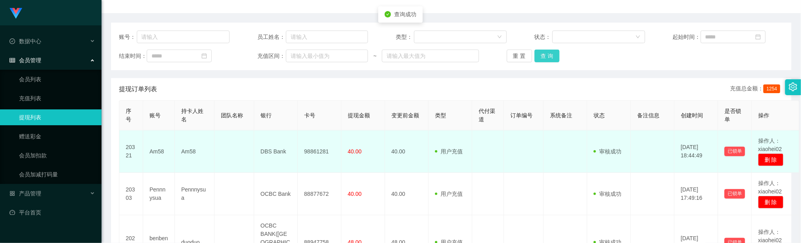
scroll to position [59, 0]
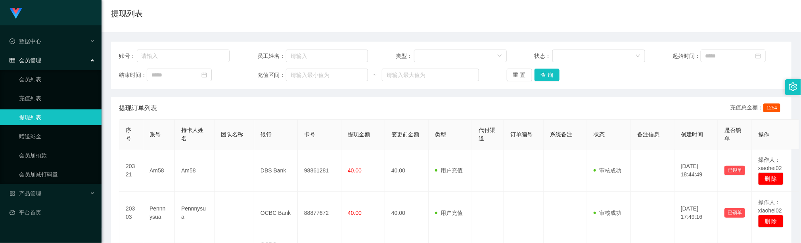
click at [253, 45] on div "账号： 员工姓名： 类型： 状态： 起始时间： 结束时间： 充值区间： ~ 重 置 查 询" at bounding box center [451, 66] width 681 height 48
click at [539, 76] on button "查 询" at bounding box center [547, 75] width 25 height 13
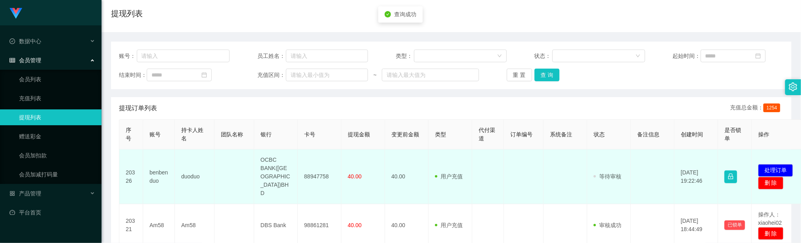
click at [317, 166] on td "88947758" at bounding box center [320, 177] width 44 height 55
click at [224, 160] on td at bounding box center [235, 177] width 40 height 55
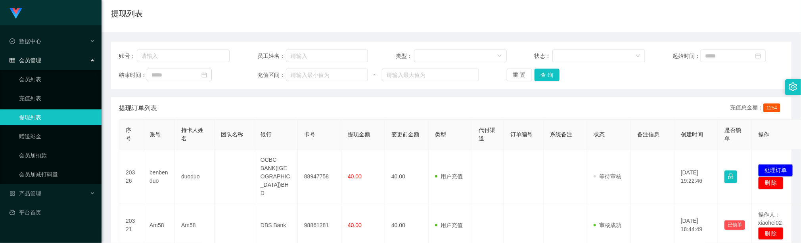
drag, startPoint x: 235, startPoint y: 16, endPoint x: 178, endPoint y: 0, distance: 58.5
click at [233, 15] on div "提现列表" at bounding box center [451, 17] width 681 height 18
click at [548, 75] on button "查 询" at bounding box center [547, 75] width 25 height 13
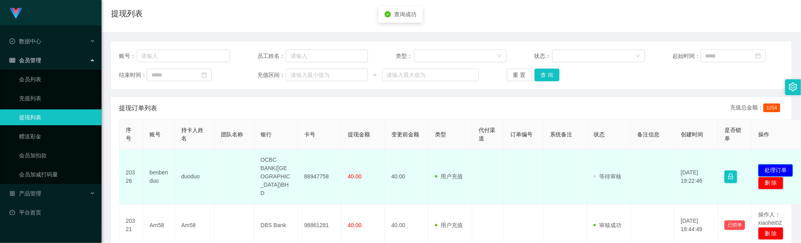
click at [775, 164] on button "处理订单" at bounding box center [775, 170] width 35 height 13
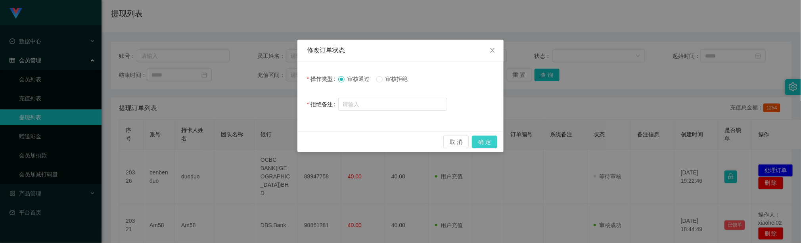
click at [480, 141] on button "确 定" at bounding box center [484, 142] width 25 height 13
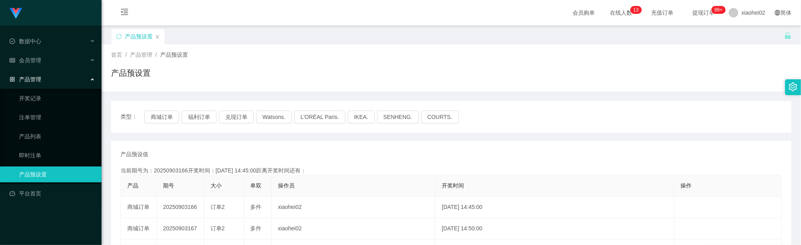
scroll to position [59, 0]
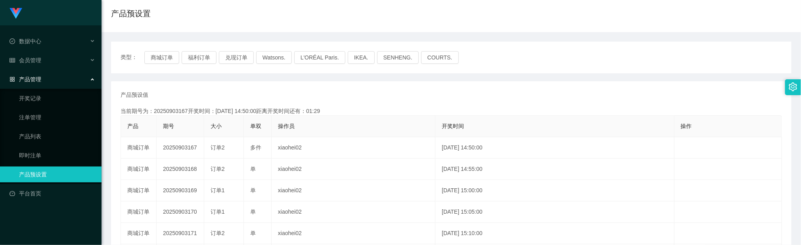
click at [342, 110] on div "当前期号为：20250903167开奖时间：[DATE] 14:50:00距离开奖时间还有：01:29" at bounding box center [452, 111] width 662 height 8
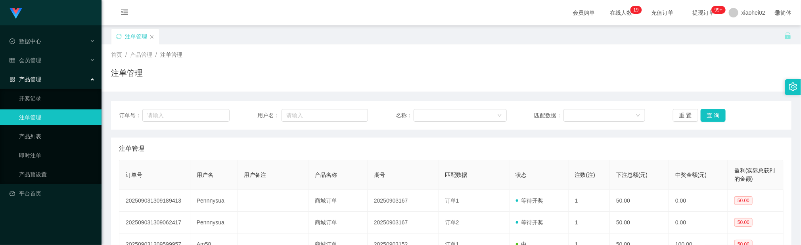
scroll to position [59, 0]
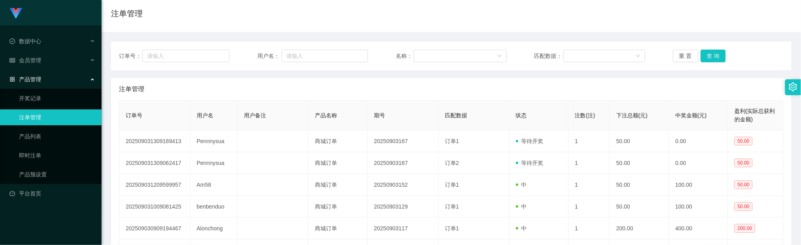
drag, startPoint x: 704, startPoint y: 49, endPoint x: 709, endPoint y: 50, distance: 5.0
click at [705, 49] on div "订单号： 用户名： 名称： 匹配数据： 重 置 查 询" at bounding box center [451, 56] width 681 height 29
drag, startPoint x: 474, startPoint y: 90, endPoint x: 528, endPoint y: 81, distance: 55.1
click at [475, 89] on div "注单管理" at bounding box center [451, 89] width 665 height 22
click at [712, 52] on button "查 询" at bounding box center [713, 56] width 25 height 13
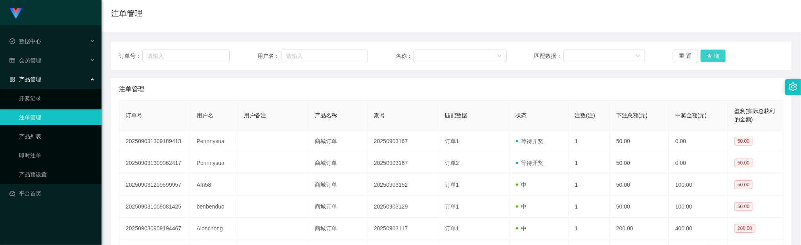
click at [714, 57] on button "查 询" at bounding box center [713, 56] width 25 height 13
drag, startPoint x: 704, startPoint y: 50, endPoint x: 712, endPoint y: 56, distance: 9.0
click at [707, 53] on button "查 询" at bounding box center [713, 56] width 25 height 13
click at [712, 56] on div "重 置 查 询" at bounding box center [728, 56] width 111 height 13
click at [708, 57] on button "查 询" at bounding box center [713, 56] width 25 height 13
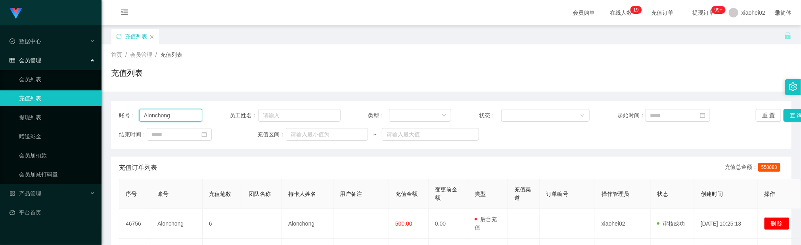
drag, startPoint x: 181, startPoint y: 118, endPoint x: 179, endPoint y: 106, distance: 12.5
drag, startPoint x: 677, startPoint y: 70, endPoint x: 697, endPoint y: 80, distance: 22.5
click at [677, 71] on div "充值列表" at bounding box center [451, 76] width 681 height 18
click at [784, 119] on button "查 询" at bounding box center [796, 115] width 25 height 13
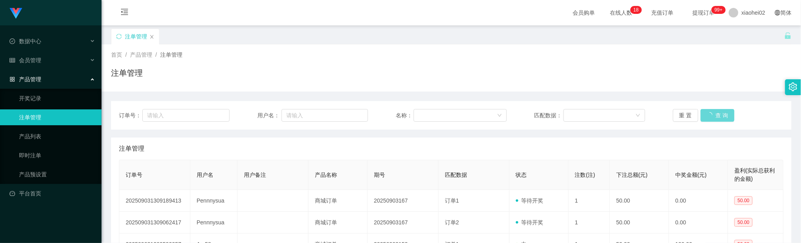
scroll to position [59, 0]
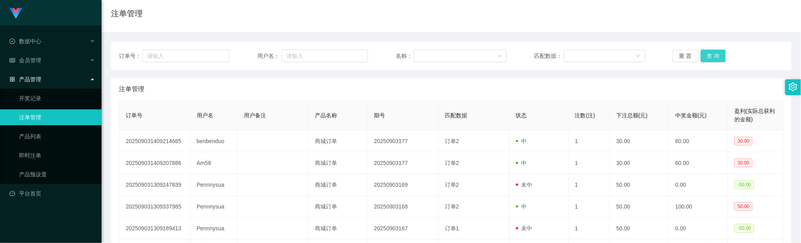
click at [715, 54] on button "查 询" at bounding box center [713, 56] width 25 height 13
click at [716, 58] on button "查 询" at bounding box center [713, 56] width 25 height 13
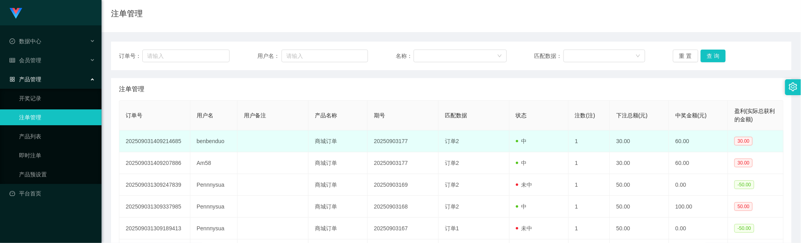
drag, startPoint x: 276, startPoint y: 137, endPoint x: 282, endPoint y: 112, distance: 25.8
click at [276, 136] on td at bounding box center [273, 141] width 71 height 22
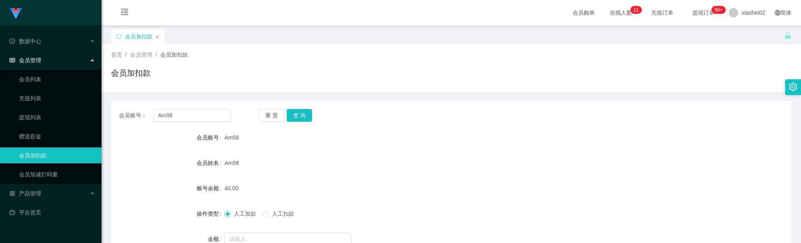
click at [187, 109] on input "Am58" at bounding box center [193, 115] width 78 height 13
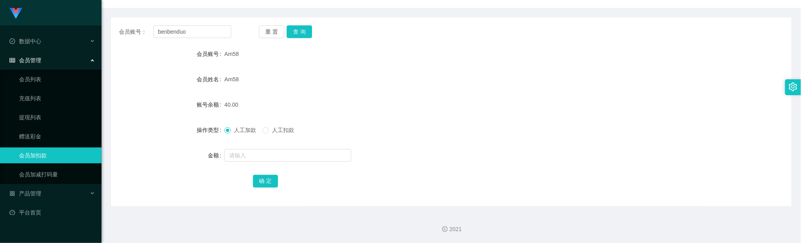
type input "benbenduo"
click at [305, 28] on button "查 询" at bounding box center [299, 31] width 25 height 13
click at [262, 155] on input "text" at bounding box center [288, 155] width 127 height 13
type input "40"
click at [275, 177] on button "确 定" at bounding box center [265, 181] width 25 height 13
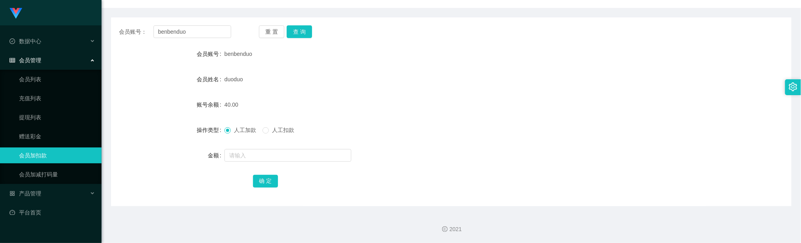
drag, startPoint x: 388, startPoint y: 100, endPoint x: 363, endPoint y: 88, distance: 28.0
click at [387, 99] on div "40.00" at bounding box center [423, 105] width 397 height 16
click at [401, 107] on div "40.00" at bounding box center [423, 105] width 397 height 16
click at [207, 33] on input "benbenduo" at bounding box center [193, 31] width 78 height 13
click at [207, 31] on input "benbenduo" at bounding box center [193, 31] width 78 height 13
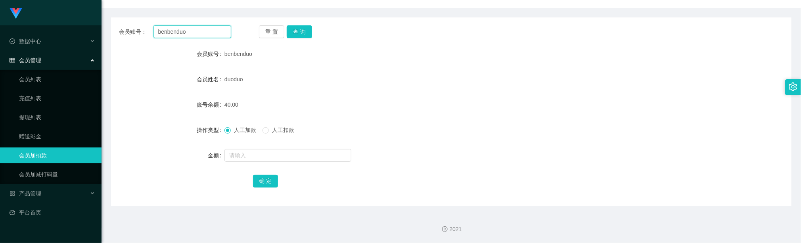
paste input "Am58"
type input "Am58"
drag, startPoint x: 297, startPoint y: 29, endPoint x: 298, endPoint y: 34, distance: 4.8
click at [297, 29] on button "查 询" at bounding box center [299, 31] width 25 height 13
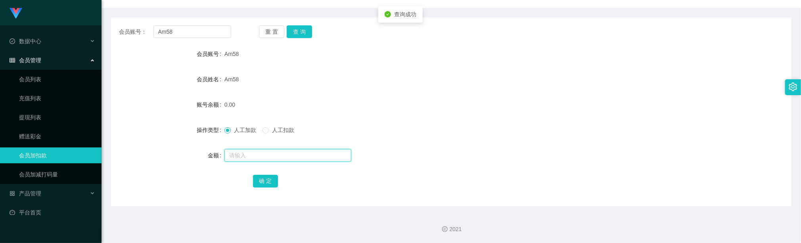
click at [241, 150] on input "text" at bounding box center [288, 155] width 127 height 13
type input "8"
click at [264, 177] on button "确 定" at bounding box center [265, 181] width 25 height 13
drag, startPoint x: 420, startPoint y: 144, endPoint x: 405, endPoint y: 143, distance: 15.1
click at [414, 144] on form "会员账号 Am58 会员姓名 Am58 账号余额 8.00 操作类型 人工加款 人工扣款 金额 确 定" at bounding box center [451, 117] width 681 height 143
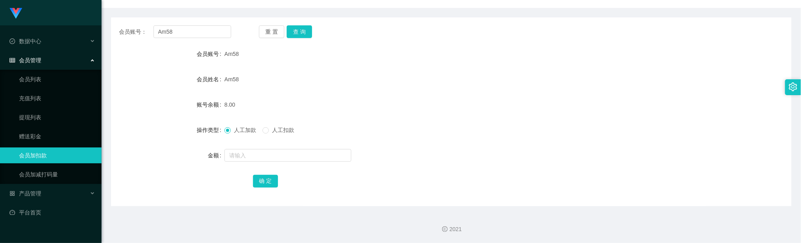
click at [301, 42] on div "会员账号： Am58 重 置 查 询 会员账号 Am58 会员姓名 Am58 账号余额 8.00 操作类型 人工加款 人工扣款 金额 确 定" at bounding box center [451, 111] width 681 height 189
click at [257, 158] on input "text" at bounding box center [288, 155] width 127 height 13
type input "8"
click at [266, 177] on button "确 定" at bounding box center [265, 181] width 25 height 13
drag, startPoint x: 405, startPoint y: 143, endPoint x: 365, endPoint y: 136, distance: 41.0
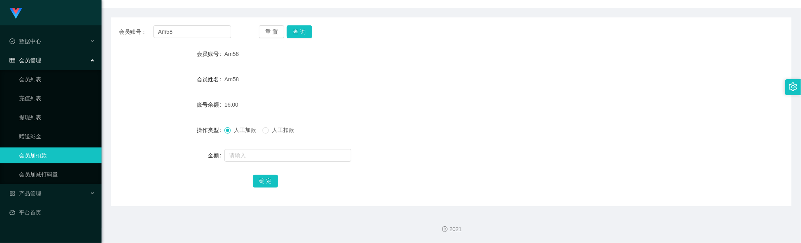
click at [405, 142] on form "会员账号 Am58 会员姓名 Am58 账号余额 16.00 操作类型 人工加款 人工扣款 金额 确 定" at bounding box center [451, 117] width 681 height 143
click at [264, 157] on input "text" at bounding box center [288, 155] width 127 height 13
type input "8"
click at [272, 177] on button "确 定" at bounding box center [265, 181] width 25 height 13
drag, startPoint x: 451, startPoint y: 138, endPoint x: 383, endPoint y: 104, distance: 76.3
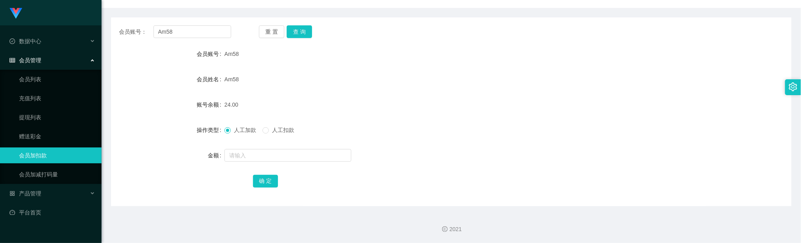
click at [447, 136] on form "会员账号 Am58 会员姓名 Am58 账号余额 24.00 操作类型 人工加款 人工扣款 金额 确 定" at bounding box center [451, 117] width 681 height 143
click at [190, 25] on input "Am58" at bounding box center [193, 31] width 78 height 13
click at [251, 150] on input "text" at bounding box center [288, 155] width 127 height 13
type input "8"
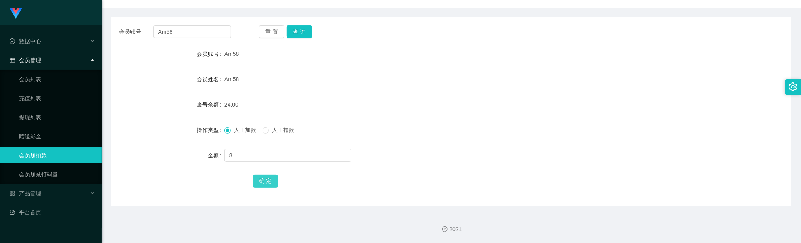
click at [266, 177] on button "确 定" at bounding box center [265, 181] width 25 height 13
drag, startPoint x: 378, startPoint y: 139, endPoint x: 340, endPoint y: 128, distance: 40.5
click at [378, 138] on form "会员账号 Am58 会员姓名 Am58 账号余额 32.00 操作类型 人工加款 人工扣款 金额 确 定" at bounding box center [451, 117] width 681 height 143
click at [202, 30] on input "Am58" at bounding box center [193, 31] width 78 height 13
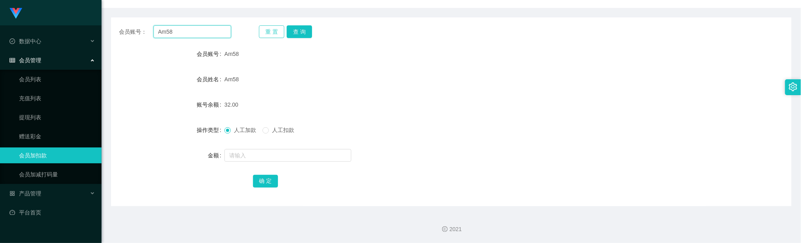
paste input "benbenduo"
type input "benbenduo"
click at [305, 28] on button "查 询" at bounding box center [299, 31] width 25 height 13
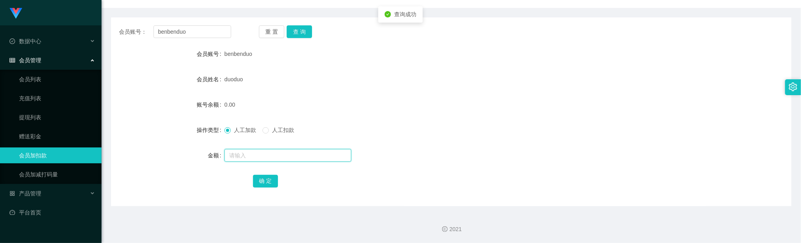
click at [283, 157] on input "text" at bounding box center [288, 155] width 127 height 13
type input "32"
click at [266, 178] on button "确 定" at bounding box center [265, 181] width 25 height 13
click at [209, 36] on input "benbenduo" at bounding box center [193, 31] width 78 height 13
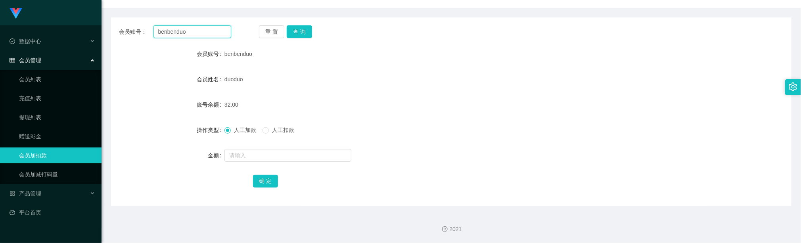
paste input "Am58"
type input "Am58"
drag, startPoint x: 305, startPoint y: 33, endPoint x: 294, endPoint y: 54, distance: 23.9
click at [306, 33] on button "查 询" at bounding box center [299, 31] width 25 height 13
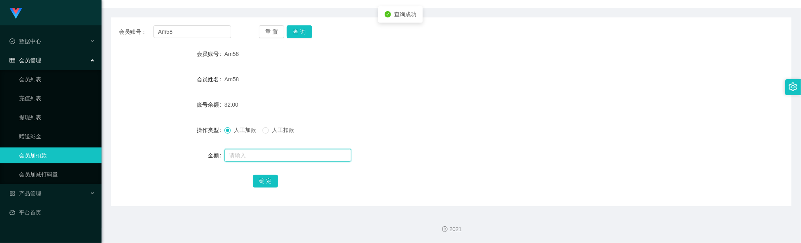
click at [268, 154] on input "text" at bounding box center [288, 155] width 127 height 13
type input "8"
click at [268, 181] on button "确 定" at bounding box center [265, 181] width 25 height 13
click at [459, 77] on div "Am58" at bounding box center [423, 79] width 397 height 16
click at [300, 29] on button "查 询" at bounding box center [299, 31] width 25 height 13
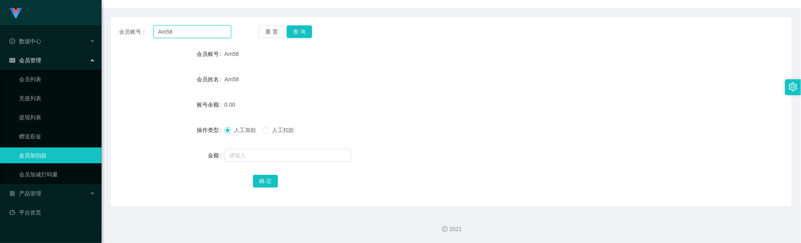
click at [207, 31] on input "Am58" at bounding box center [193, 31] width 78 height 13
paste input "benbenduo"
type input "benbenduo"
click at [299, 31] on button "查 询" at bounding box center [299, 31] width 25 height 13
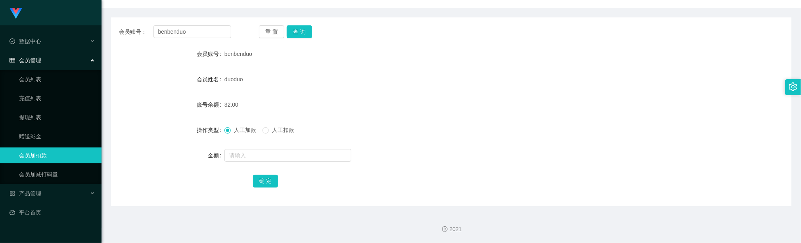
click at [413, 125] on div "人工加款 人工扣款" at bounding box center [423, 130] width 397 height 16
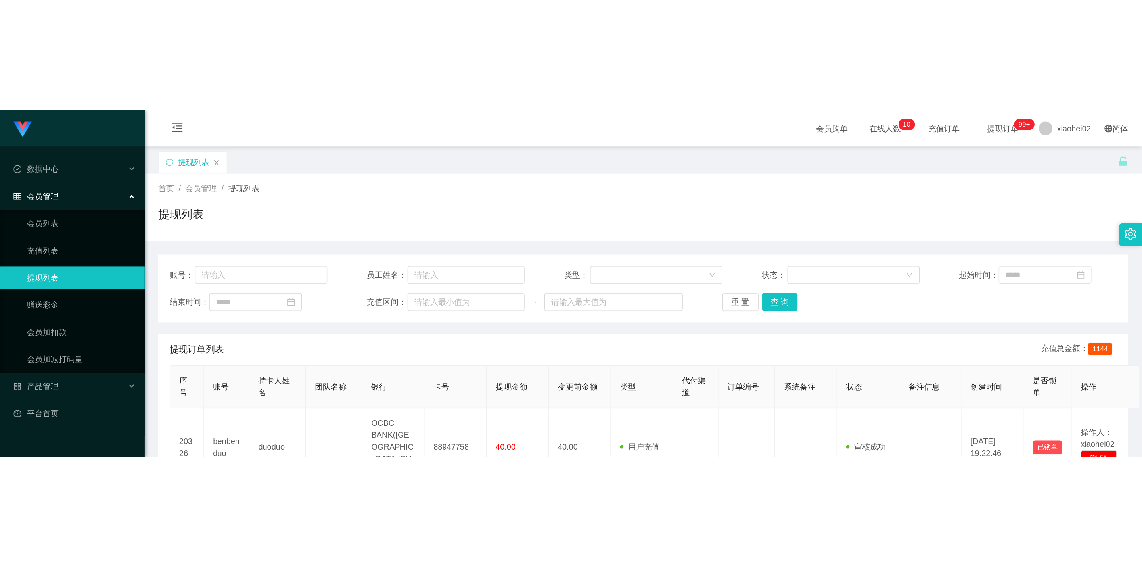
scroll to position [59, 0]
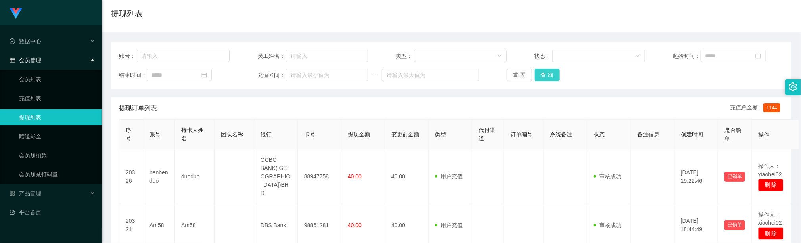
click at [548, 74] on button "查 询" at bounding box center [547, 75] width 25 height 13
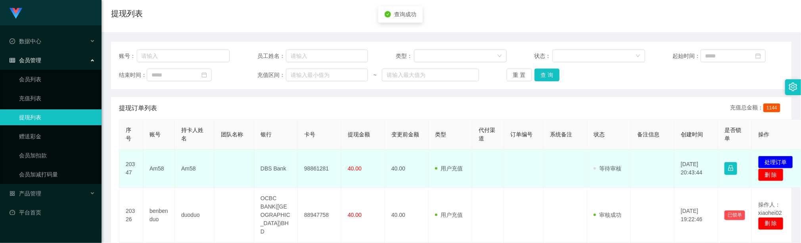
click at [318, 168] on td "98861281" at bounding box center [320, 169] width 44 height 38
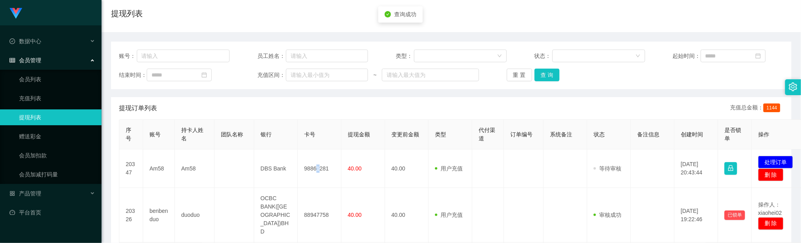
drag, startPoint x: 319, startPoint y: 168, endPoint x: 254, endPoint y: 149, distance: 68.2
click at [318, 167] on td "98861281" at bounding box center [320, 169] width 44 height 38
copy td "1"
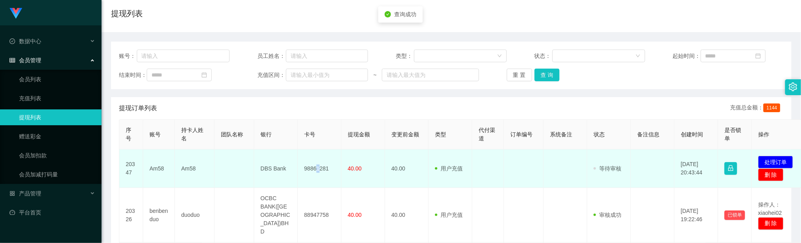
click at [315, 168] on td "98861281" at bounding box center [320, 169] width 44 height 38
click at [317, 168] on td "98861281" at bounding box center [320, 169] width 44 height 38
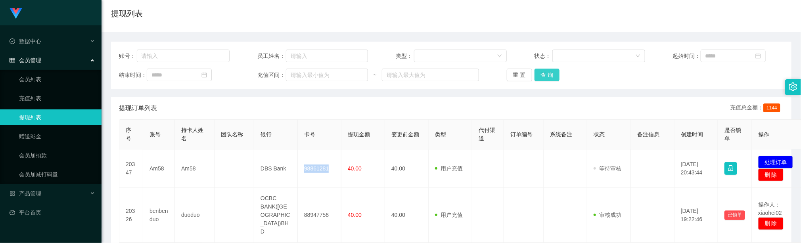
click at [551, 78] on button "查 询" at bounding box center [547, 75] width 25 height 13
click at [472, 115] on div "提现订单列表 充值总金额： 1144" at bounding box center [451, 108] width 665 height 22
click at [555, 70] on button "查 询" at bounding box center [547, 75] width 25 height 13
click at [553, 76] on button "查 询" at bounding box center [547, 75] width 25 height 13
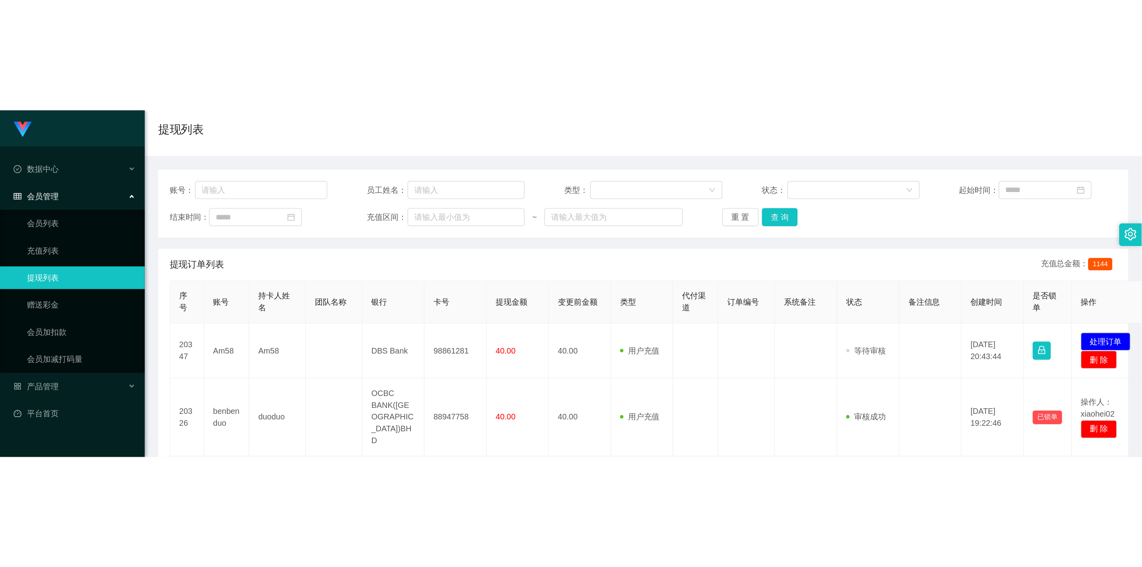
scroll to position [55, 0]
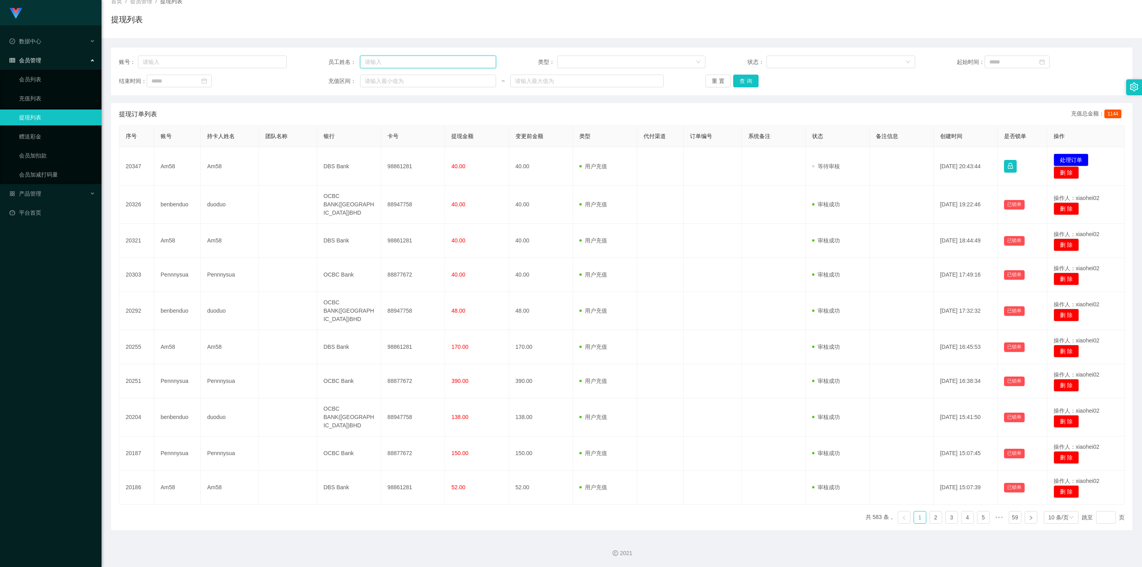
click at [386, 56] on input "text" at bounding box center [428, 62] width 136 height 13
drag, startPoint x: 209, startPoint y: 52, endPoint x: 213, endPoint y: 56, distance: 6.2
click at [209, 52] on div "账号： 员工姓名： 类型： 状态： 起始时间： 结束时间： 充值区间： ~ 重 置 查 询" at bounding box center [622, 72] width 1022 height 48
click at [216, 61] on input "text" at bounding box center [212, 62] width 149 height 13
paste input "benbenduo"
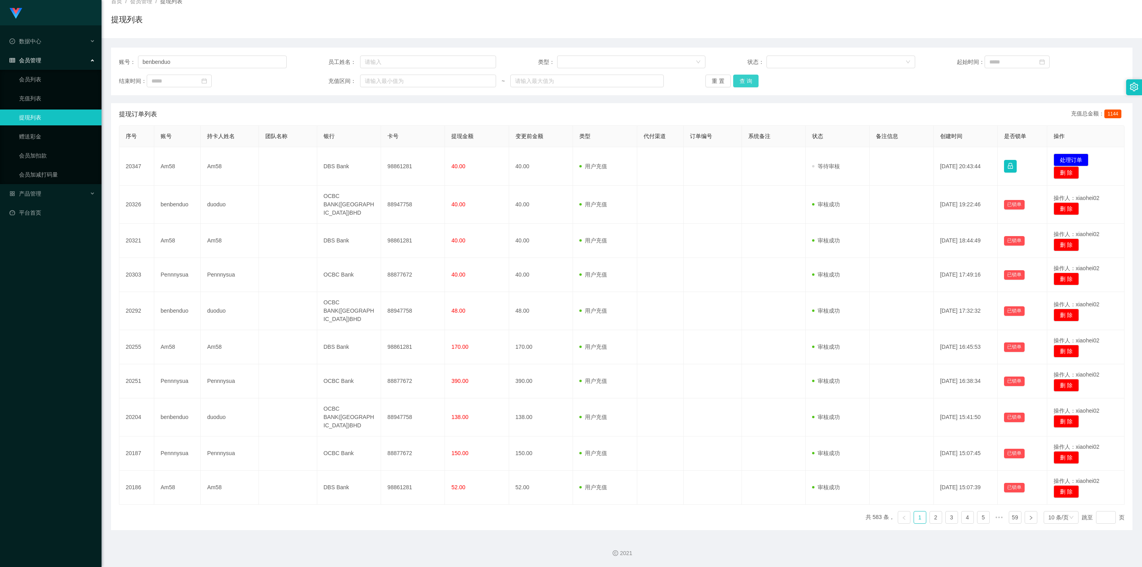
click at [740, 79] on button "查 询" at bounding box center [745, 81] width 25 height 13
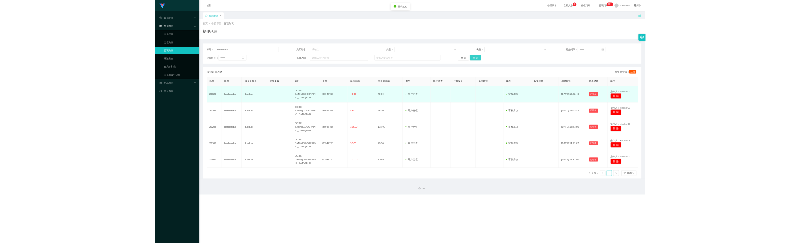
scroll to position [0, 0]
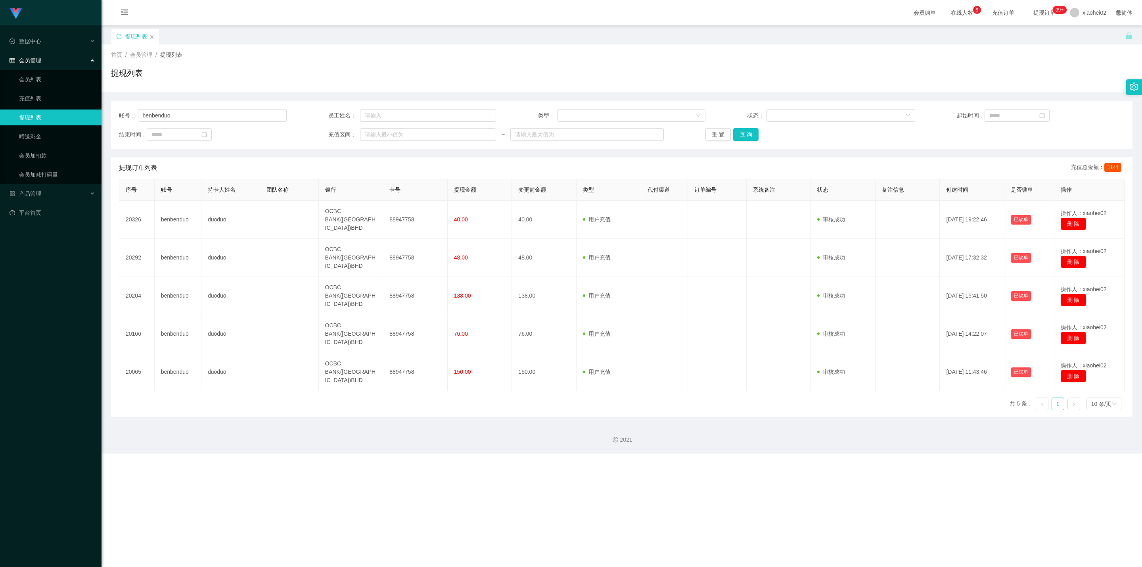
click at [706, 243] on div "Jingdong工作台代理端 数据中心 会员管理 会员列表 充值列表 提现列表 赠送彩金 会员加扣款 会员加减打码量 产品管理 平台首页 保存配置 重置配置 …" at bounding box center [571, 283] width 1142 height 567
click at [228, 108] on div "账号： benbenduo 员工姓名： 类型： 状态： 起始时间： 结束时间： 充值区间： ~ 重 置 查 询" at bounding box center [622, 125] width 1022 height 48
click at [228, 109] on div "账号： benbenduo 员工姓名： 类型： 状态： 起始时间： 结束时间： 充值区间： ~ 重 置 查 询" at bounding box center [622, 125] width 1022 height 48
click at [224, 112] on input "benbenduo" at bounding box center [212, 115] width 149 height 13
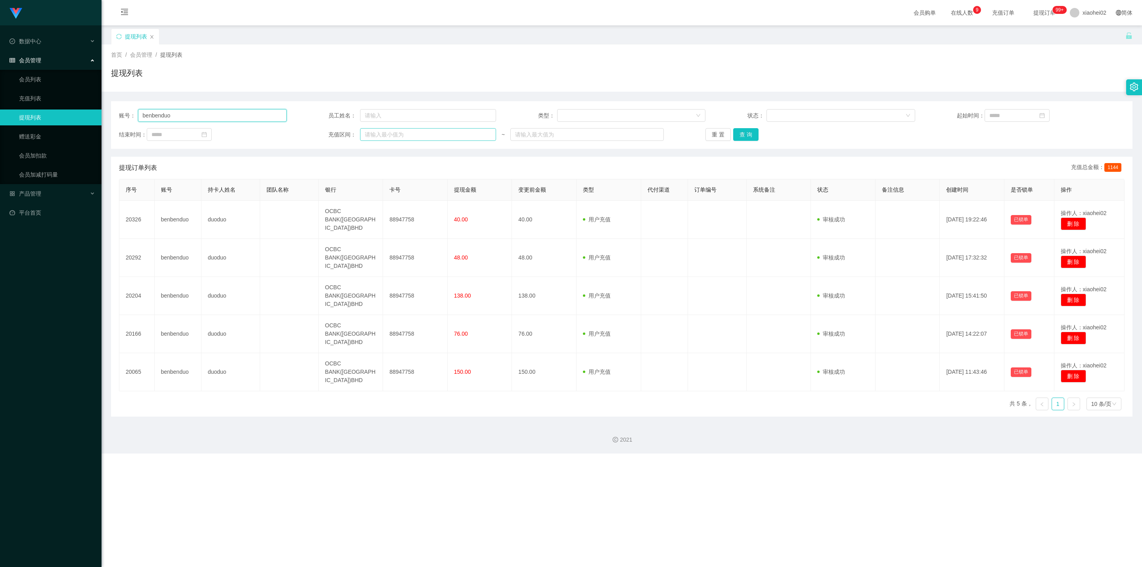
paste input "Am58"
click at [744, 132] on button "查 询" at bounding box center [745, 134] width 25 height 13
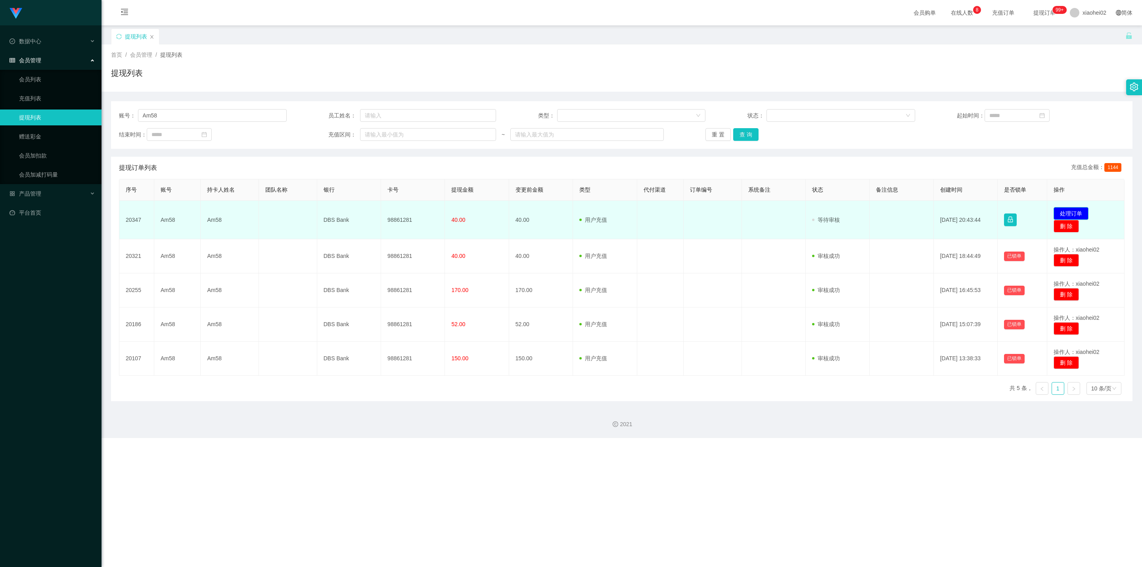
click at [801, 208] on button "处理订单" at bounding box center [1071, 213] width 35 height 13
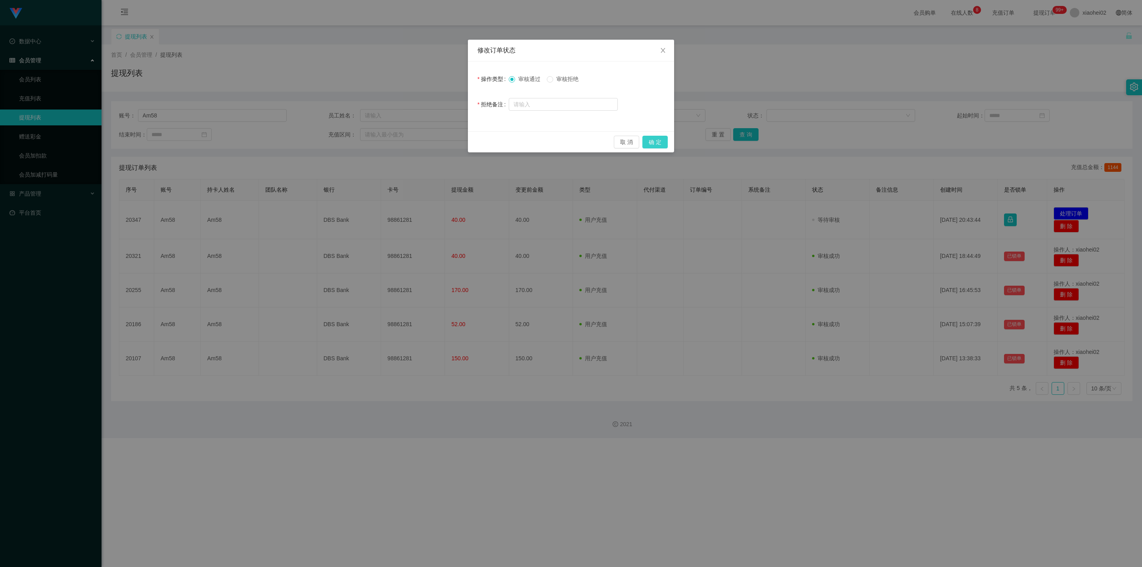
click at [666, 143] on button "确 定" at bounding box center [655, 142] width 25 height 13
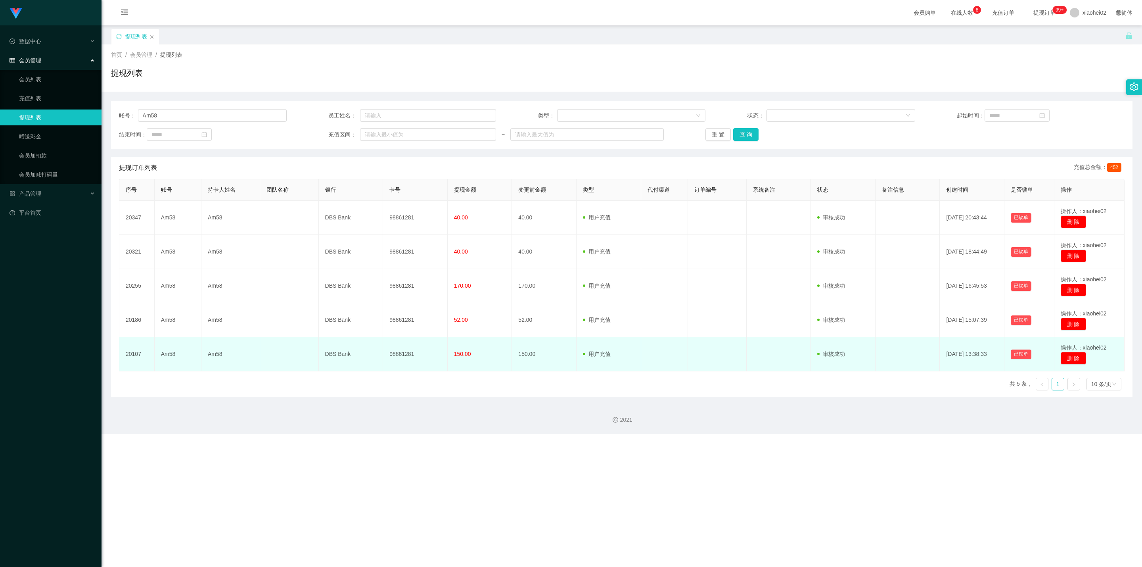
drag, startPoint x: 657, startPoint y: 465, endPoint x: 618, endPoint y: 345, distance: 125.9
click at [657, 243] on div "Jingdong工作台代理端 数据中心 会员管理 会员列表 充值列表 提现列表 赠送彩金 会员加扣款 会员加减打码量 产品管理 平台首页 保存配置 重置配置 …" at bounding box center [571, 283] width 1142 height 567
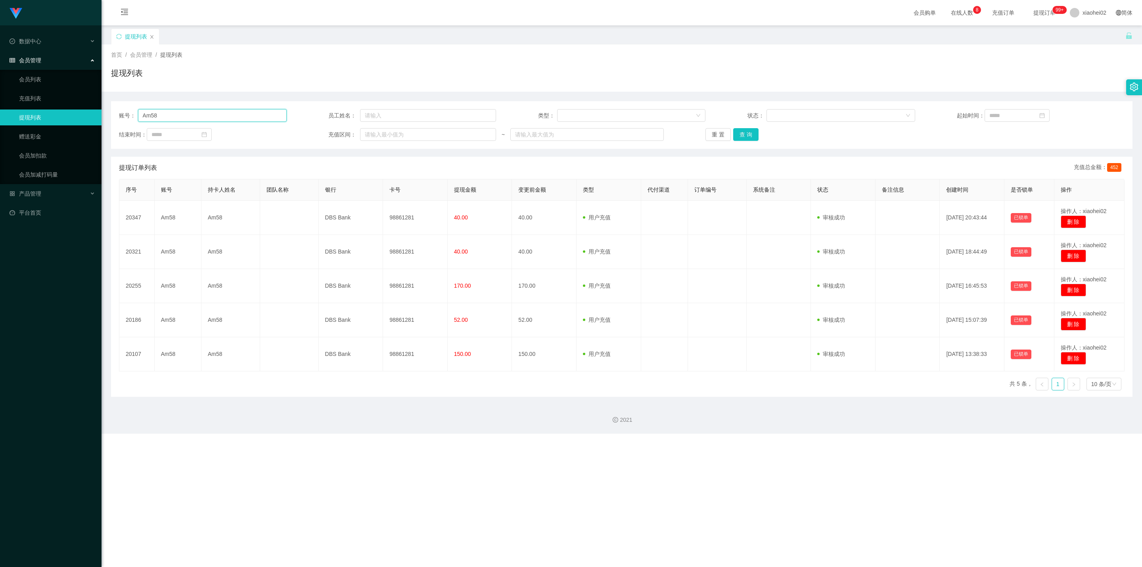
click at [254, 119] on input "Am58" at bounding box center [212, 115] width 149 height 13
drag, startPoint x: 254, startPoint y: 119, endPoint x: 436, endPoint y: 131, distance: 182.5
click at [255, 119] on input "Am58" at bounding box center [212, 115] width 149 height 13
paste input "Pennnysua"
type input "Pennnysua"
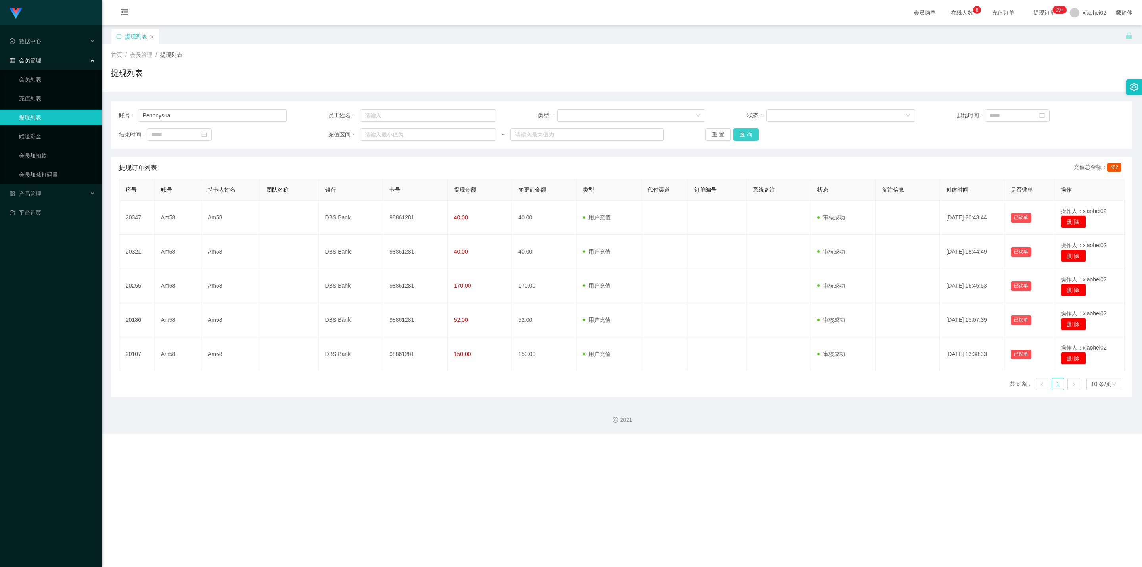
click at [744, 134] on button "查 询" at bounding box center [745, 134] width 25 height 13
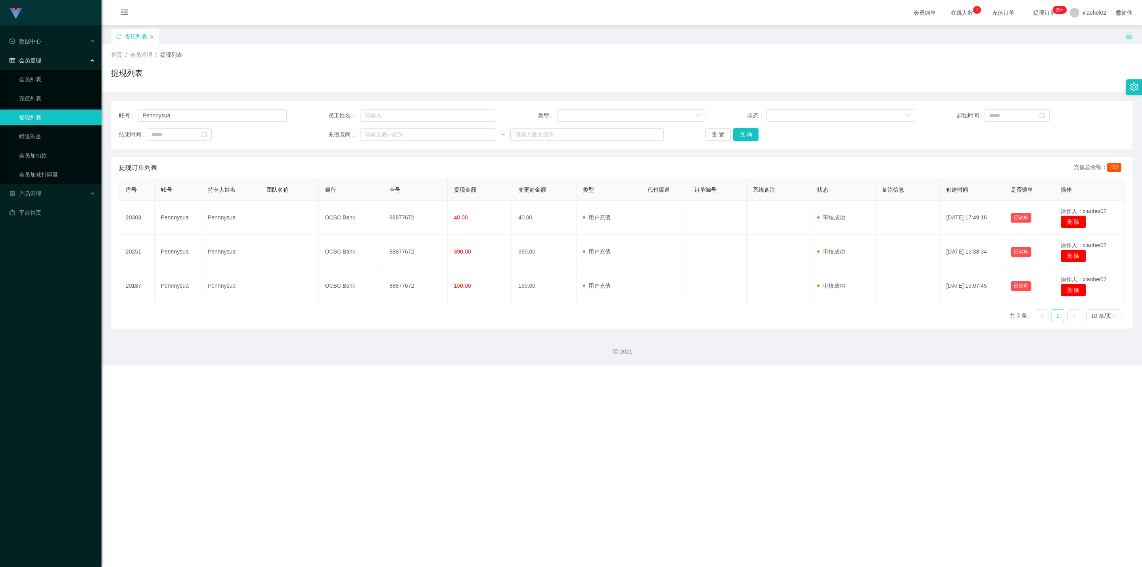
click at [663, 243] on div "Jingdong工作台代理端 数据中心 会员管理 会员列表 充值列表 提现列表 赠送彩金 会员加扣款 会员加减打码量 产品管理 平台首页 保存配置 重置配置 …" at bounding box center [571, 283] width 1142 height 567
click at [68, 87] on section "Jingdong工作台代理端 数据中心 会员管理 会员列表 充值列表 提现列表 赠送彩金 会员加扣款 会员加减打码量 产品管理 平台首页 保存配置 重置配置 …" at bounding box center [571, 182] width 1142 height 365
drag, startPoint x: 734, startPoint y: 137, endPoint x: 744, endPoint y: 136, distance: 9.7
click at [735, 137] on button "查 询" at bounding box center [745, 134] width 25 height 13
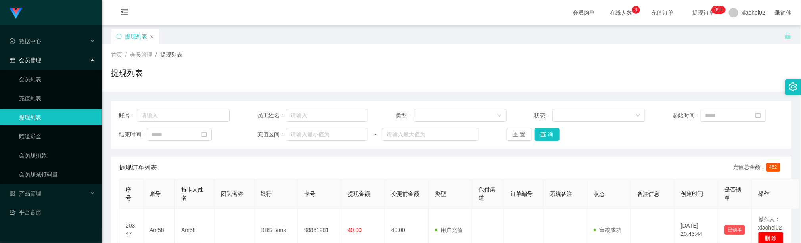
click at [291, 12] on div "会员购单 在线人数 0 1 2 3 4 5 6 7 8 9 0 1 2 3 4 5 6 7 8 9 0 1 2 3 4 5 6 7 8 9 充值订单 提现订单…" at bounding box center [452, 13] width 700 height 26
click at [549, 134] on button "查 询" at bounding box center [547, 134] width 25 height 13
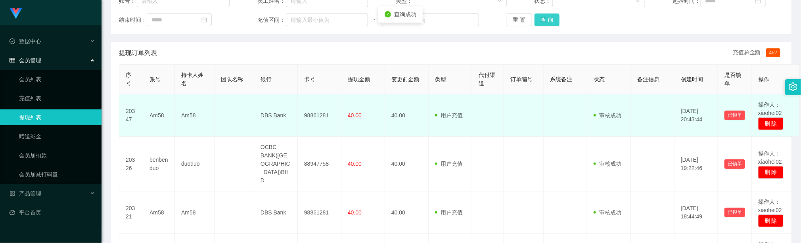
scroll to position [119, 0]
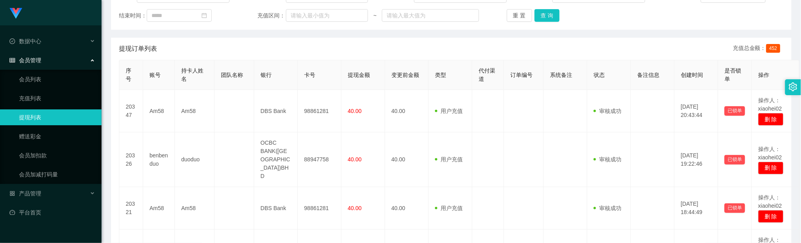
drag, startPoint x: 325, startPoint y: 111, endPoint x: 247, endPoint y: 47, distance: 100.9
click at [322, 105] on td "98861281" at bounding box center [320, 111] width 44 height 42
drag, startPoint x: 535, startPoint y: 14, endPoint x: 535, endPoint y: 18, distance: 4.0
click at [535, 15] on button "查 询" at bounding box center [547, 15] width 25 height 13
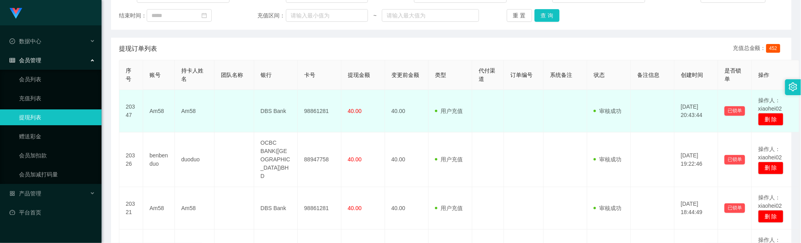
click at [216, 127] on td at bounding box center [235, 111] width 40 height 42
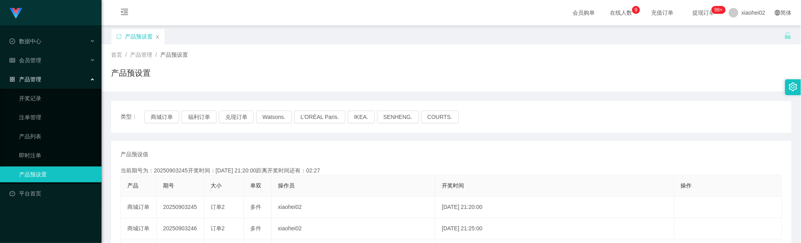
scroll to position [59, 0]
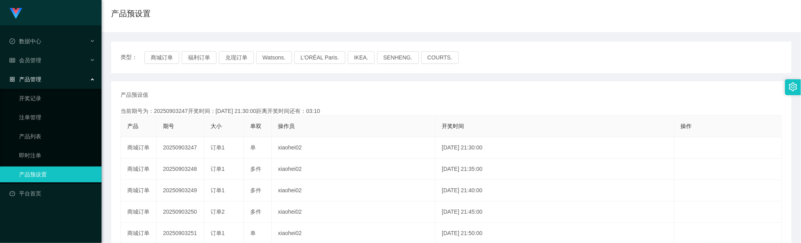
click at [351, 124] on th "操作员" at bounding box center [354, 126] width 164 height 21
